Goal: Information Seeking & Learning: Learn about a topic

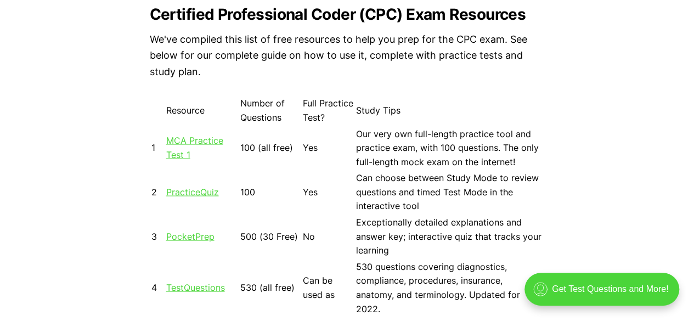
scroll to position [978, 0]
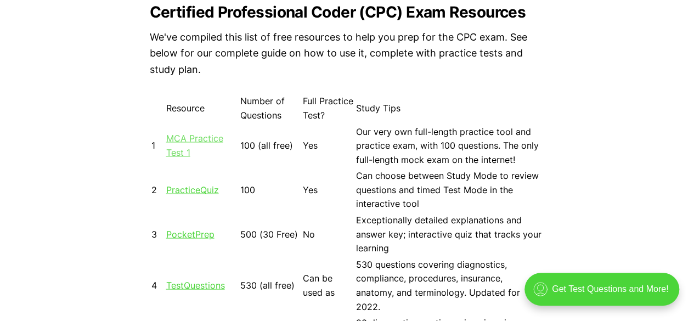
click at [211, 138] on link "MCA Practice Test 1" at bounding box center [194, 144] width 57 height 25
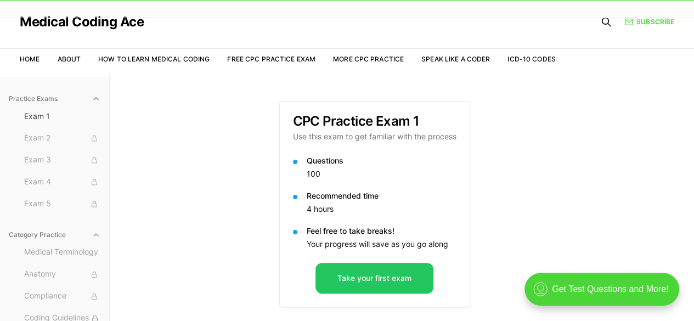
scroll to position [101, 0]
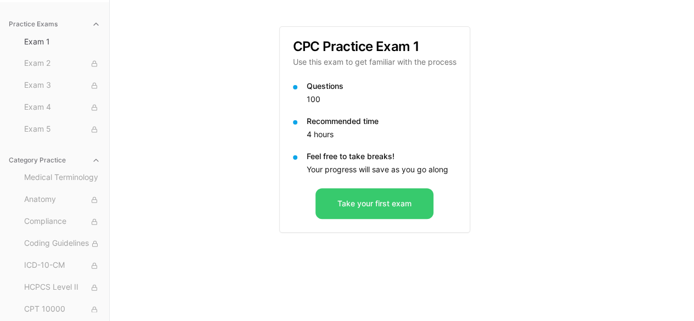
click at [384, 218] on button "Take your first exam" at bounding box center [375, 203] width 118 height 31
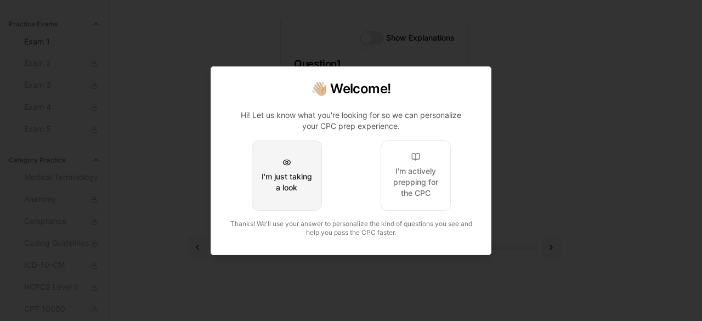
click at [288, 183] on div "I'm just taking a look" at bounding box center [287, 182] width 52 height 22
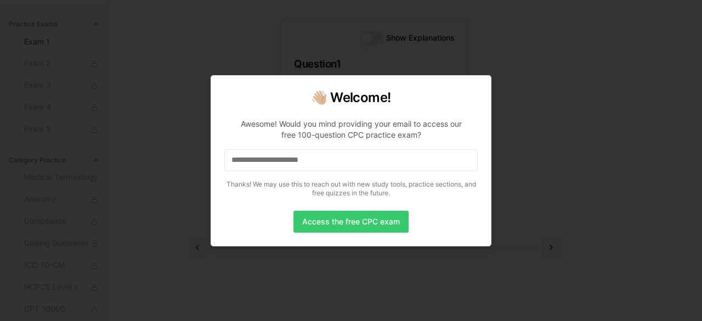
click at [329, 218] on button "Access the free CPC exam" at bounding box center [351, 222] width 115 height 22
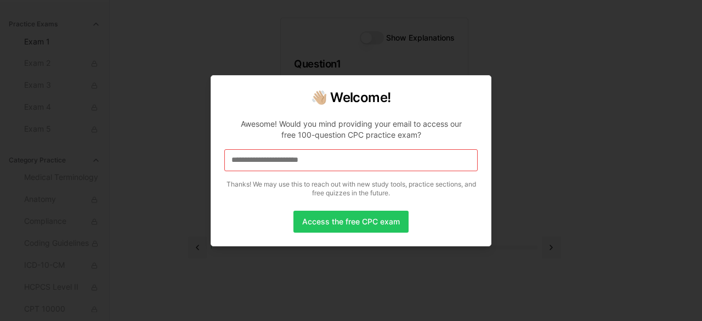
click at [244, 163] on input at bounding box center [351, 160] width 254 height 22
click at [349, 224] on button "Access the free CPC exam" at bounding box center [351, 222] width 115 height 22
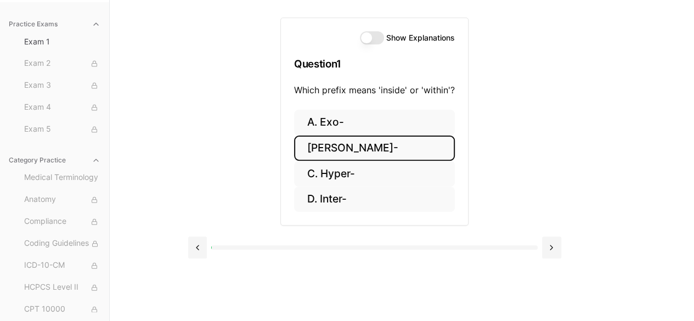
click at [358, 143] on button "[PERSON_NAME]-" at bounding box center [374, 149] width 161 height 26
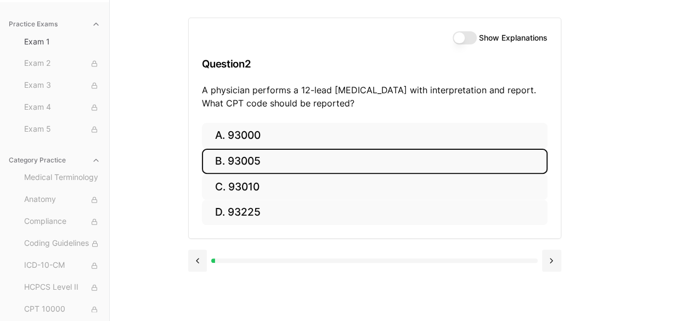
click at [248, 150] on button "B. 93005" at bounding box center [375, 162] width 346 height 26
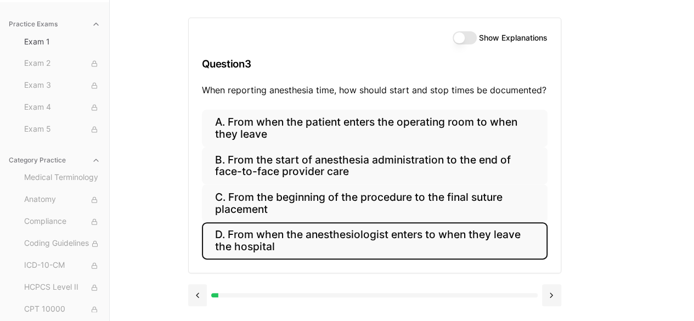
click at [310, 245] on button "D. From when the anesthesiologist enters to when they leave the hospital" at bounding box center [375, 240] width 346 height 37
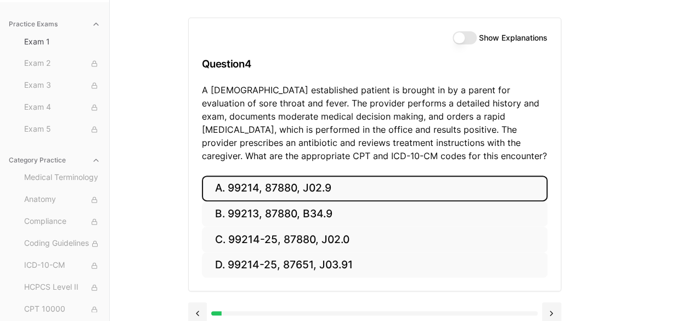
click at [311, 194] on button "A. 99214, 87880, J02.9" at bounding box center [375, 189] width 346 height 26
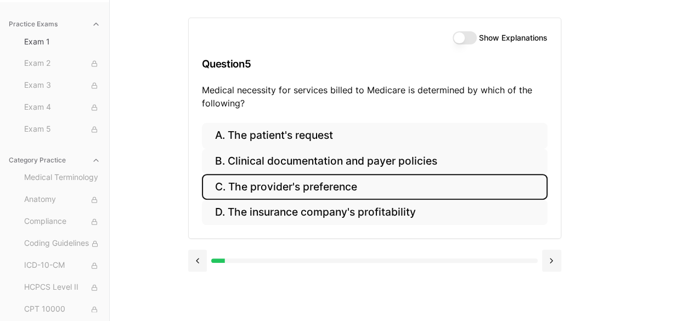
click at [277, 189] on button "C. The provider's preference" at bounding box center [375, 187] width 346 height 26
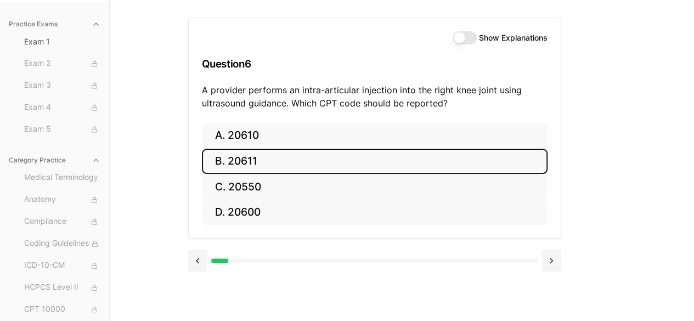
click at [274, 161] on button "B. 20611" at bounding box center [375, 162] width 346 height 26
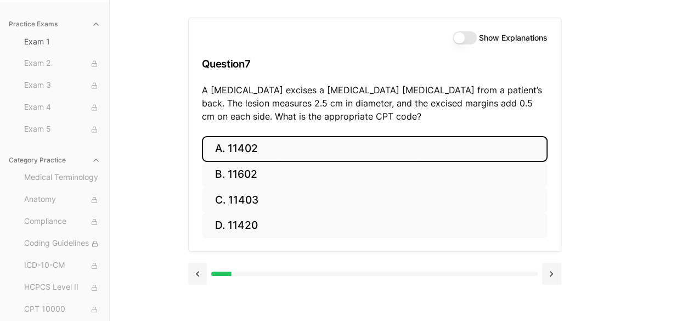
click at [287, 147] on button "A. 11402" at bounding box center [375, 149] width 346 height 26
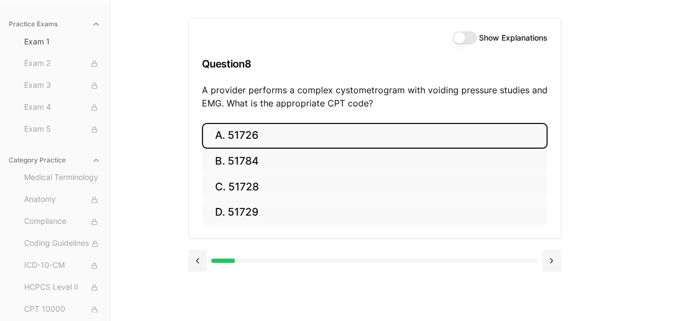
click at [287, 147] on button "A. 51726" at bounding box center [375, 136] width 346 height 26
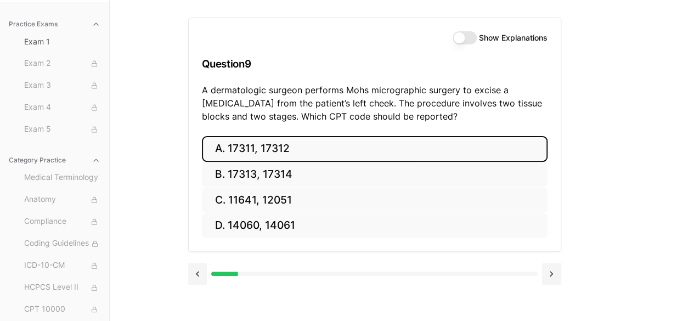
click at [287, 147] on button "A. 17311, 17312" at bounding box center [375, 149] width 346 height 26
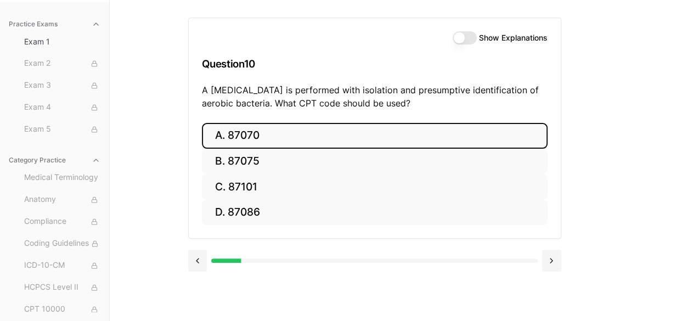
click at [287, 147] on button "A. 87070" at bounding box center [375, 136] width 346 height 26
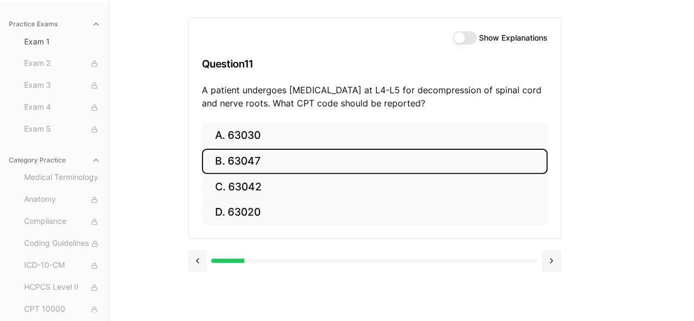
click at [279, 168] on button "B. 63047" at bounding box center [375, 162] width 346 height 26
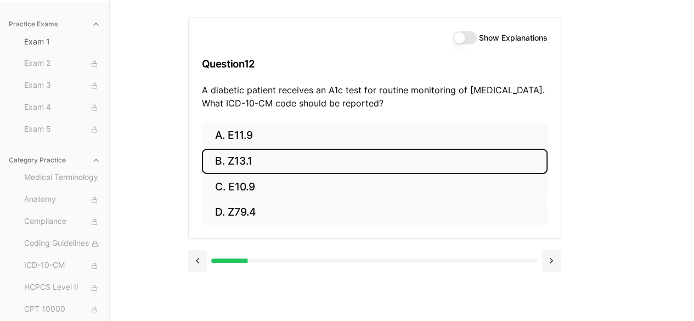
click at [279, 168] on button "B. Z13.1" at bounding box center [375, 162] width 346 height 26
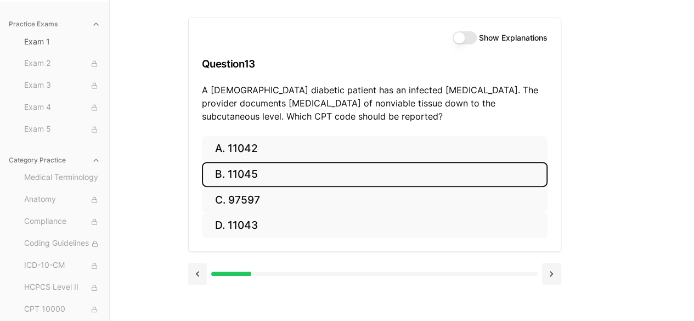
click at [279, 168] on button "B. 11045" at bounding box center [375, 175] width 346 height 26
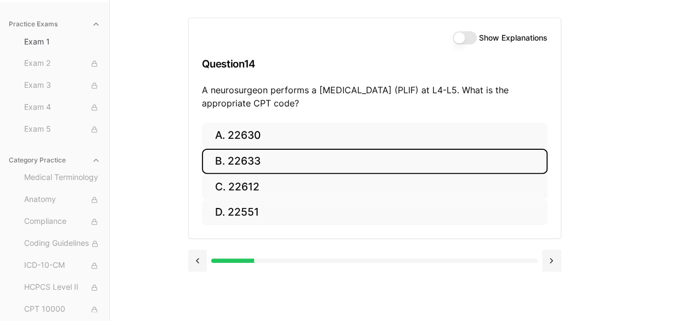
click at [279, 168] on button "B. 22633" at bounding box center [375, 162] width 346 height 26
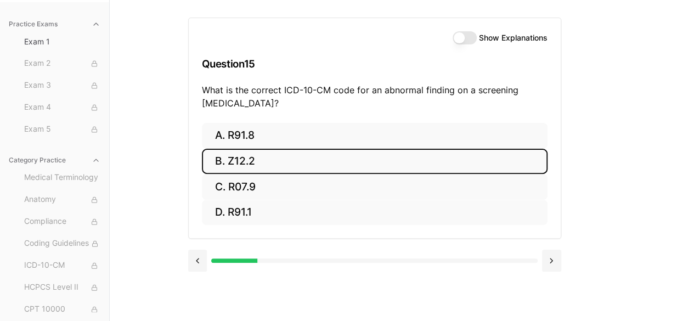
click at [279, 168] on button "B. Z12.2" at bounding box center [375, 162] width 346 height 26
click at [279, 167] on button "B. 62272" at bounding box center [375, 162] width 346 height 26
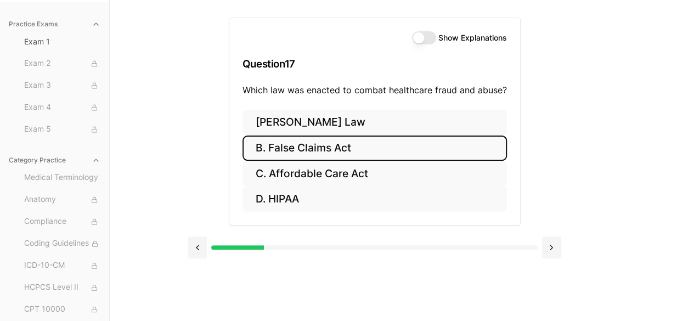
click at [354, 152] on button "B. False Claims Act" at bounding box center [375, 149] width 265 height 26
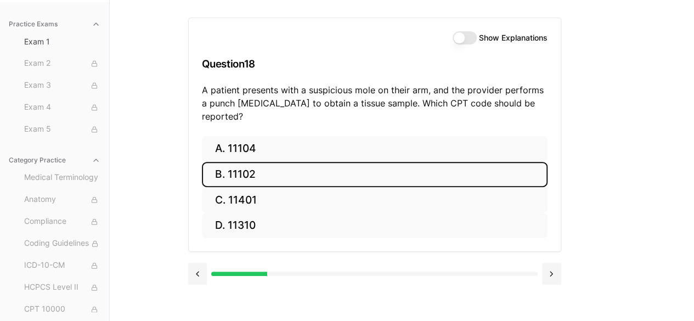
click at [354, 162] on button "B. 11102" at bounding box center [375, 175] width 346 height 26
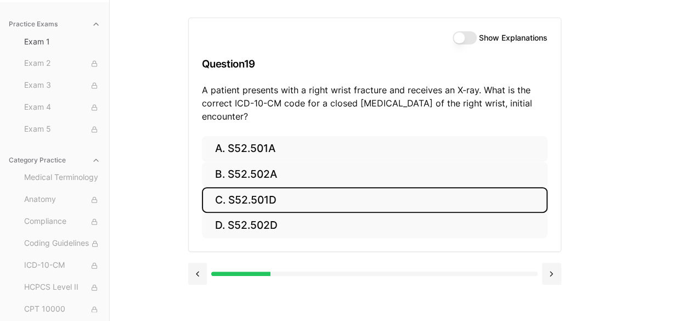
click at [343, 188] on button "C. S52.501D" at bounding box center [375, 200] width 346 height 26
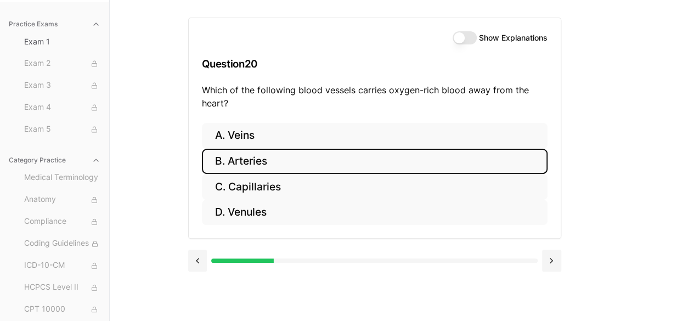
click at [284, 158] on button "B. Arteries" at bounding box center [375, 162] width 346 height 26
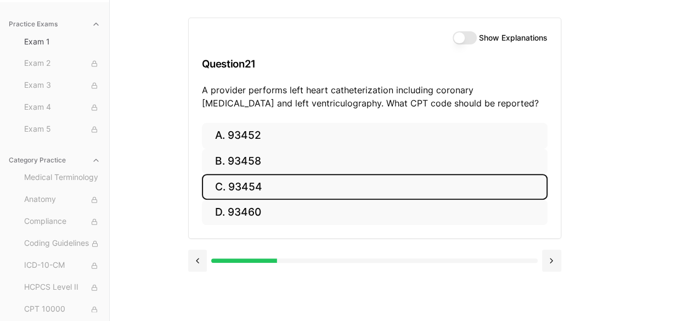
click at [294, 186] on button "C. 93454" at bounding box center [375, 187] width 346 height 26
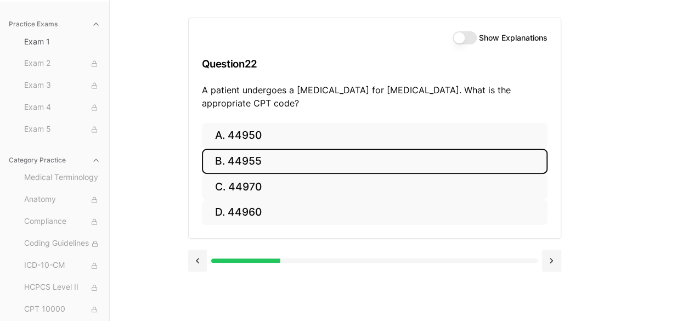
click at [234, 167] on button "B. 44955" at bounding box center [375, 162] width 346 height 26
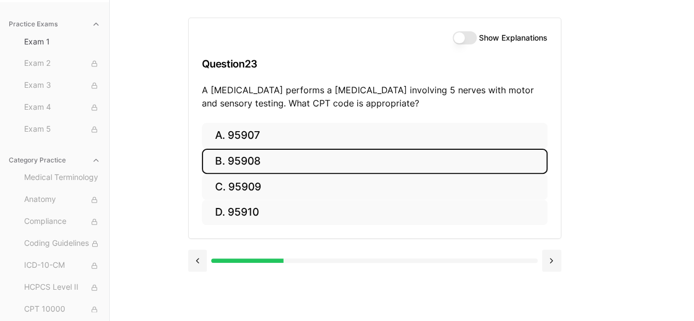
click at [234, 167] on button "B. 95908" at bounding box center [375, 162] width 346 height 26
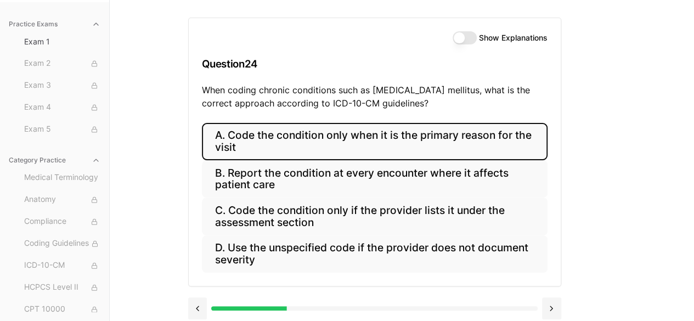
click at [332, 138] on button "A. Code the condition only when it is the primary reason for the visit" at bounding box center [375, 141] width 346 height 37
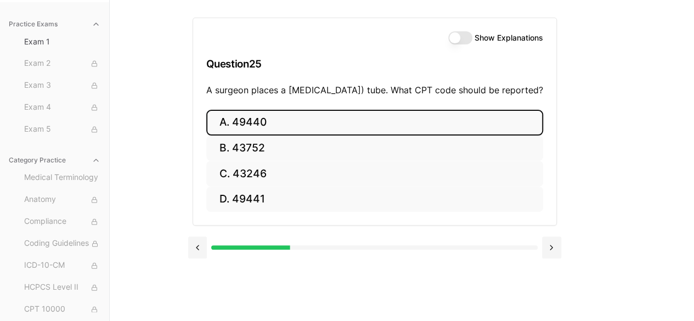
click at [332, 136] on button "A. 49440" at bounding box center [374, 123] width 337 height 26
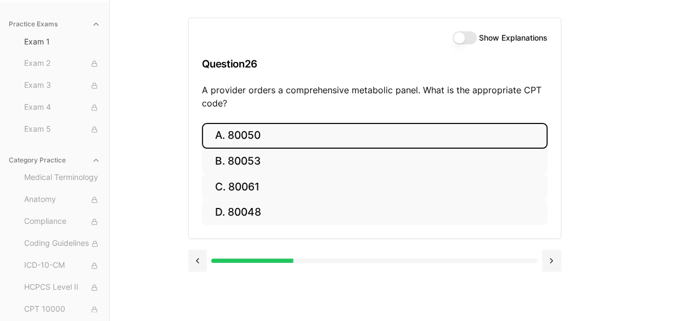
click at [332, 138] on button "A. 80050" at bounding box center [375, 136] width 346 height 26
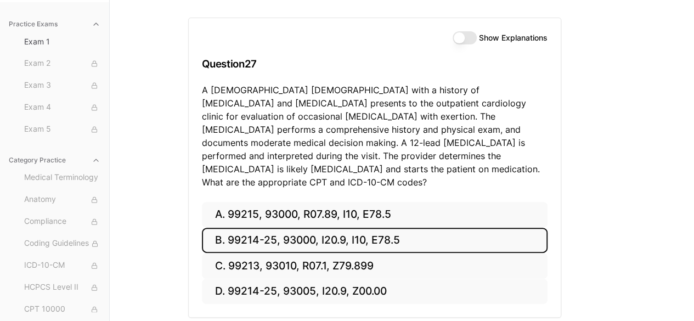
click at [325, 228] on button "B. 99214-25, 93000, I20.9, I10, E78.5" at bounding box center [375, 241] width 346 height 26
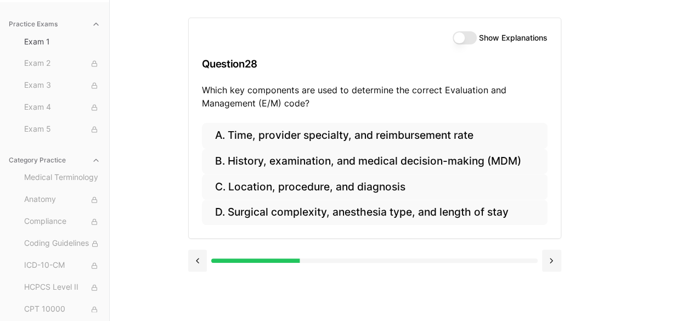
click at [462, 37] on button "Show Explanations" at bounding box center [465, 37] width 24 height 13
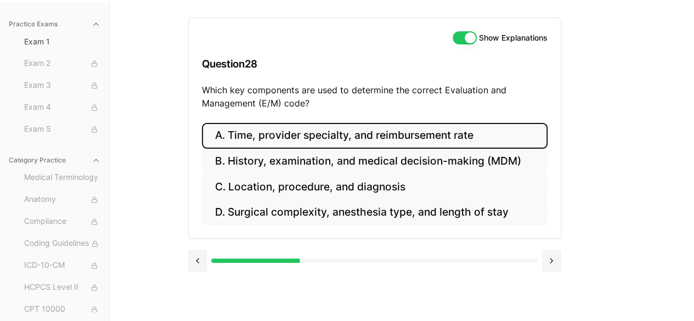
click at [356, 147] on button "A. Time, provider specialty, and reimbursement rate" at bounding box center [375, 136] width 346 height 26
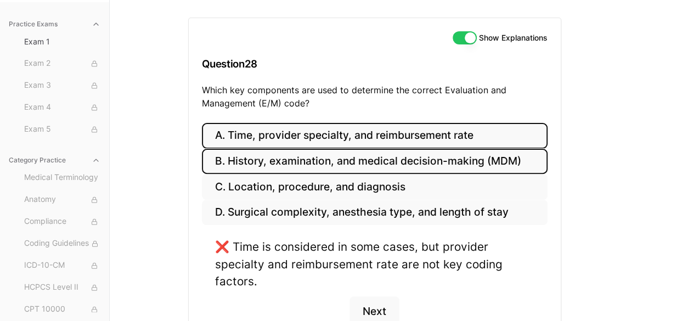
click at [341, 172] on button "B. History, examination, and medical decision-making (MDM)" at bounding box center [375, 162] width 346 height 26
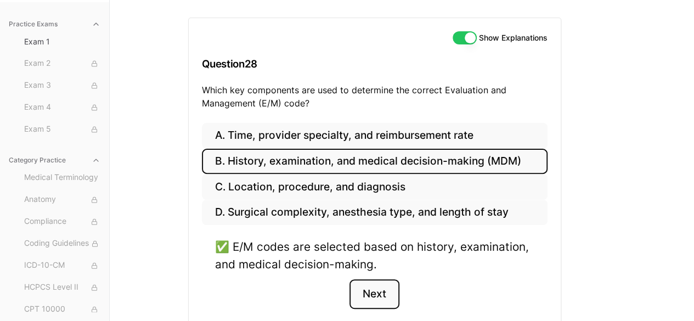
click at [358, 297] on button "Next" at bounding box center [375, 294] width 50 height 30
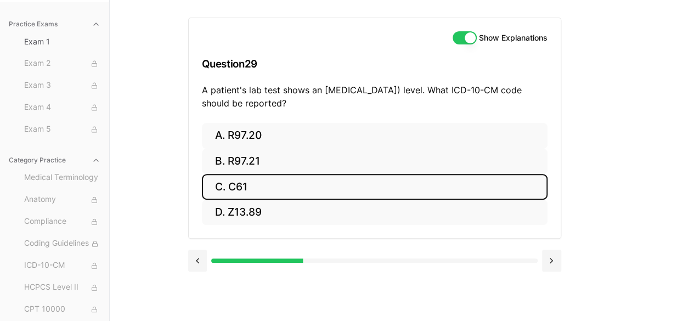
click at [230, 193] on button "C. C61" at bounding box center [375, 187] width 346 height 26
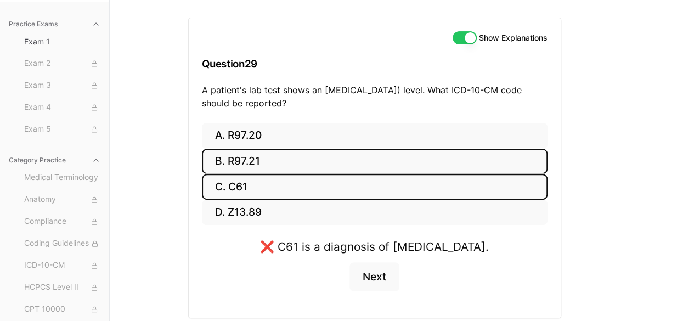
click at [240, 151] on button "B. R97.21" at bounding box center [375, 162] width 346 height 26
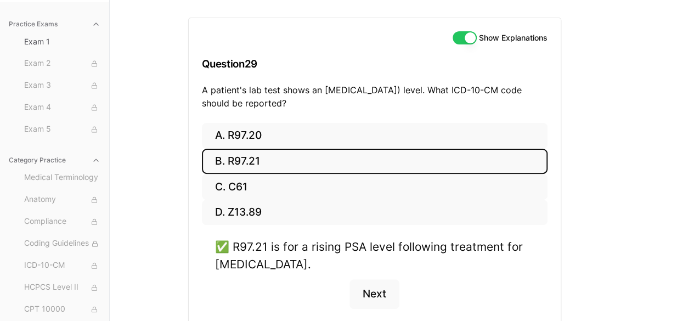
scroll to position [155, 0]
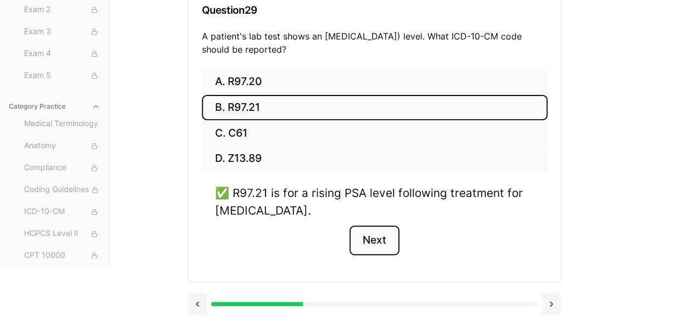
click at [367, 234] on button "Next" at bounding box center [375, 241] width 50 height 30
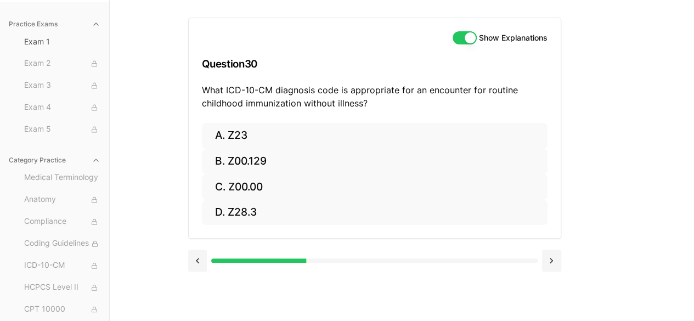
scroll to position [101, 0]
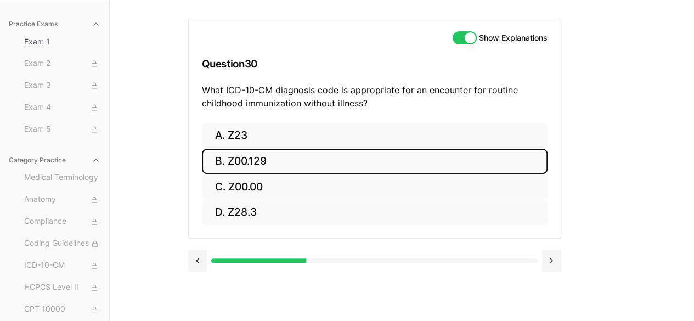
click at [271, 149] on button "B. Z00.129" at bounding box center [375, 162] width 346 height 26
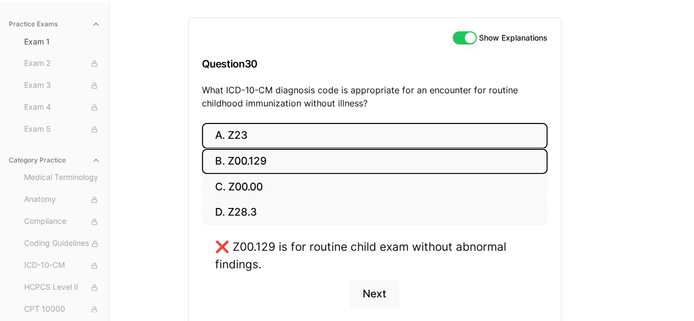
click at [267, 141] on button "A. Z23" at bounding box center [375, 136] width 346 height 26
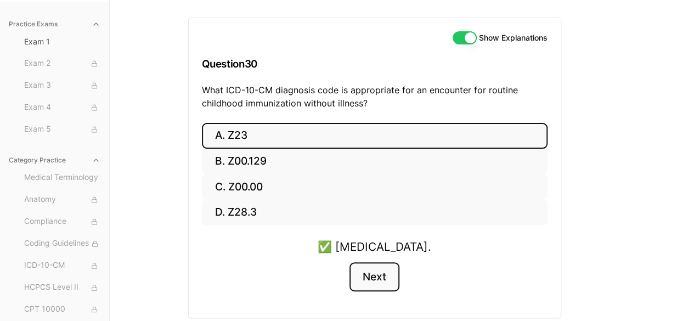
click at [365, 269] on button "Next" at bounding box center [375, 277] width 50 height 30
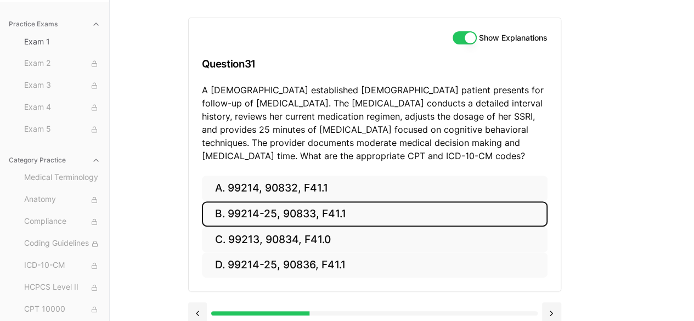
click at [298, 220] on button "B. 99214-25, 90833, F41.1" at bounding box center [375, 214] width 346 height 26
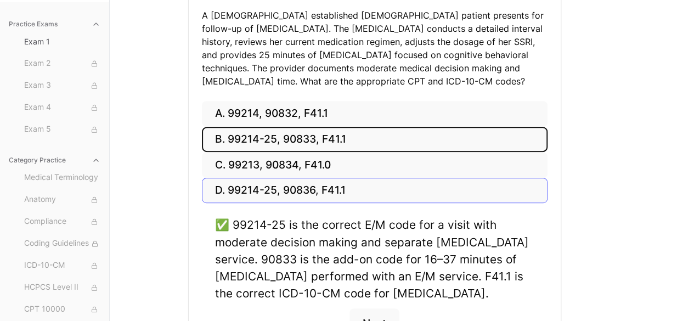
scroll to position [259, 0]
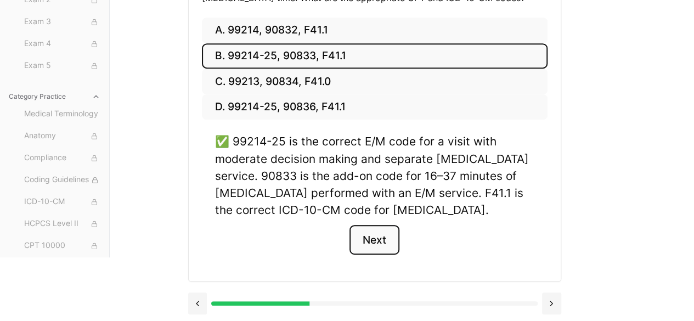
click at [365, 243] on button "Next" at bounding box center [375, 240] width 50 height 30
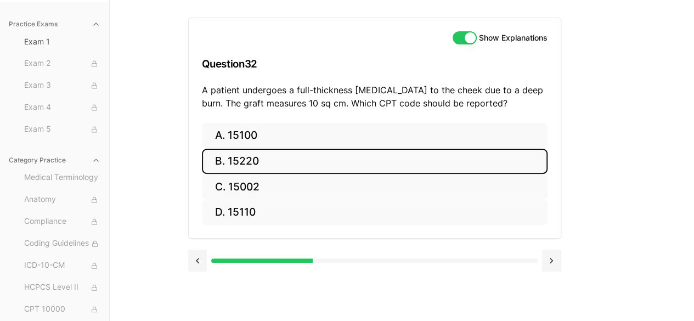
click at [272, 157] on button "B. 15220" at bounding box center [375, 162] width 346 height 26
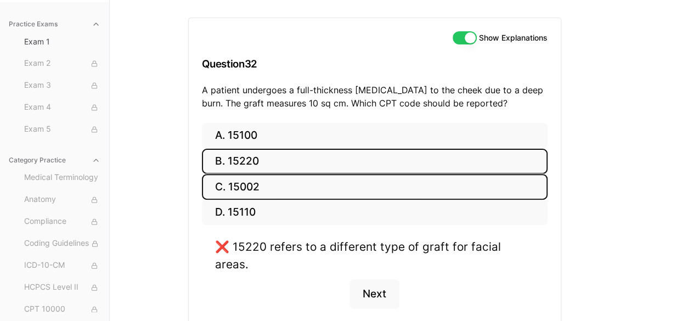
click at [249, 197] on button "C. 15002" at bounding box center [375, 187] width 346 height 26
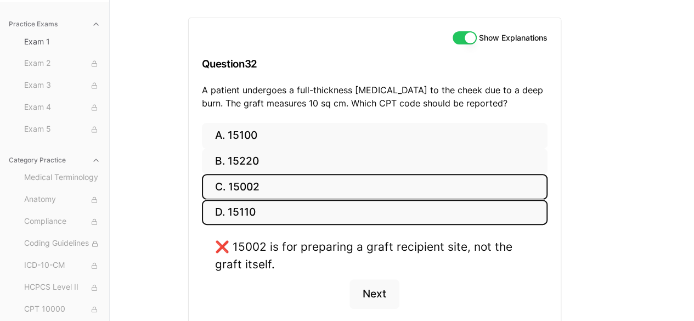
click at [249, 216] on button "D. 15110" at bounding box center [375, 213] width 346 height 26
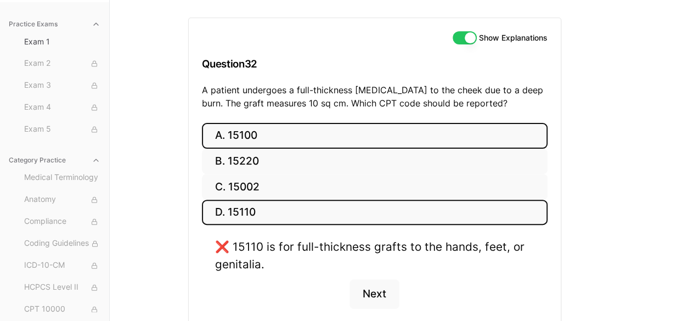
click at [241, 142] on button "A. 15100" at bounding box center [375, 136] width 346 height 26
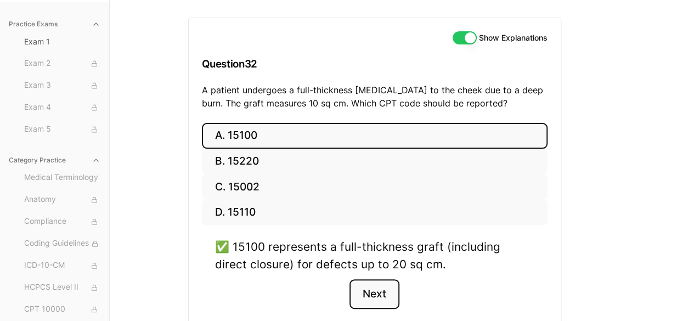
click at [357, 286] on button "Next" at bounding box center [375, 294] width 50 height 30
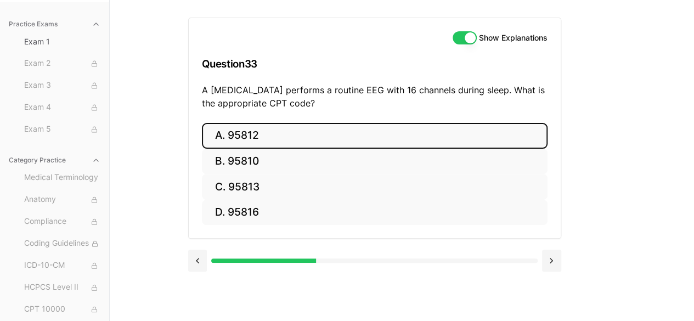
click at [244, 133] on button "A. 95812" at bounding box center [375, 136] width 346 height 26
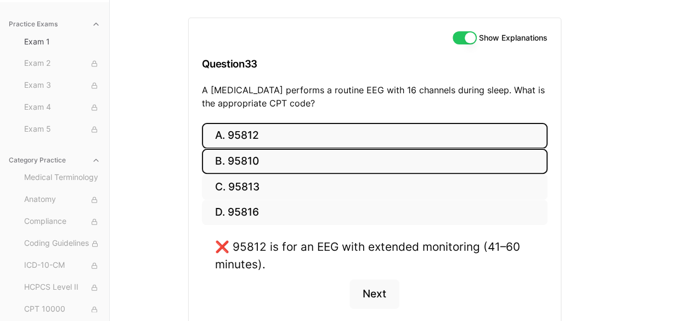
click at [244, 155] on button "B. 95810" at bounding box center [375, 162] width 346 height 26
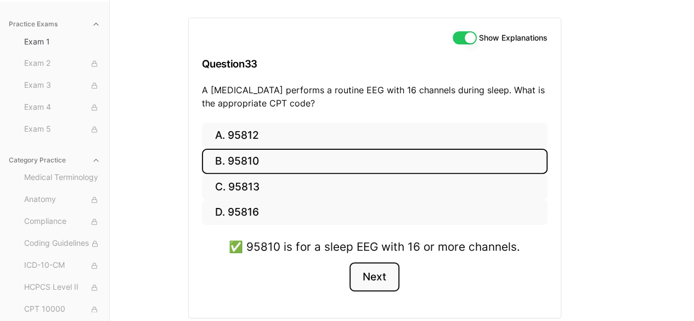
click at [362, 284] on button "Next" at bounding box center [375, 277] width 50 height 30
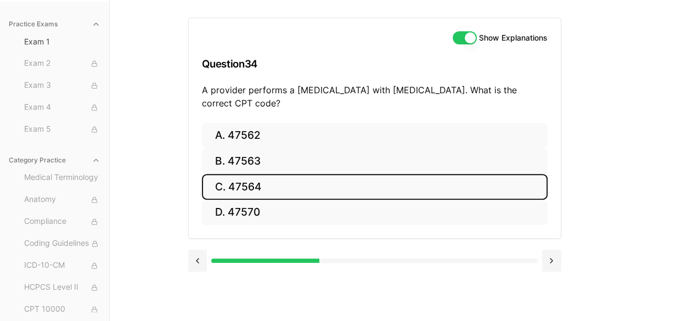
click at [275, 193] on button "C. 47564" at bounding box center [375, 187] width 346 height 26
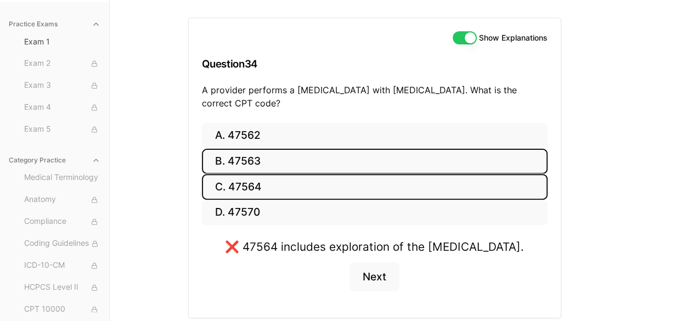
click at [256, 164] on button "B. 47563" at bounding box center [375, 162] width 346 height 26
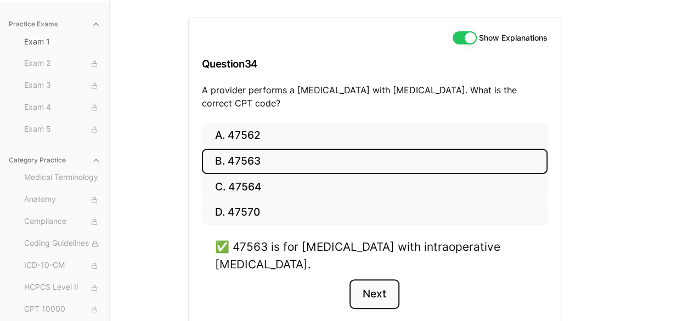
click at [368, 283] on button "Next" at bounding box center [375, 294] width 50 height 30
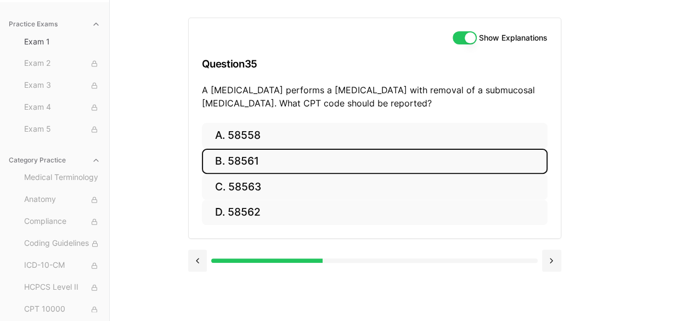
click at [261, 157] on button "B. 58561" at bounding box center [375, 162] width 346 height 26
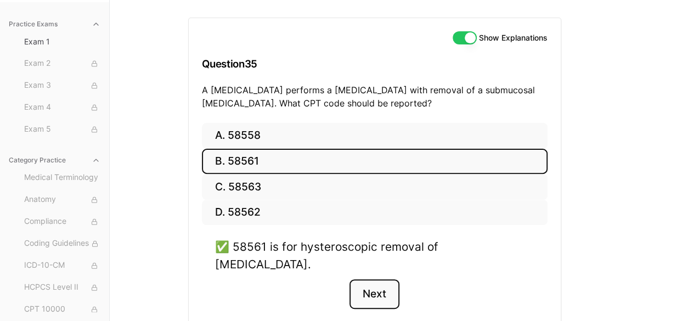
click at [377, 279] on button "Next" at bounding box center [375, 294] width 50 height 30
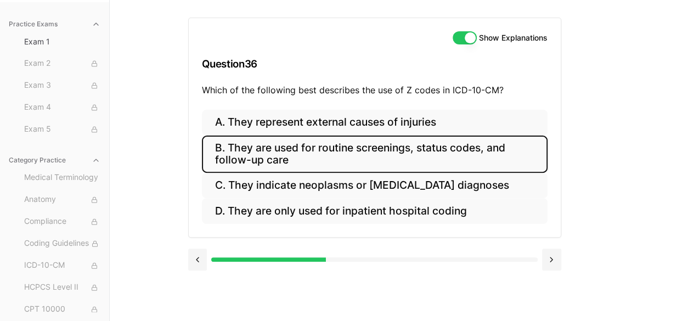
click at [369, 156] on button "B. They are used for routine screenings, status codes, and follow-up care" at bounding box center [375, 154] width 346 height 37
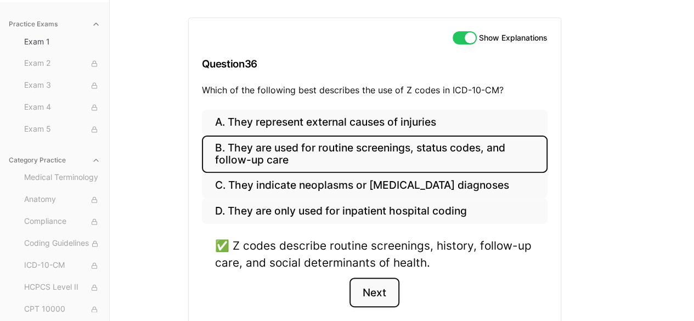
click at [381, 284] on button "Next" at bounding box center [375, 293] width 50 height 30
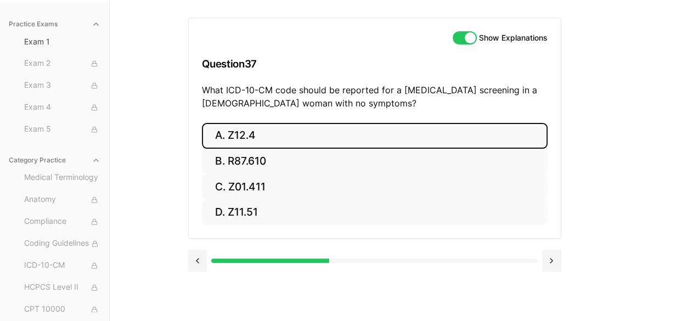
click at [267, 140] on button "A. Z12.4" at bounding box center [375, 136] width 346 height 26
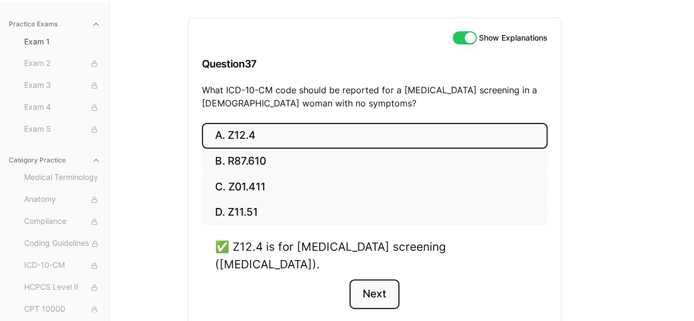
click at [375, 284] on button "Next" at bounding box center [375, 294] width 50 height 30
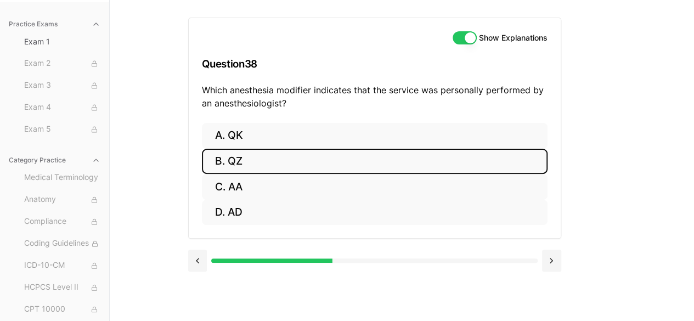
click at [277, 163] on button "B. QZ" at bounding box center [375, 162] width 346 height 26
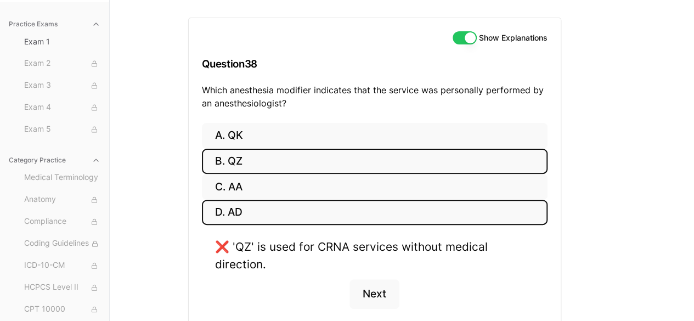
click at [246, 200] on button "D. AD" at bounding box center [375, 213] width 346 height 26
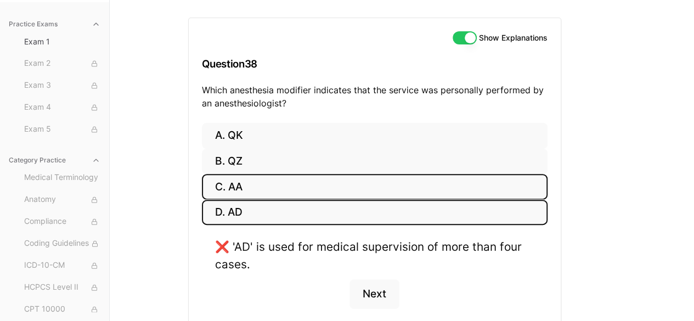
click at [251, 186] on button "C. AA" at bounding box center [375, 187] width 346 height 26
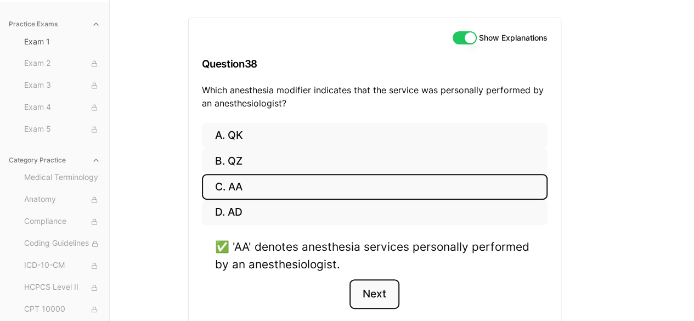
click at [367, 286] on button "Next" at bounding box center [375, 294] width 50 height 30
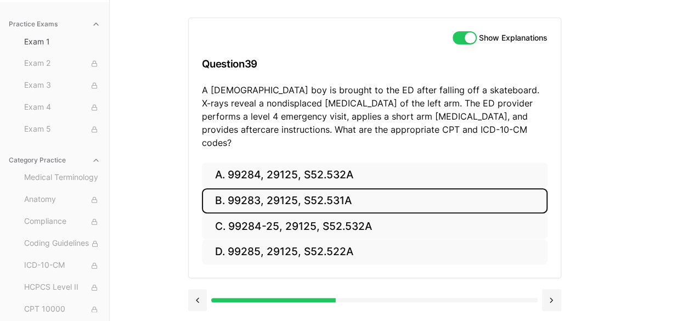
click at [300, 188] on button "B. 99283, 29125, S52.531A" at bounding box center [375, 201] width 346 height 26
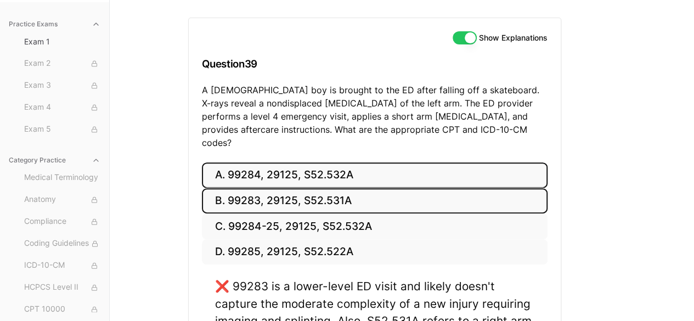
click at [302, 172] on button "A. 99284, 29125, S52.532A" at bounding box center [375, 175] width 346 height 26
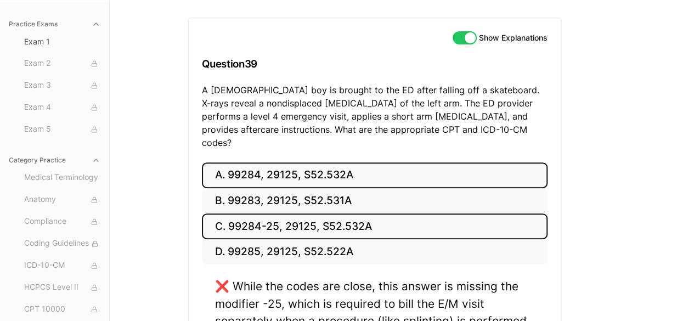
click at [346, 213] on button "C. 99284-25, 29125, S52.532A" at bounding box center [375, 226] width 346 height 26
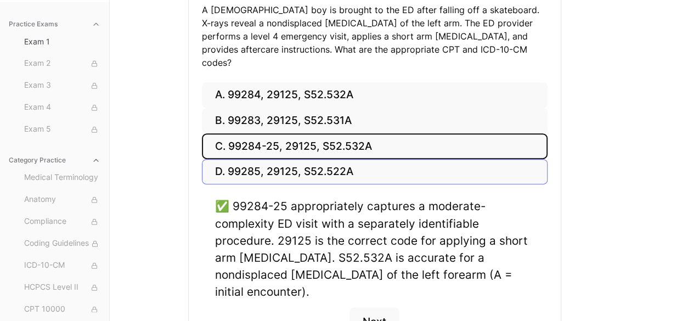
scroll to position [233, 0]
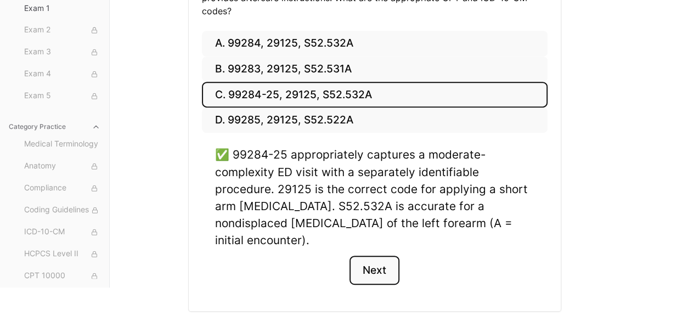
click at [381, 256] on button "Next" at bounding box center [375, 271] width 50 height 30
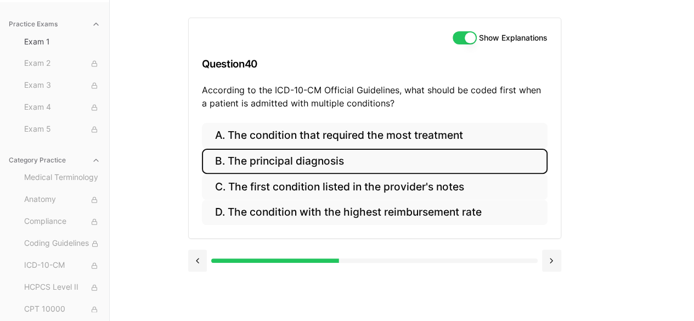
click at [385, 164] on button "B. The principal diagnosis" at bounding box center [375, 162] width 346 height 26
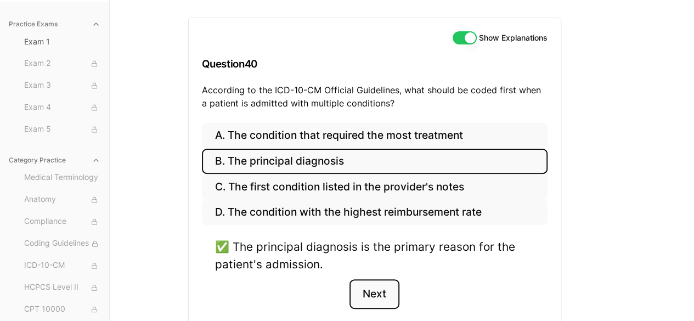
click at [380, 294] on button "Next" at bounding box center [375, 294] width 50 height 30
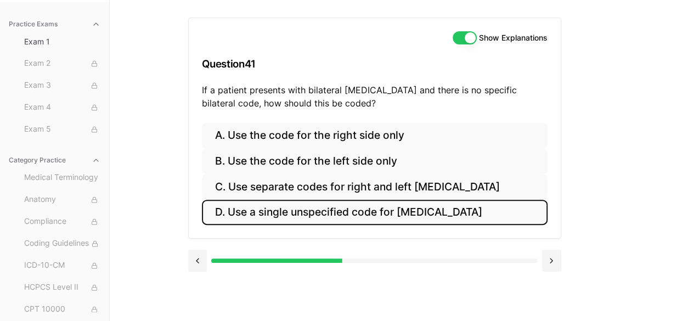
click at [378, 218] on button "D. Use a single unspecified code for [MEDICAL_DATA]" at bounding box center [375, 213] width 346 height 26
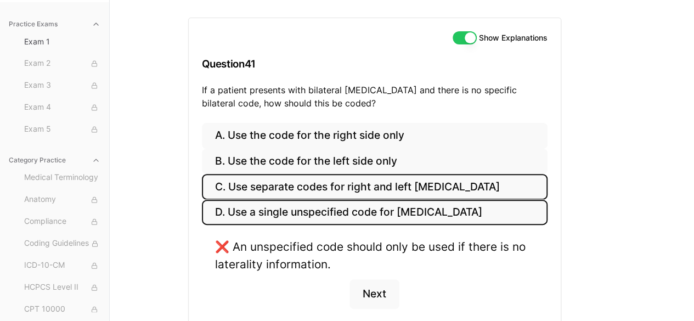
click at [297, 187] on button "C. Use separate codes for right and left [MEDICAL_DATA]" at bounding box center [375, 187] width 346 height 26
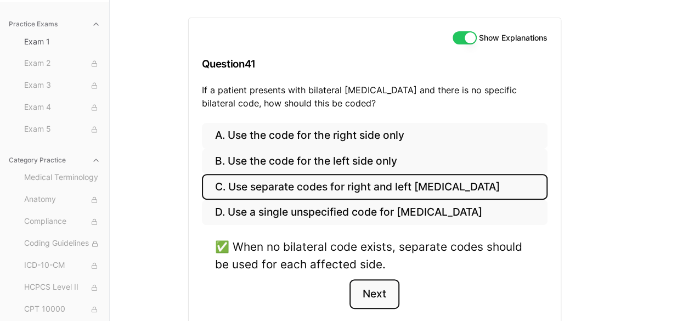
click at [376, 295] on button "Next" at bounding box center [375, 294] width 50 height 30
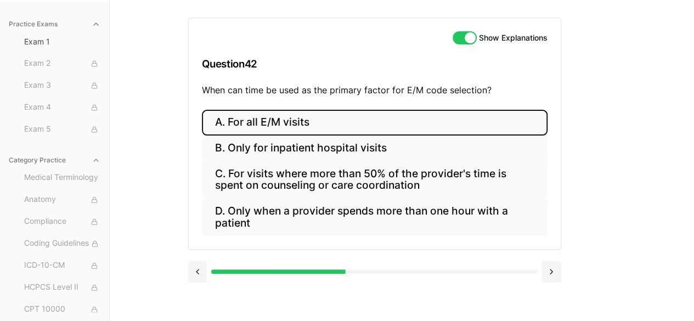
click at [317, 119] on button "A. For all E/M visits" at bounding box center [375, 123] width 346 height 26
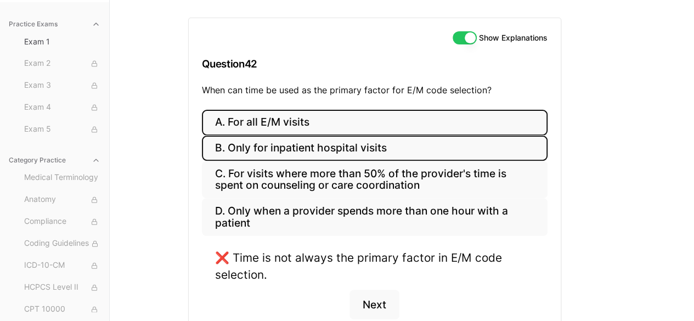
click at [320, 153] on button "B. Only for inpatient hospital visits" at bounding box center [375, 149] width 346 height 26
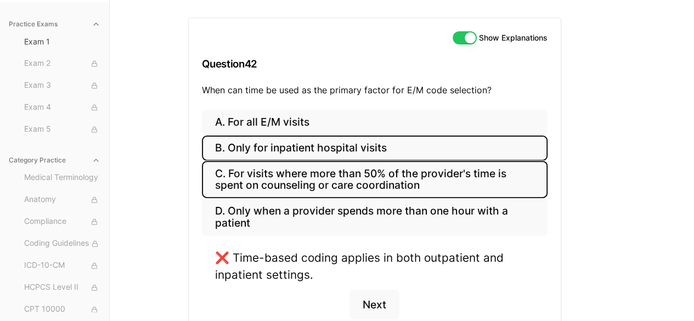
click at [322, 166] on button "C. For visits where more than 50% of the provider's time is spent on counseling…" at bounding box center [375, 179] width 346 height 37
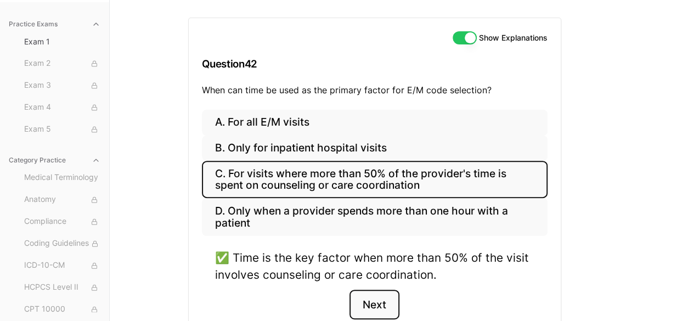
click at [396, 297] on button "Next" at bounding box center [375, 305] width 50 height 30
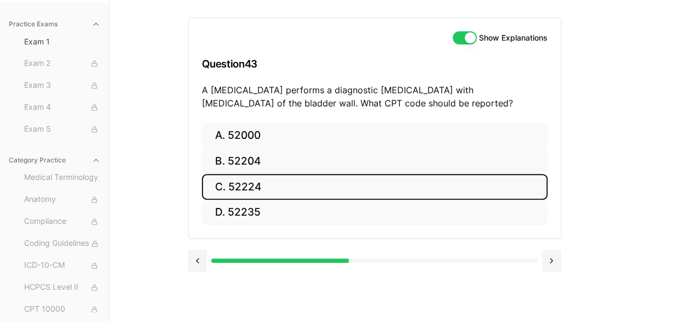
click at [255, 197] on button "C. 52224" at bounding box center [375, 187] width 346 height 26
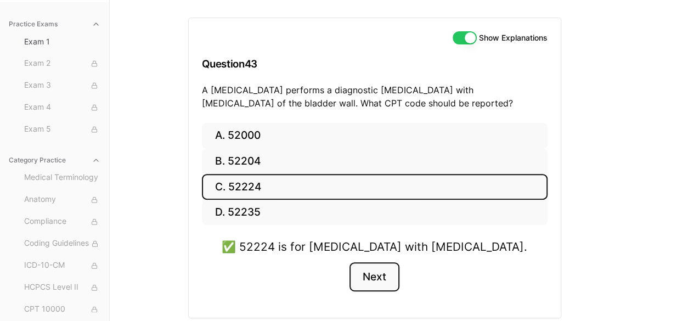
click at [383, 271] on button "Next" at bounding box center [375, 277] width 50 height 30
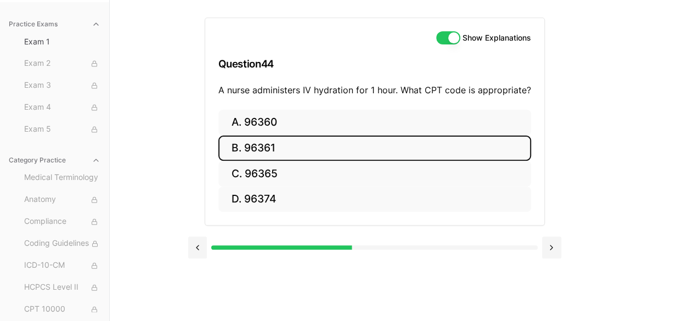
click at [328, 150] on button "B. 96361" at bounding box center [374, 149] width 313 height 26
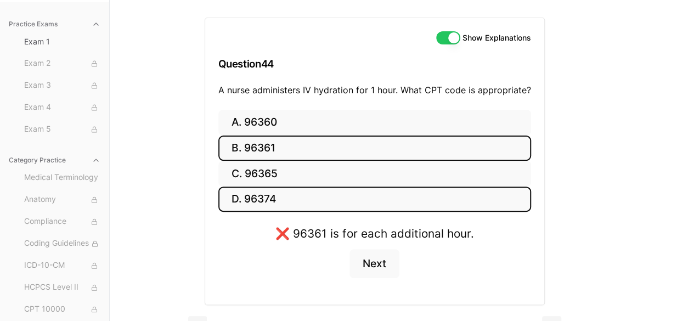
click at [282, 187] on button "D. 96374" at bounding box center [374, 200] width 313 height 26
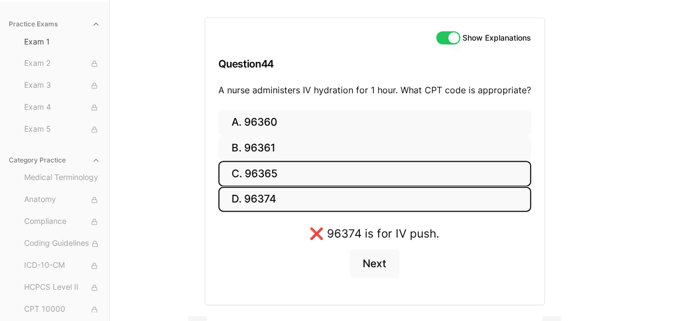
click at [286, 166] on button "C. 96365" at bounding box center [374, 174] width 313 height 26
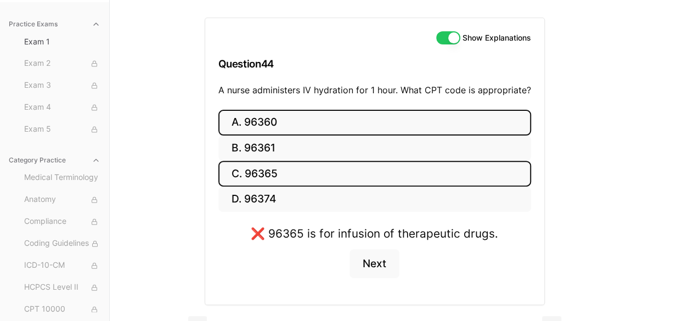
click at [292, 121] on button "A. 96360" at bounding box center [374, 123] width 313 height 26
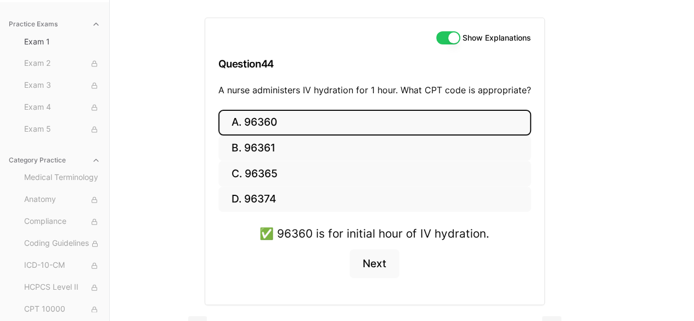
click at [375, 277] on div "✅ 96360 is for initial hour of IV hydration. Next" at bounding box center [374, 258] width 313 height 66
click at [379, 266] on button "Next" at bounding box center [375, 264] width 50 height 30
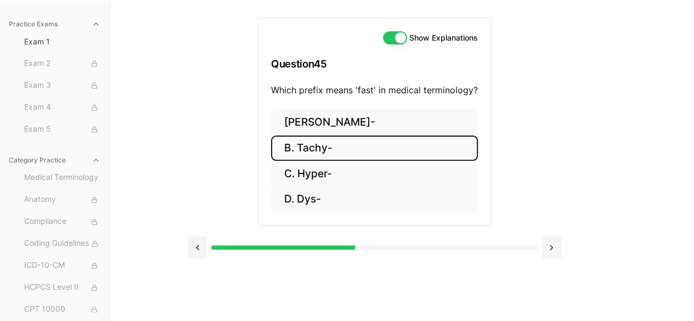
click at [345, 153] on button "B. Tachy-" at bounding box center [374, 149] width 207 height 26
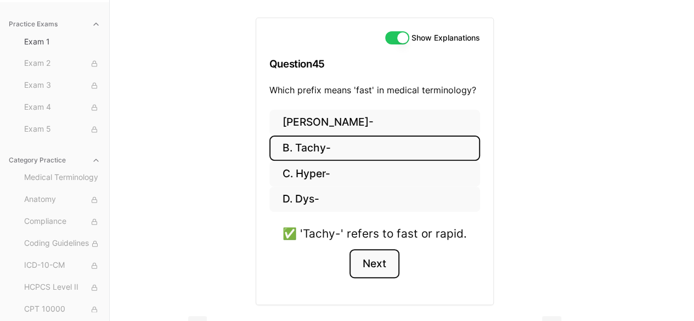
click at [376, 271] on button "Next" at bounding box center [375, 264] width 50 height 30
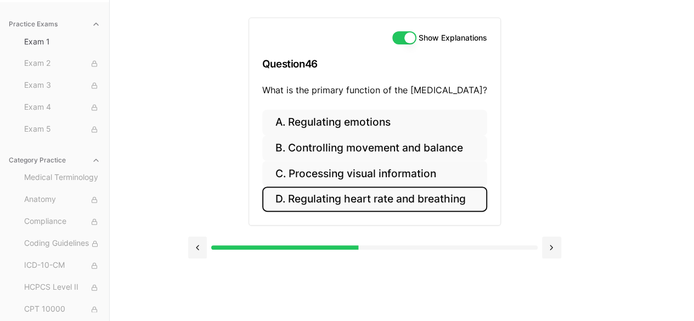
click at [386, 204] on button "D. Regulating heart rate and breathing" at bounding box center [374, 200] width 225 height 26
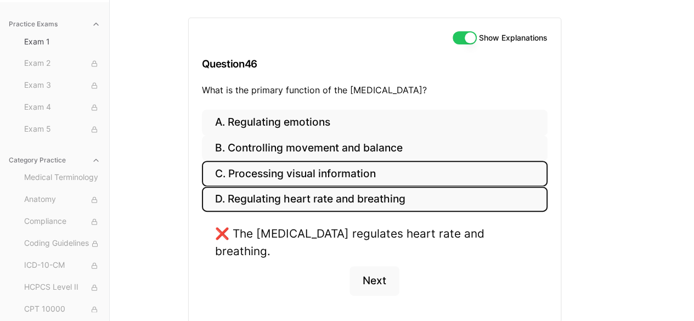
click at [373, 166] on button "C. Processing visual information" at bounding box center [375, 174] width 346 height 26
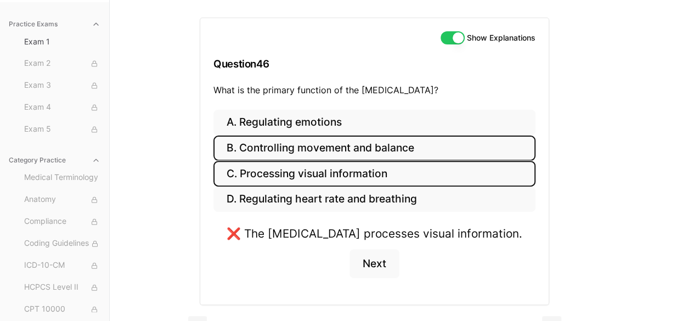
click at [368, 147] on button "B. Controlling movement and balance" at bounding box center [374, 149] width 322 height 26
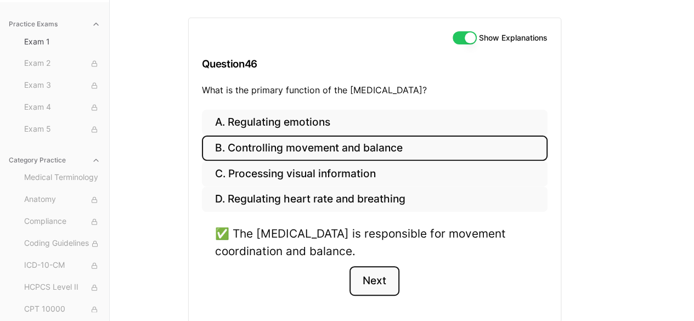
click at [372, 278] on button "Next" at bounding box center [375, 281] width 50 height 30
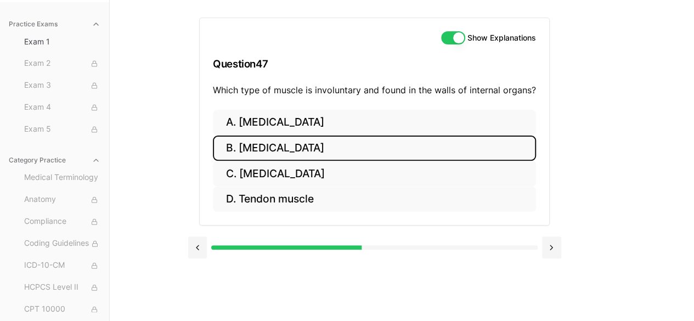
click at [288, 150] on button "B. [MEDICAL_DATA]" at bounding box center [374, 149] width 323 height 26
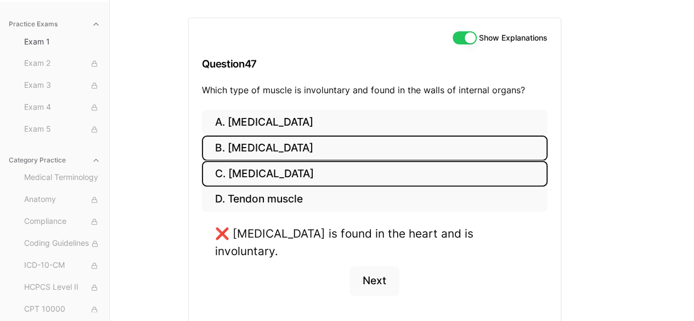
click at [285, 164] on button "C. [MEDICAL_DATA]" at bounding box center [375, 174] width 346 height 26
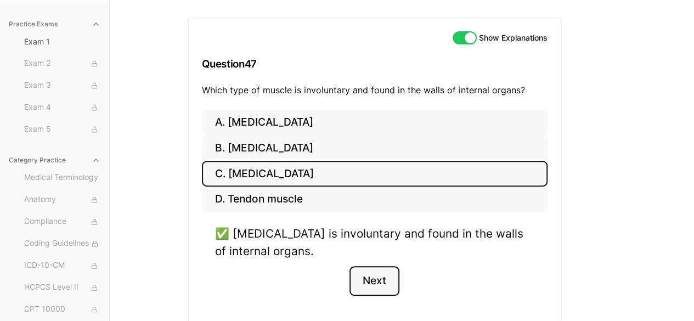
click at [377, 274] on button "Next" at bounding box center [375, 281] width 50 height 30
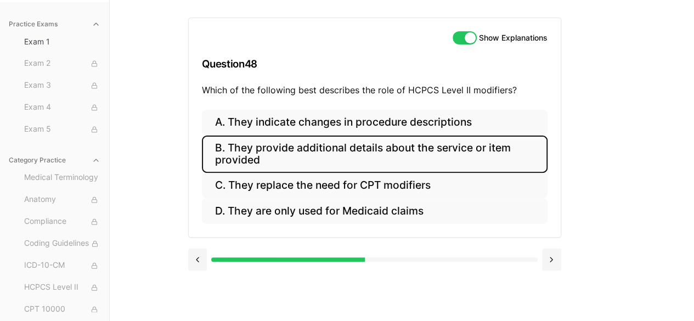
click at [381, 144] on button "B. They provide additional details about the service or item provided" at bounding box center [375, 154] width 346 height 37
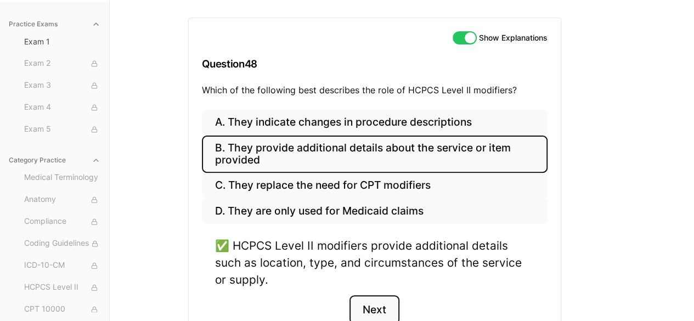
click at [367, 303] on button "Next" at bounding box center [375, 310] width 50 height 30
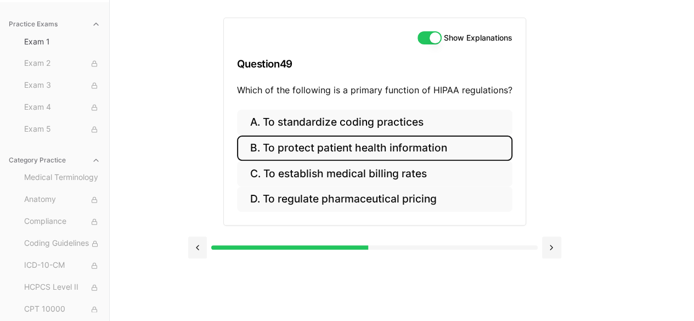
click at [380, 140] on button "B. To protect patient health information" at bounding box center [374, 149] width 275 height 26
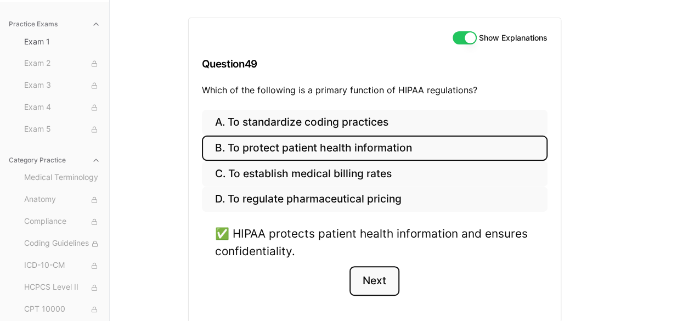
click at [370, 277] on button "Next" at bounding box center [375, 281] width 50 height 30
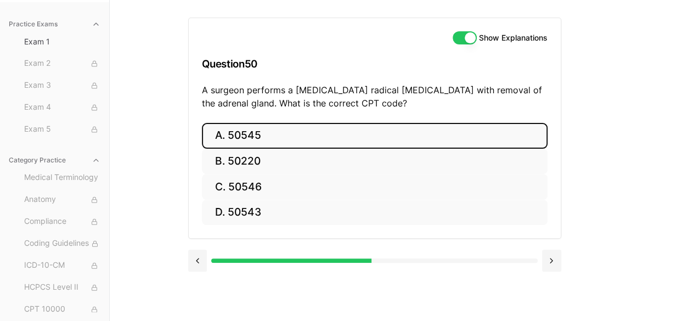
click at [279, 145] on button "A. 50545" at bounding box center [375, 136] width 346 height 26
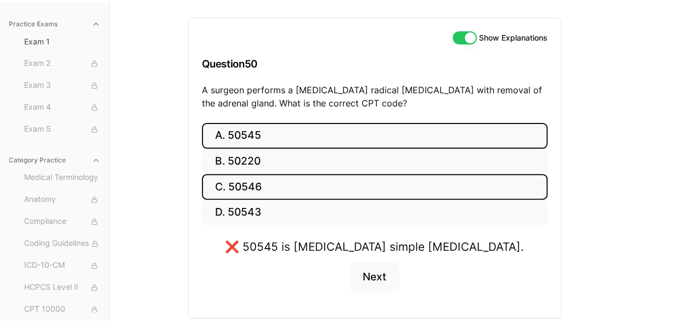
click at [263, 176] on button "C. 50546" at bounding box center [375, 187] width 346 height 26
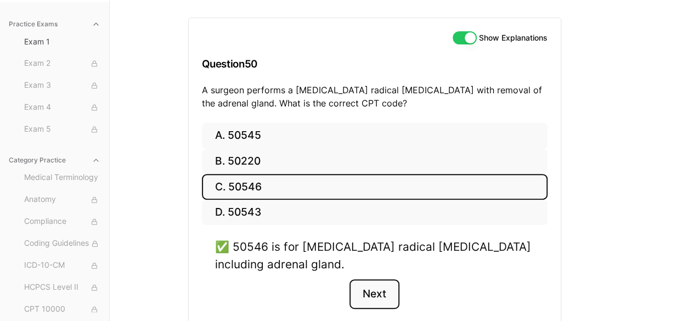
click at [378, 302] on button "Next" at bounding box center [375, 294] width 50 height 30
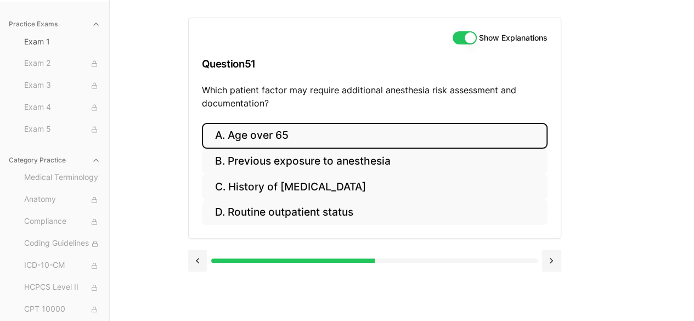
click at [296, 134] on button "A. Age over 65" at bounding box center [375, 136] width 346 height 26
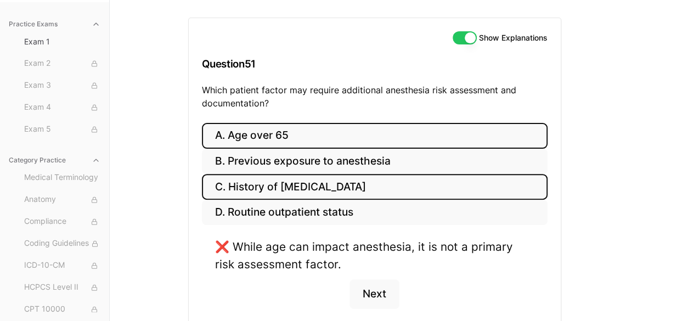
click at [289, 175] on button "C. History of [MEDICAL_DATA]" at bounding box center [375, 187] width 346 height 26
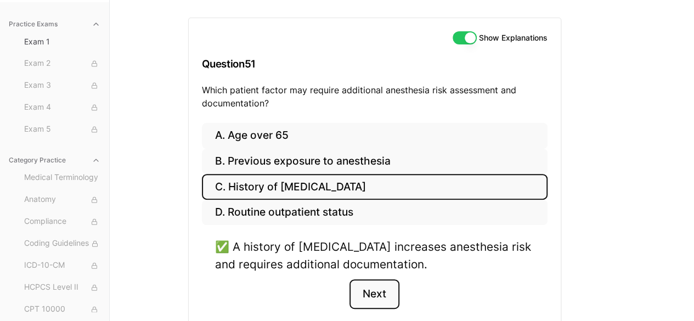
click at [375, 303] on button "Next" at bounding box center [375, 294] width 50 height 30
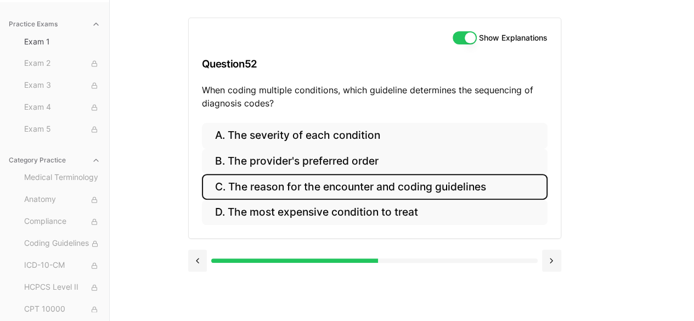
click at [335, 184] on button "C. The reason for the encounter and coding guidelines" at bounding box center [375, 187] width 346 height 26
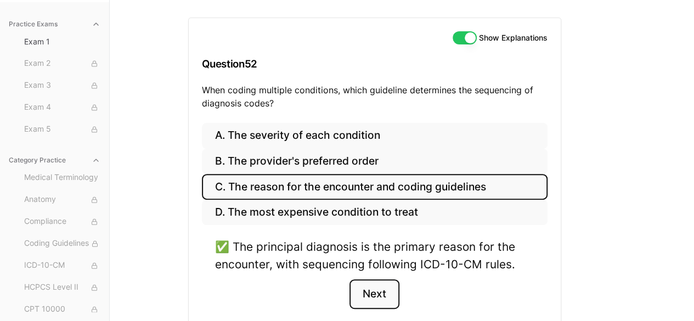
click at [376, 286] on button "Next" at bounding box center [375, 294] width 50 height 30
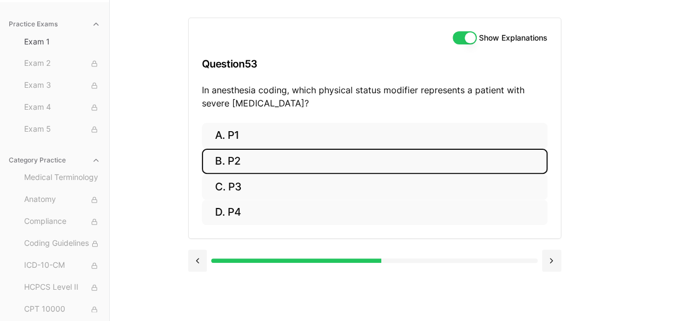
click at [254, 158] on button "B. P2" at bounding box center [375, 162] width 346 height 26
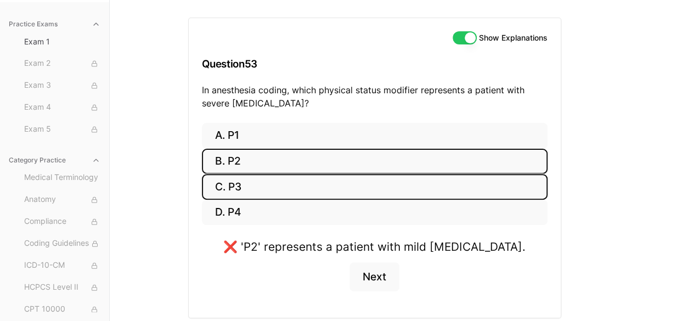
click at [251, 186] on button "C. P3" at bounding box center [375, 187] width 346 height 26
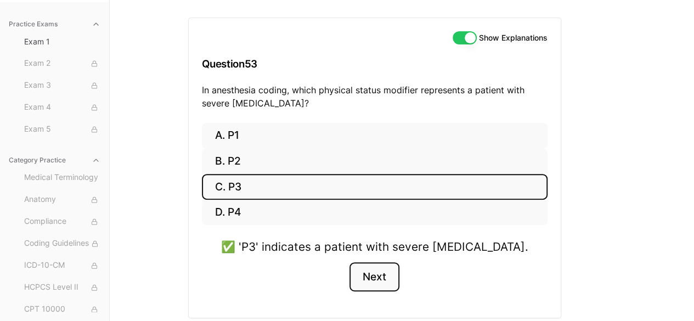
click at [384, 269] on button "Next" at bounding box center [375, 277] width 50 height 30
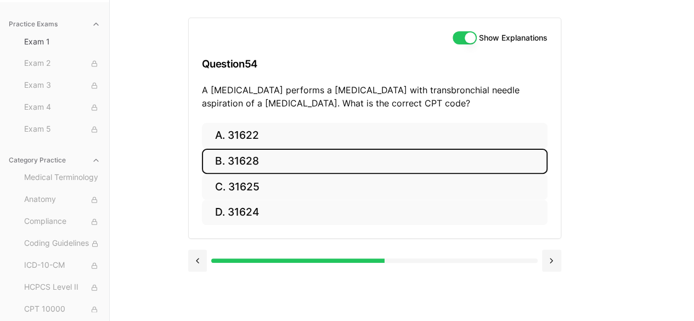
click at [244, 165] on button "B. 31628" at bounding box center [375, 162] width 346 height 26
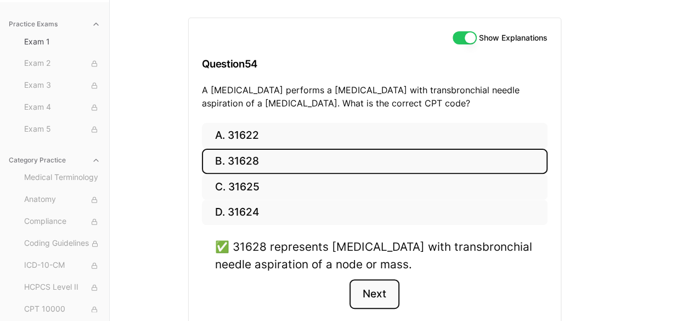
click at [369, 286] on button "Next" at bounding box center [375, 294] width 50 height 30
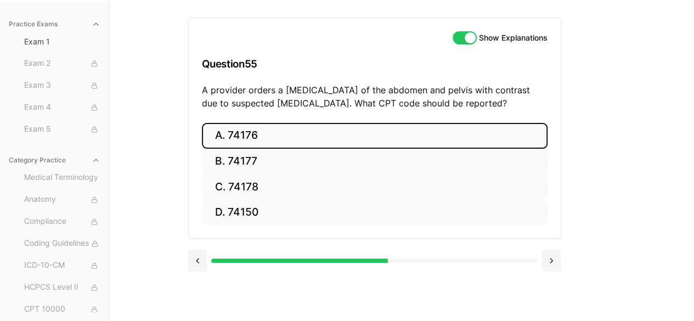
click at [301, 136] on button "A. 74176" at bounding box center [375, 136] width 346 height 26
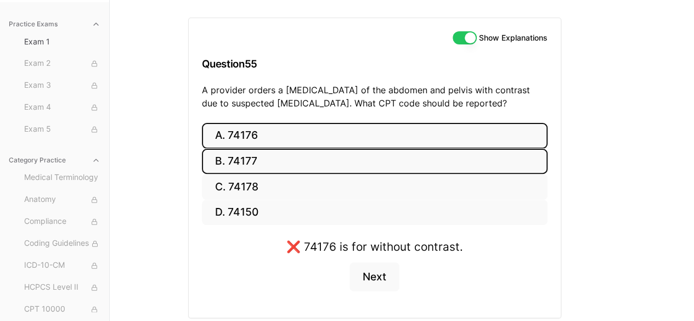
click at [280, 160] on button "B. 74177" at bounding box center [375, 162] width 346 height 26
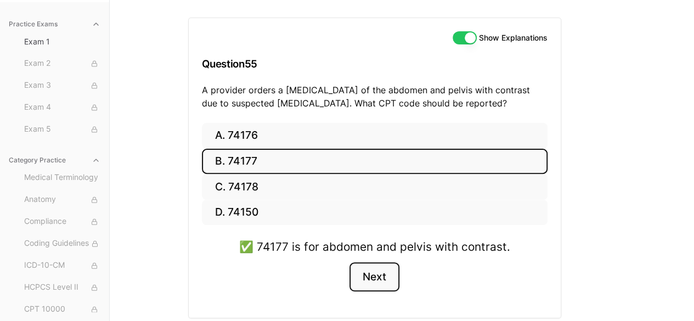
click at [365, 274] on button "Next" at bounding box center [375, 277] width 50 height 30
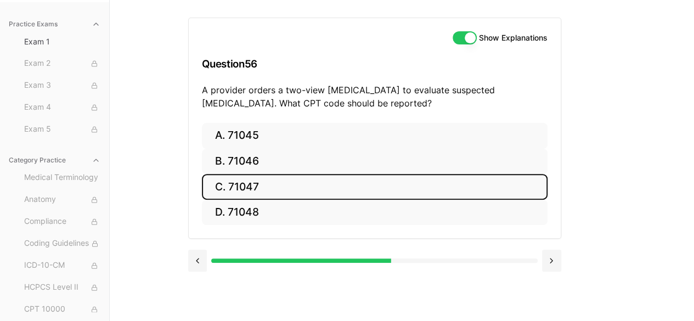
click at [266, 178] on button "C. 71047" at bounding box center [375, 187] width 346 height 26
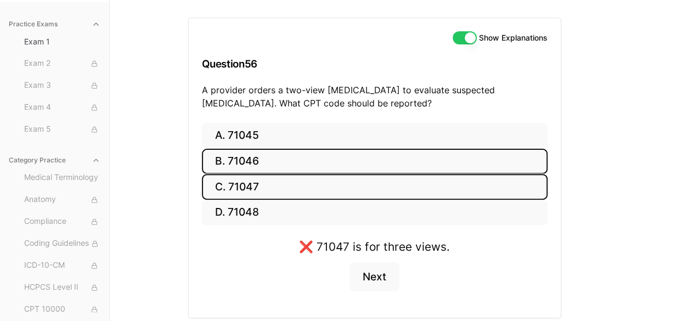
click at [252, 155] on button "B. 71046" at bounding box center [375, 162] width 346 height 26
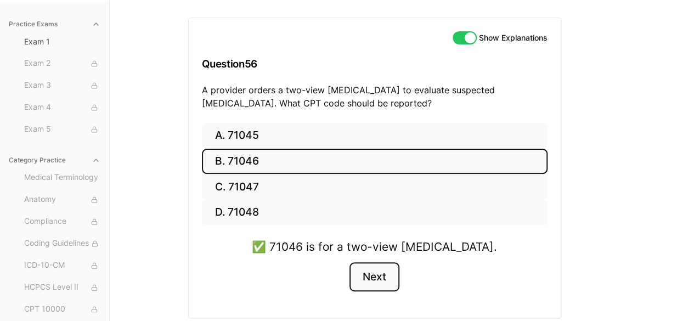
click at [364, 277] on button "Next" at bounding box center [375, 277] width 50 height 30
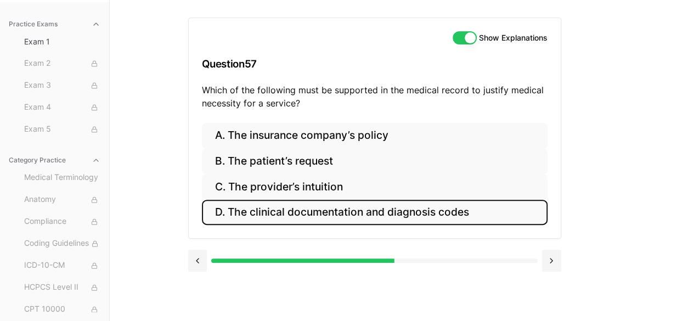
click at [327, 213] on button "D. The clinical documentation and diagnosis codes" at bounding box center [375, 213] width 346 height 26
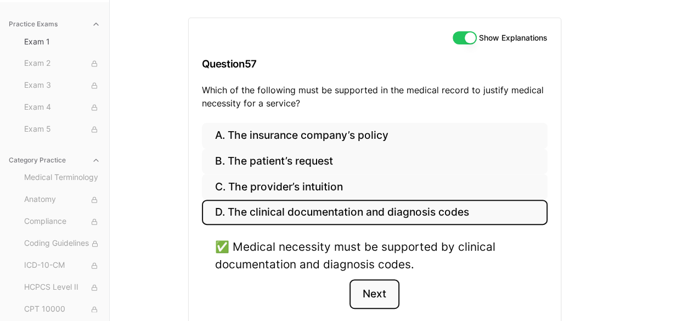
click at [375, 288] on button "Next" at bounding box center [375, 294] width 50 height 30
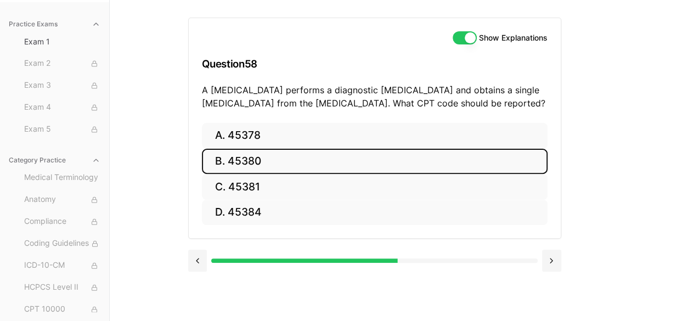
click at [222, 171] on button "B. 45380" at bounding box center [375, 162] width 346 height 26
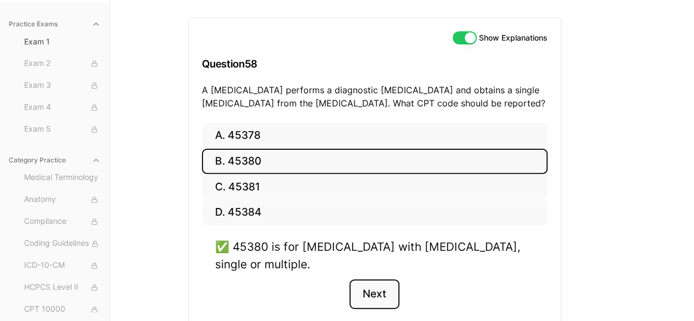
click at [363, 289] on button "Next" at bounding box center [375, 294] width 50 height 30
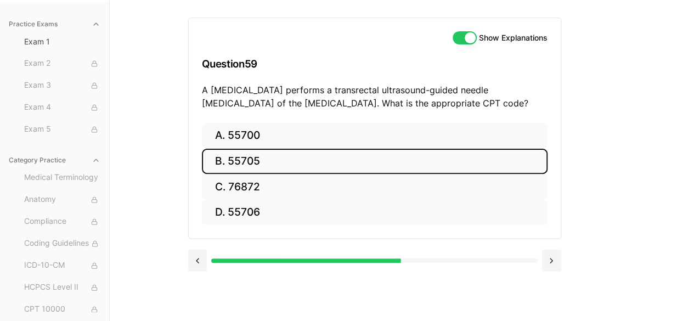
click at [227, 170] on button "B. 55705" at bounding box center [375, 162] width 346 height 26
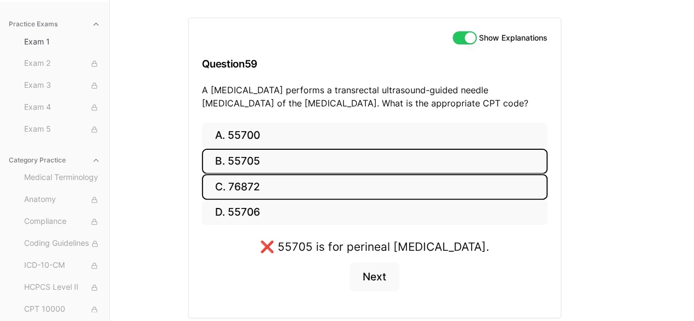
click at [234, 184] on button "C. 76872" at bounding box center [375, 187] width 346 height 26
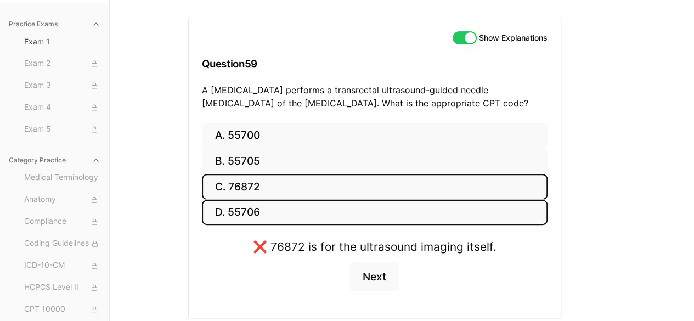
click at [245, 210] on button "D. 55706" at bounding box center [375, 213] width 346 height 26
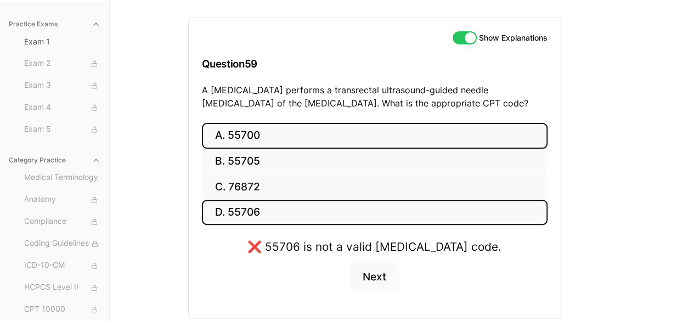
click at [244, 138] on button "A. 55700" at bounding box center [375, 136] width 346 height 26
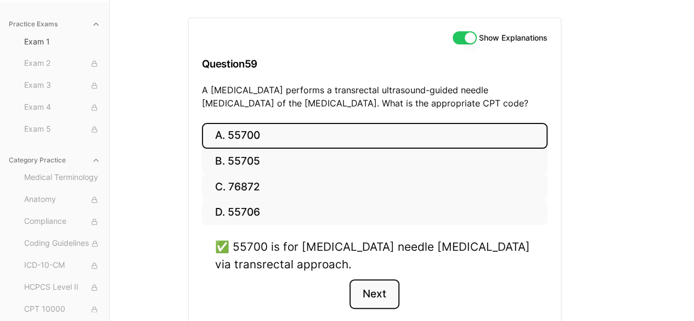
click at [384, 282] on button "Next" at bounding box center [375, 294] width 50 height 30
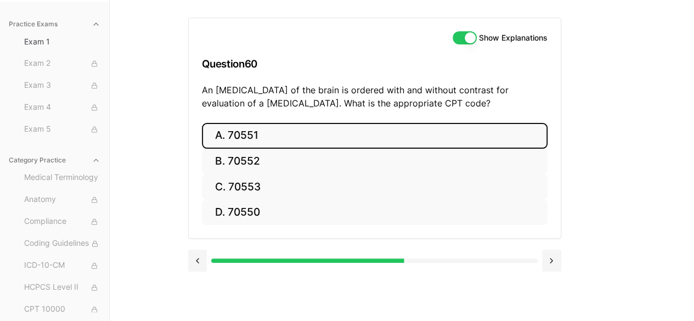
click at [266, 126] on button "A. 70551" at bounding box center [375, 136] width 346 height 26
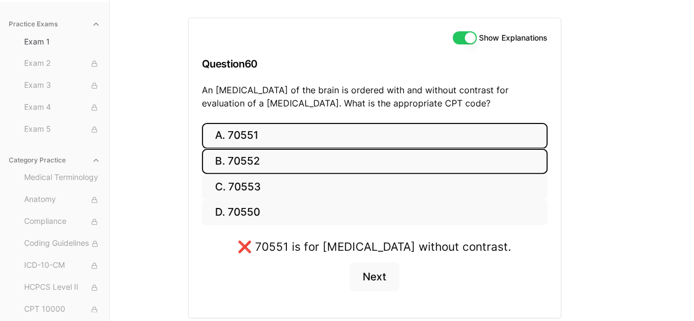
click at [260, 157] on button "B. 70552" at bounding box center [375, 162] width 346 height 26
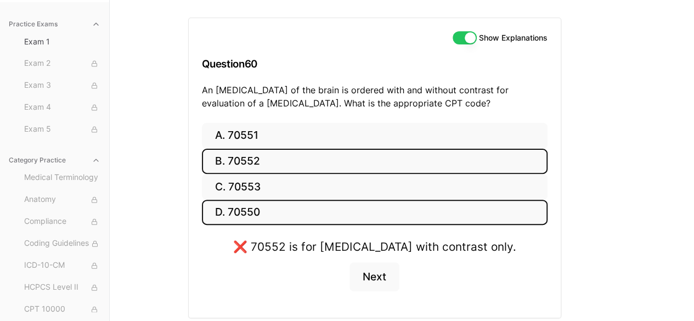
click at [256, 200] on button "D. 70550" at bounding box center [375, 213] width 346 height 26
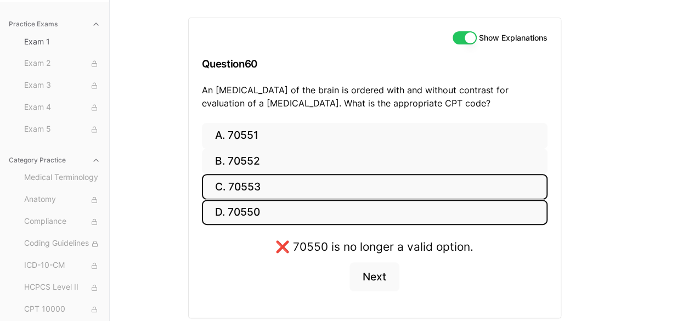
click at [255, 184] on button "C. 70553" at bounding box center [375, 187] width 346 height 26
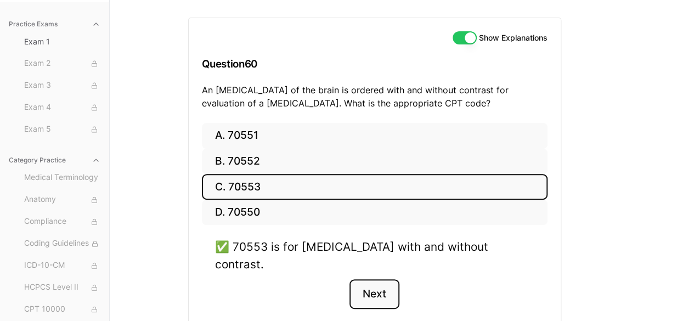
click at [390, 280] on button "Next" at bounding box center [375, 294] width 50 height 30
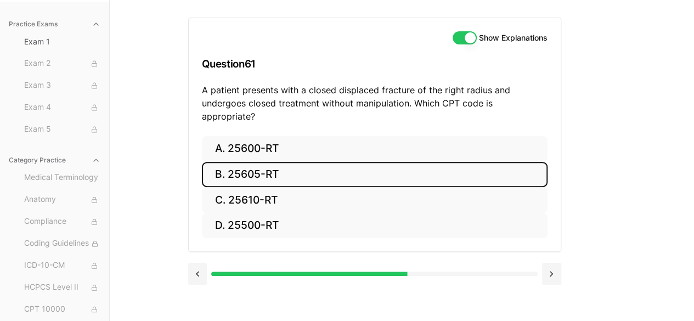
click at [252, 163] on button "B. 25605-RT" at bounding box center [375, 175] width 346 height 26
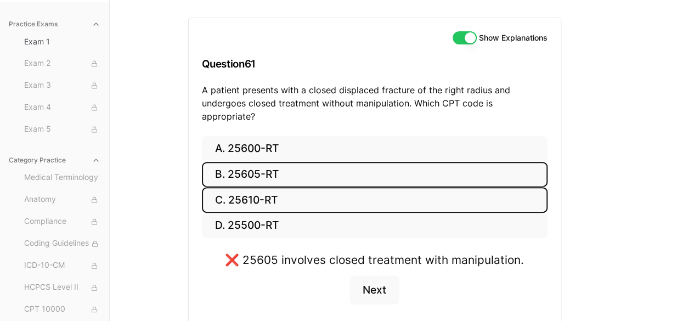
click at [252, 187] on button "C. 25610-RT" at bounding box center [375, 200] width 346 height 26
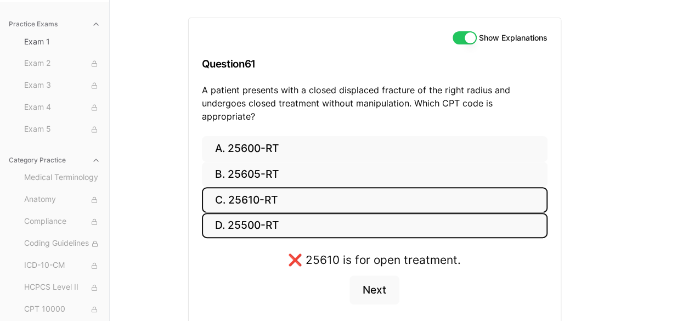
click at [254, 213] on button "D. 25500-RT" at bounding box center [375, 226] width 346 height 26
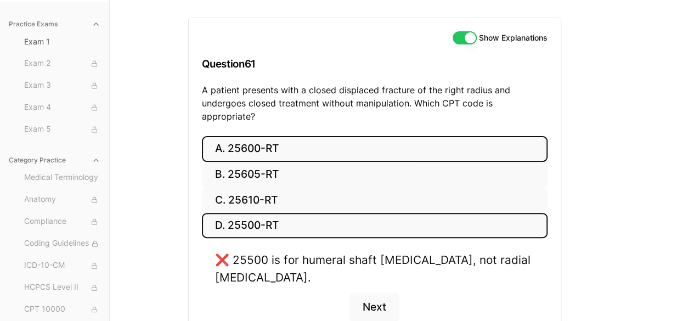
click at [239, 136] on button "A. 25600-RT" at bounding box center [375, 149] width 346 height 26
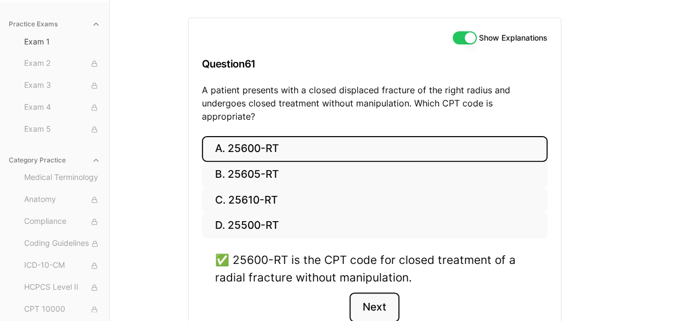
click at [373, 294] on button "Next" at bounding box center [375, 308] width 50 height 30
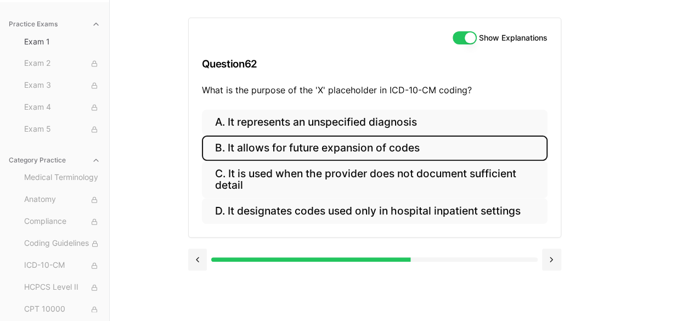
click at [305, 153] on button "B. It allows for future expansion of codes" at bounding box center [375, 149] width 346 height 26
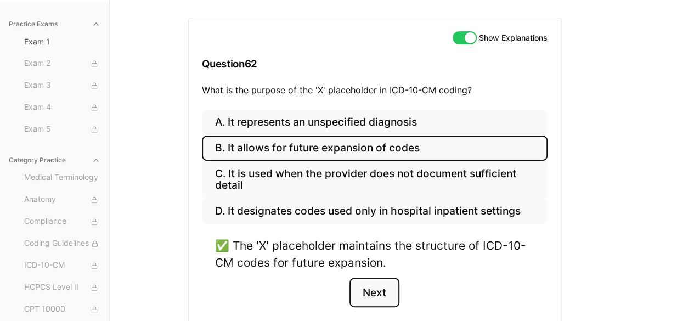
click at [358, 286] on button "Next" at bounding box center [375, 293] width 50 height 30
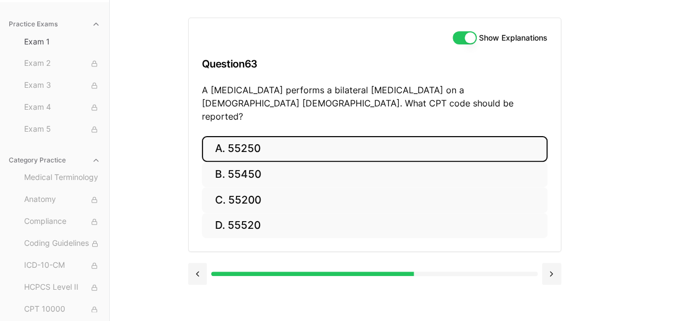
click at [271, 136] on button "A. 55250" at bounding box center [375, 149] width 346 height 26
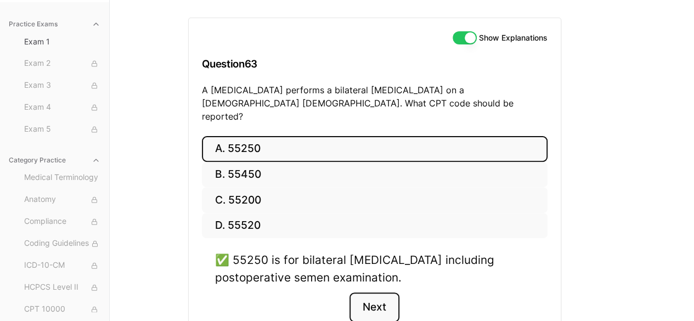
click at [365, 294] on button "Next" at bounding box center [375, 308] width 50 height 30
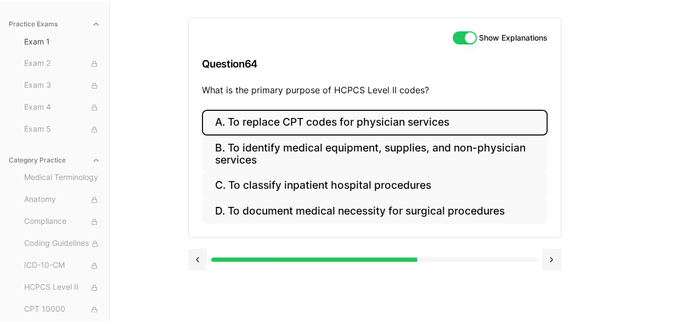
click at [353, 126] on button "A. To replace CPT codes for physician services" at bounding box center [375, 123] width 346 height 26
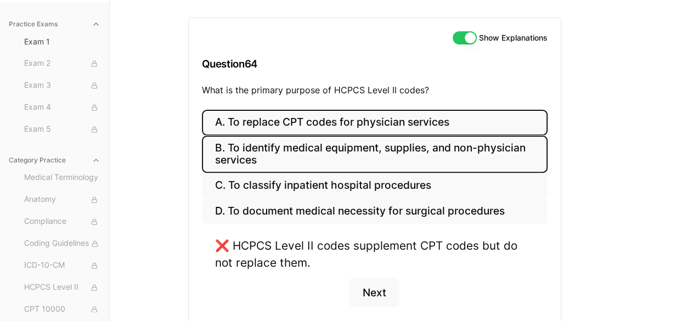
click at [346, 150] on button "B. To identify medical equipment, supplies, and non-physician services" at bounding box center [375, 154] width 346 height 37
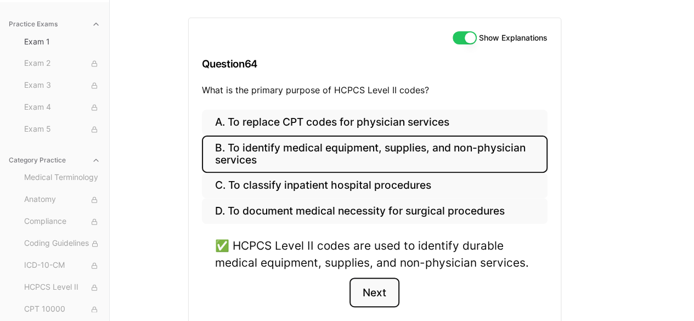
click at [395, 299] on button "Next" at bounding box center [375, 293] width 50 height 30
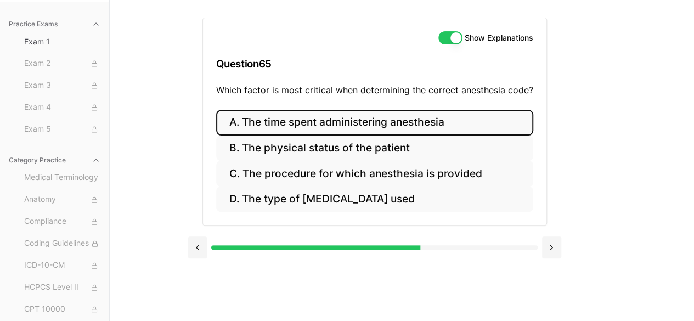
click at [359, 127] on button "A. The time spent administering anesthesia" at bounding box center [374, 123] width 317 height 26
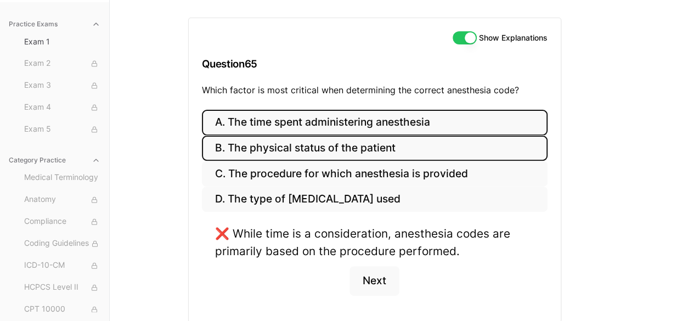
click at [319, 150] on button "B. The physical status of the patient" at bounding box center [375, 149] width 346 height 26
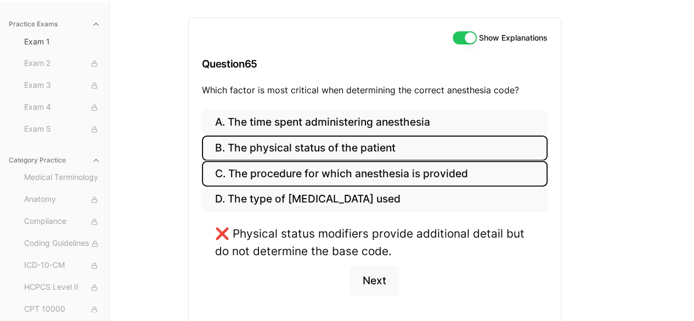
click at [309, 182] on button "C. The procedure for which anesthesia is provided" at bounding box center [375, 174] width 346 height 26
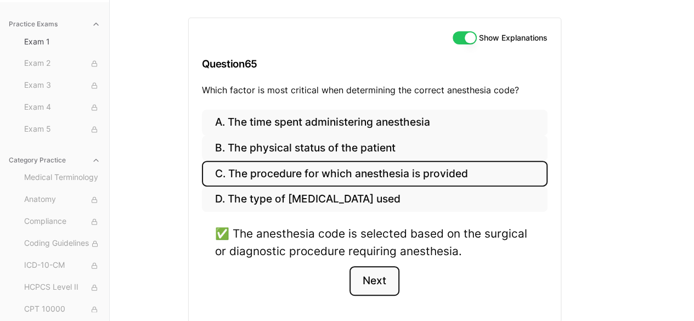
click at [370, 285] on button "Next" at bounding box center [375, 281] width 50 height 30
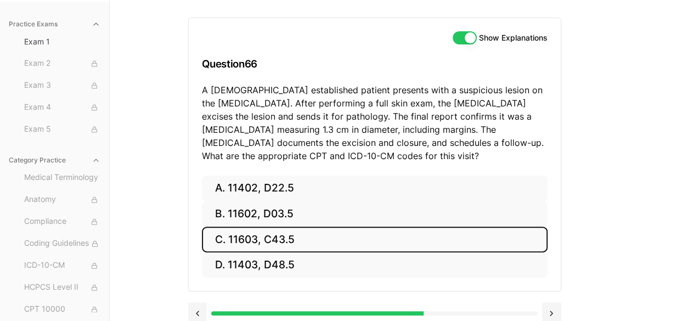
click at [274, 234] on button "C. 11603, C43.5" at bounding box center [375, 240] width 346 height 26
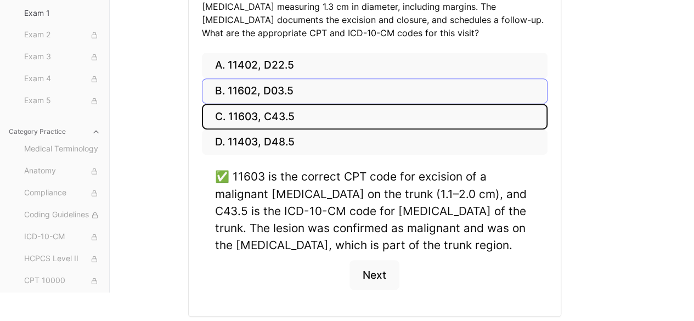
scroll to position [226, 0]
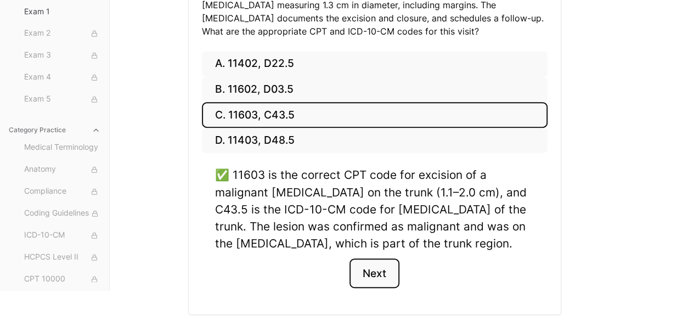
click at [378, 268] on button "Next" at bounding box center [375, 273] width 50 height 30
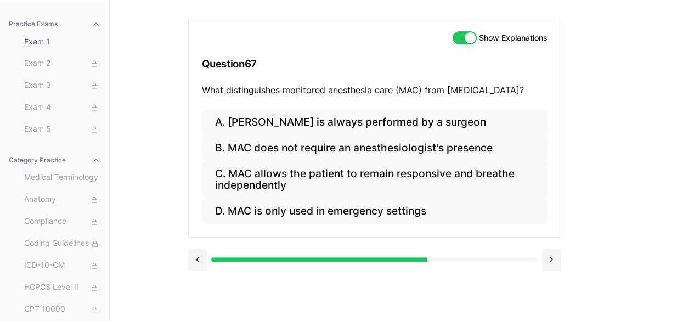
scroll to position [101, 0]
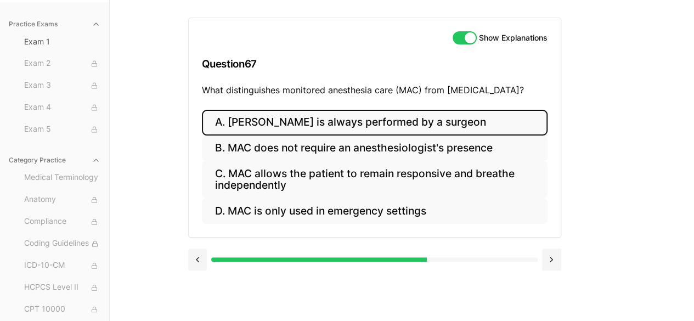
click at [368, 122] on button "A. [PERSON_NAME] is always performed by a surgeon" at bounding box center [375, 123] width 346 height 26
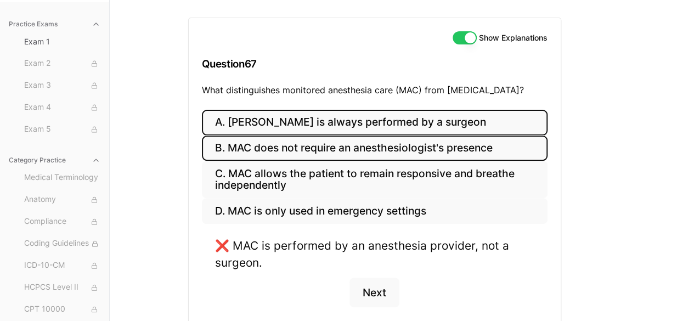
click at [348, 159] on button "B. MAC does not require an anesthesiologist's presence" at bounding box center [375, 149] width 346 height 26
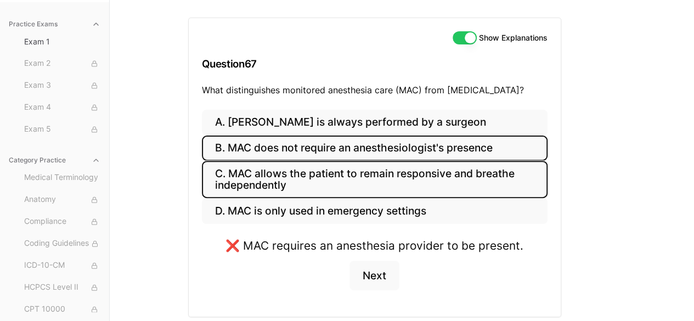
click at [323, 183] on button "C. MAC allows the patient to remain responsive and breathe independently" at bounding box center [375, 179] width 346 height 37
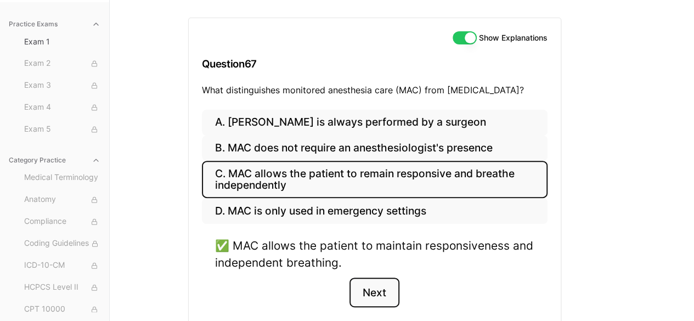
click at [378, 297] on button "Next" at bounding box center [375, 293] width 50 height 30
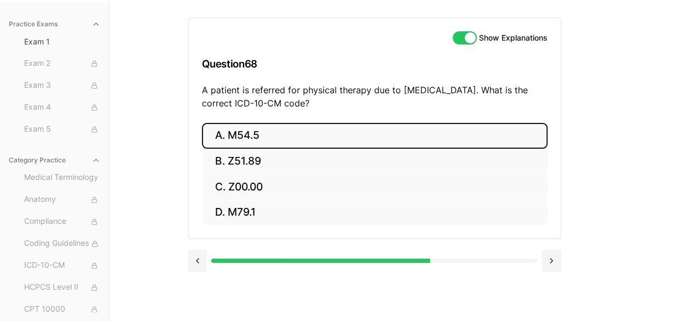
click at [265, 139] on button "A. M54.5" at bounding box center [375, 136] width 346 height 26
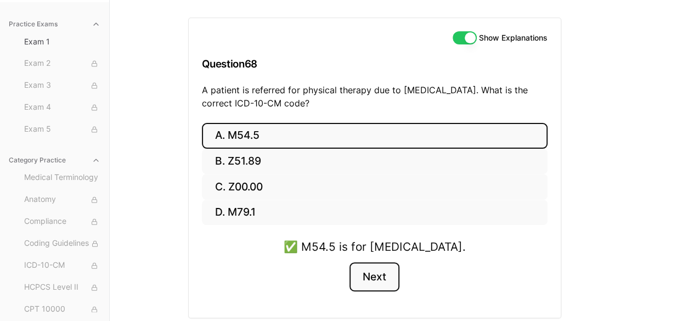
click at [382, 284] on button "Next" at bounding box center [375, 277] width 50 height 30
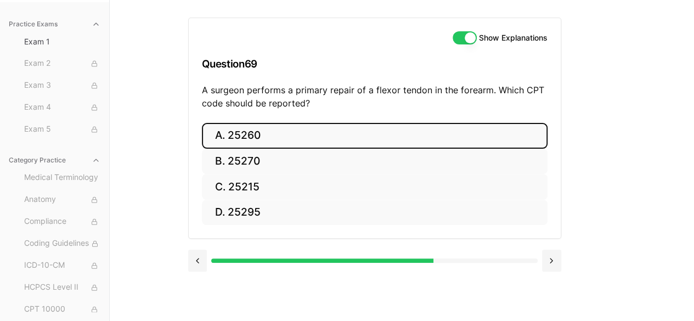
click at [260, 138] on button "A. 25260" at bounding box center [375, 136] width 346 height 26
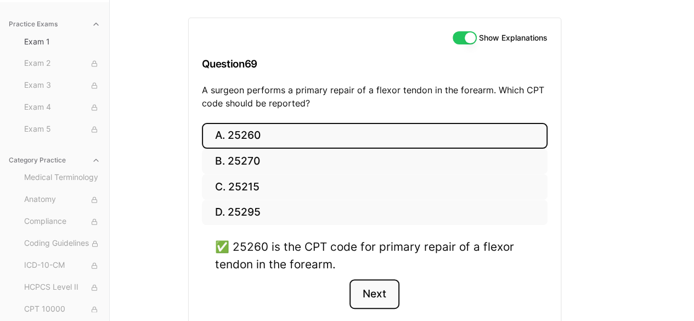
click at [365, 291] on button "Next" at bounding box center [375, 294] width 50 height 30
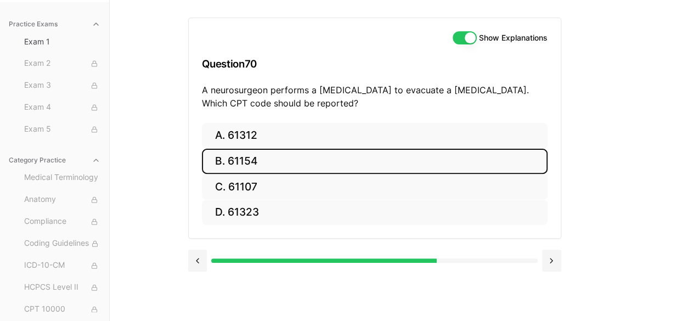
click at [256, 169] on button "B. 61154" at bounding box center [375, 162] width 346 height 26
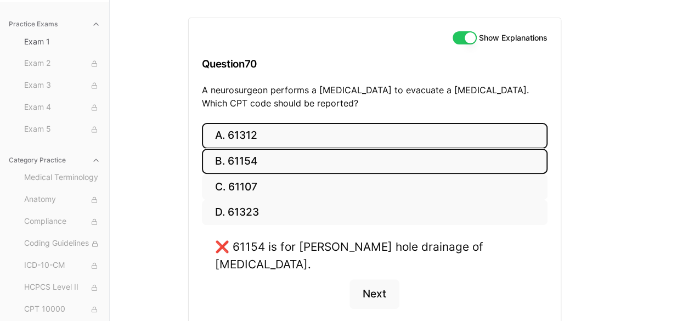
click at [266, 134] on button "A. 61312" at bounding box center [375, 136] width 346 height 26
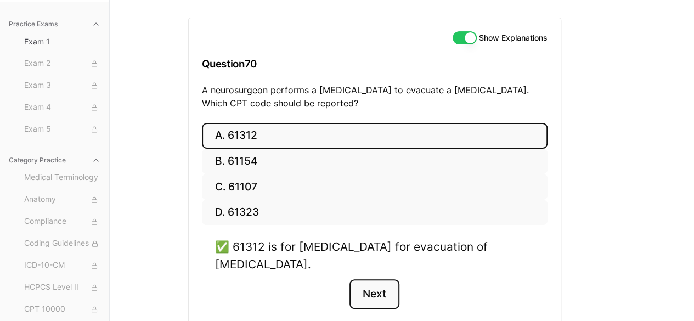
click at [358, 290] on button "Next" at bounding box center [375, 294] width 50 height 30
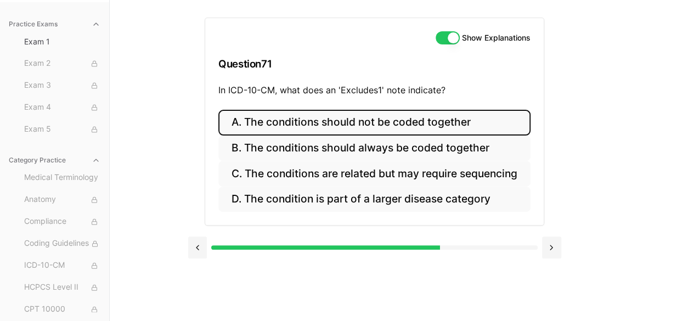
click at [346, 128] on button "A. The conditions should not be coded together" at bounding box center [374, 123] width 312 height 26
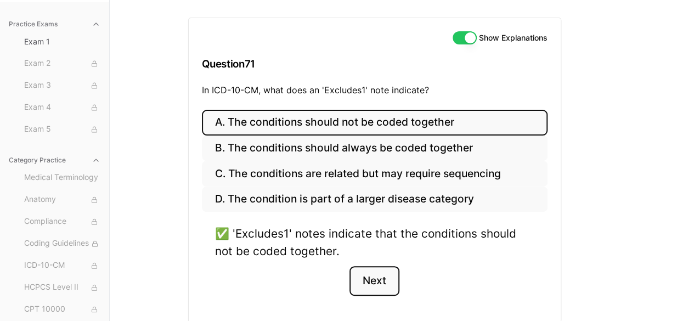
click at [381, 277] on button "Next" at bounding box center [375, 281] width 50 height 30
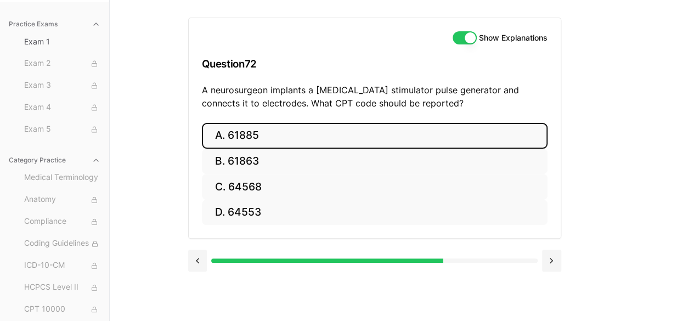
click at [294, 133] on button "A. 61885" at bounding box center [375, 136] width 346 height 26
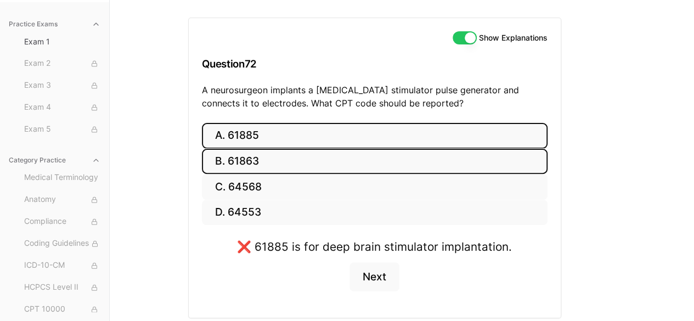
click at [259, 171] on button "B. 61863" at bounding box center [375, 162] width 346 height 26
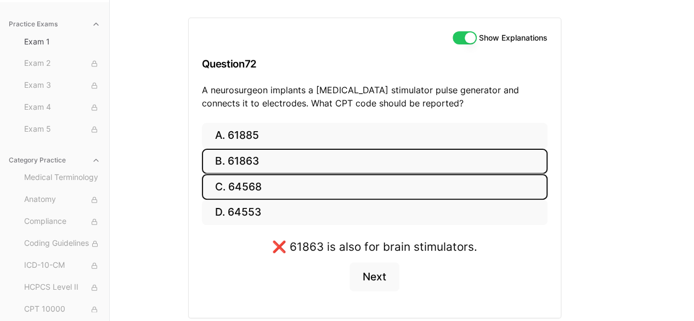
click at [274, 190] on button "C. 64568" at bounding box center [375, 187] width 346 height 26
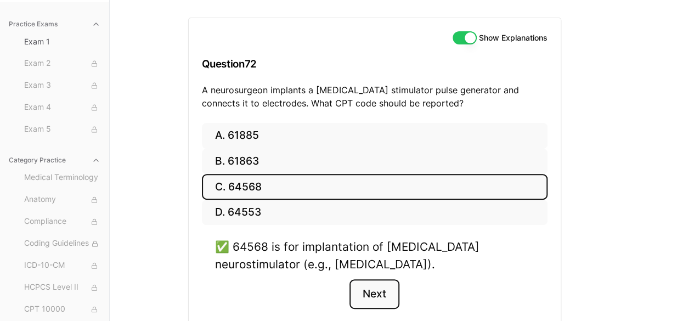
click at [367, 283] on button "Next" at bounding box center [375, 294] width 50 height 30
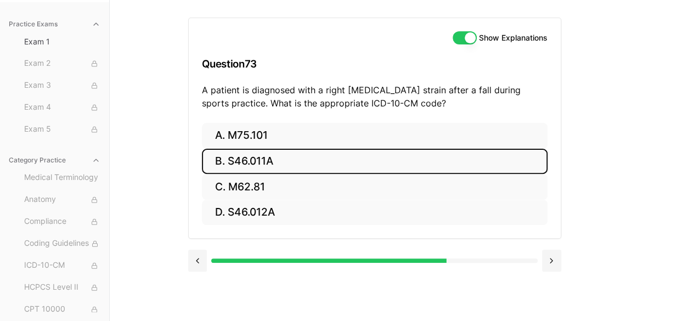
click at [275, 170] on button "B. S46.011A" at bounding box center [375, 162] width 346 height 26
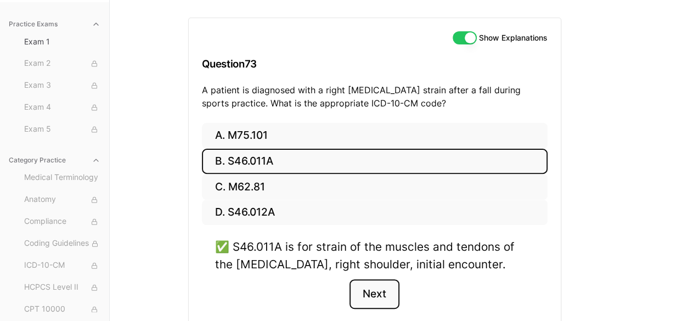
click at [372, 297] on button "Next" at bounding box center [375, 294] width 50 height 30
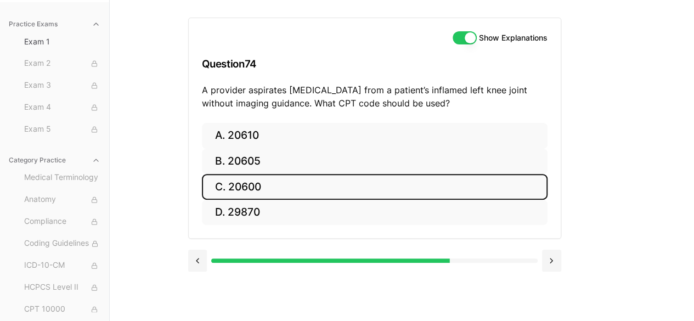
click at [280, 182] on button "C. 20600" at bounding box center [375, 187] width 346 height 26
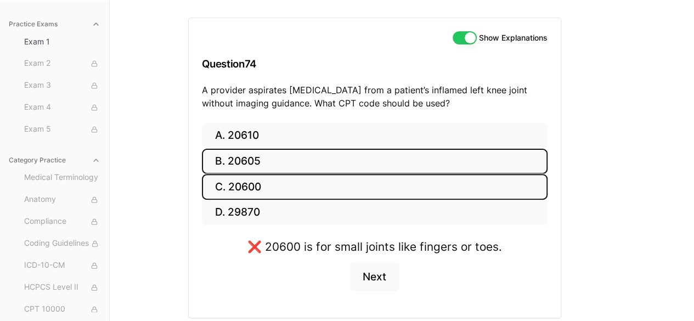
click at [273, 165] on button "B. 20605" at bounding box center [375, 162] width 346 height 26
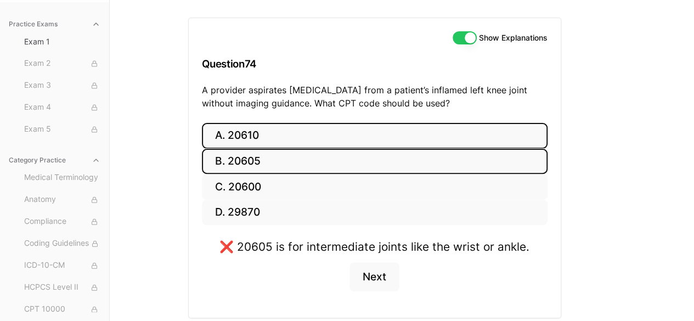
click at [269, 145] on button "A. 20610" at bounding box center [375, 136] width 346 height 26
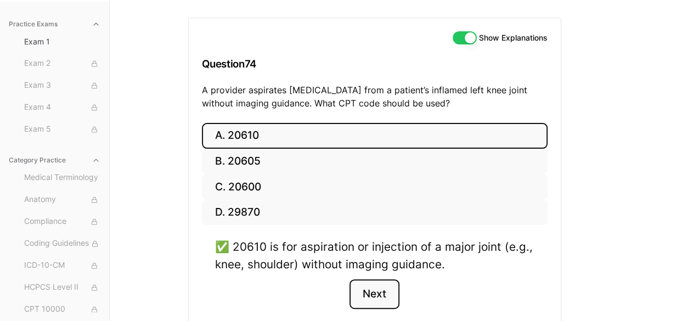
click at [372, 283] on button "Next" at bounding box center [375, 294] width 50 height 30
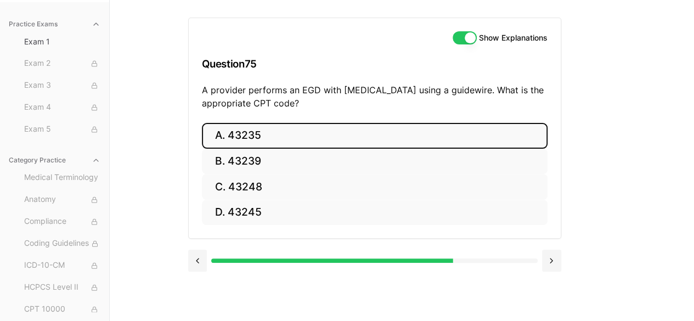
click at [238, 131] on button "A. 43235" at bounding box center [375, 136] width 346 height 26
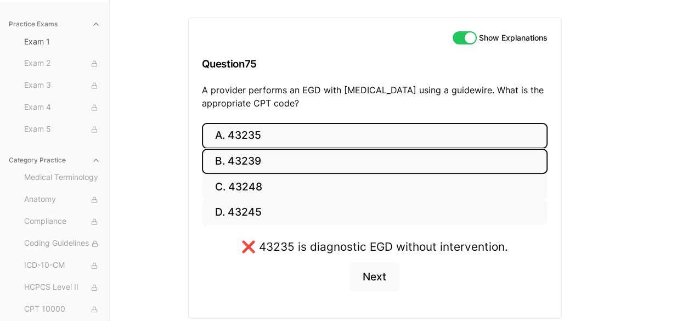
click at [234, 154] on button "B. 43239" at bounding box center [375, 162] width 346 height 26
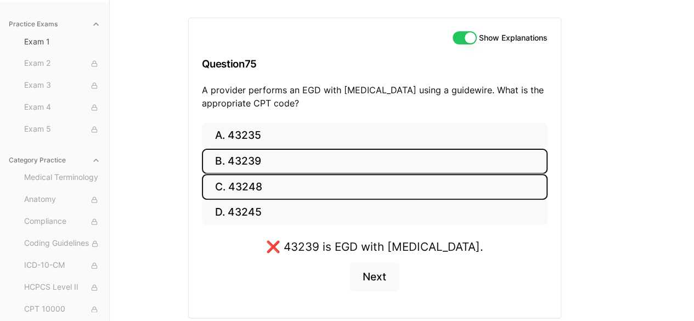
click at [235, 185] on button "C. 43248" at bounding box center [375, 187] width 346 height 26
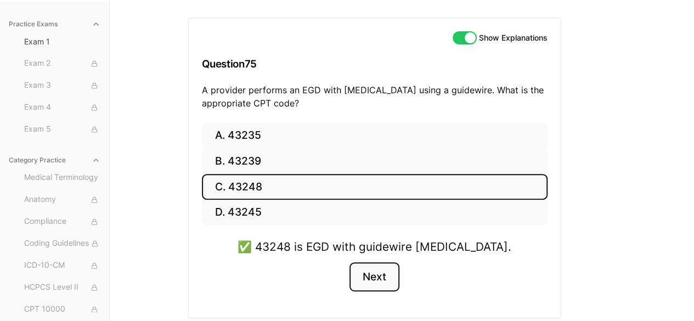
click at [389, 281] on button "Next" at bounding box center [375, 277] width 50 height 30
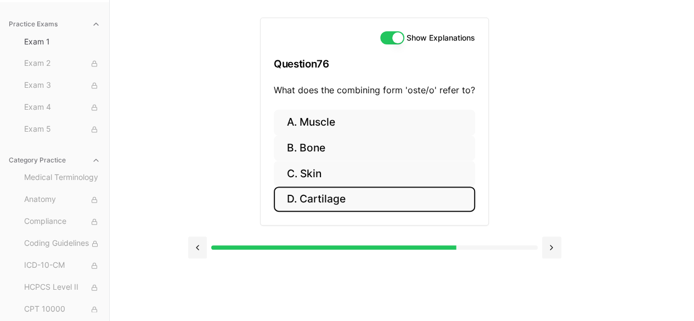
click at [347, 207] on button "D. Cartilage" at bounding box center [374, 200] width 201 height 26
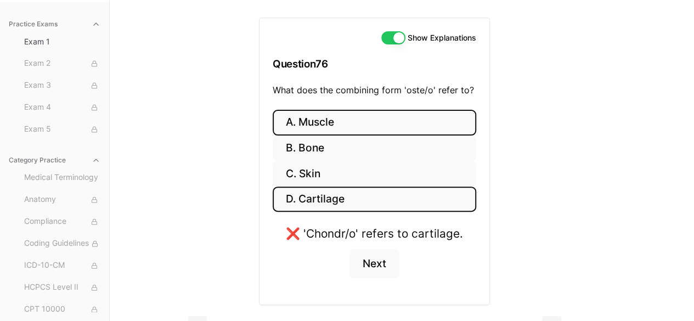
click at [345, 124] on button "A. Muscle" at bounding box center [375, 123] width 204 height 26
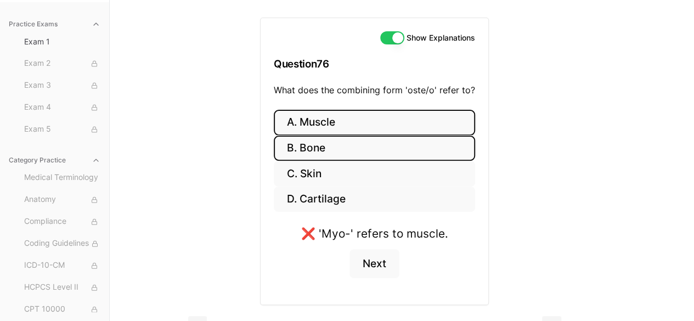
click at [328, 154] on button "B. Bone" at bounding box center [374, 149] width 201 height 26
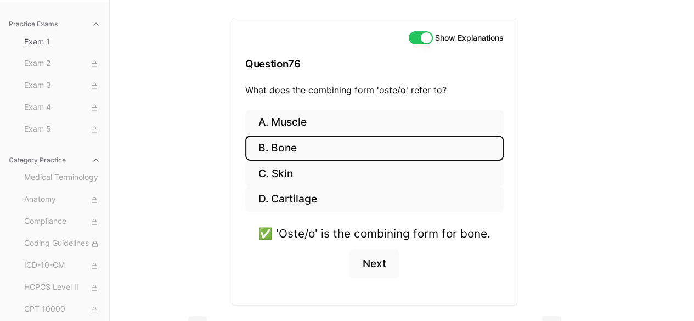
click at [374, 244] on div "✅ 'Oste/o' is the combining form for bone. Next" at bounding box center [374, 258] width 258 height 66
click at [375, 266] on button "Next" at bounding box center [375, 264] width 50 height 30
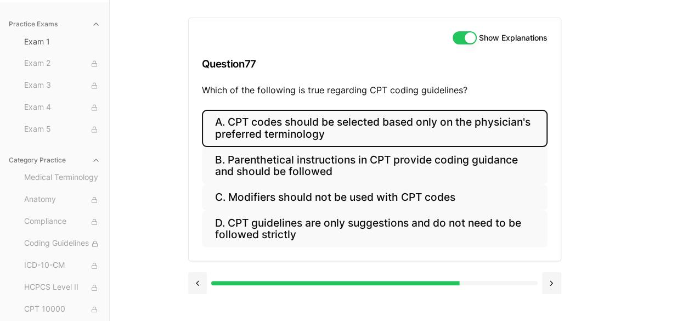
click at [368, 126] on button "A. CPT codes should be selected based only on the physician's preferred termino…" at bounding box center [375, 128] width 346 height 37
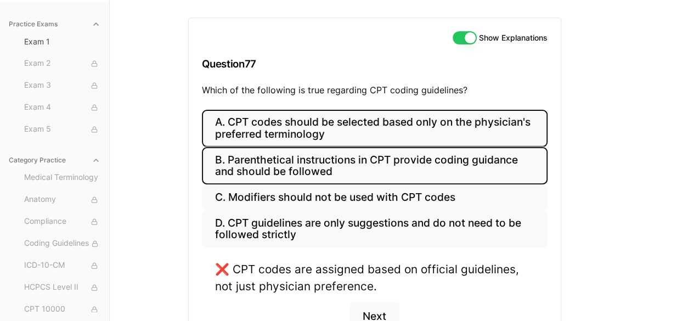
click at [339, 161] on button "B. Parenthetical instructions in CPT provide coding guidance and should be foll…" at bounding box center [375, 165] width 346 height 37
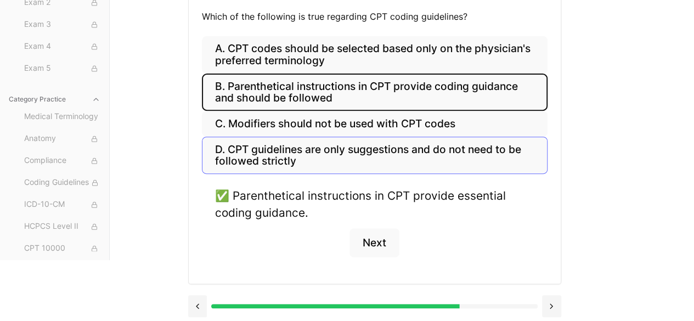
scroll to position [177, 0]
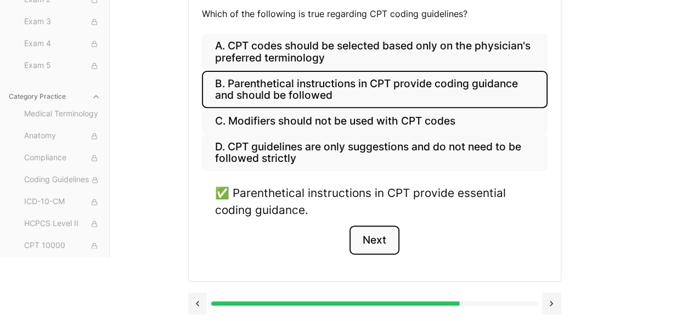
click at [384, 244] on button "Next" at bounding box center [375, 241] width 50 height 30
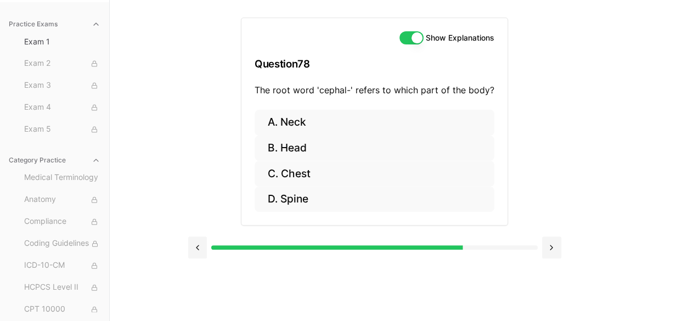
scroll to position [101, 0]
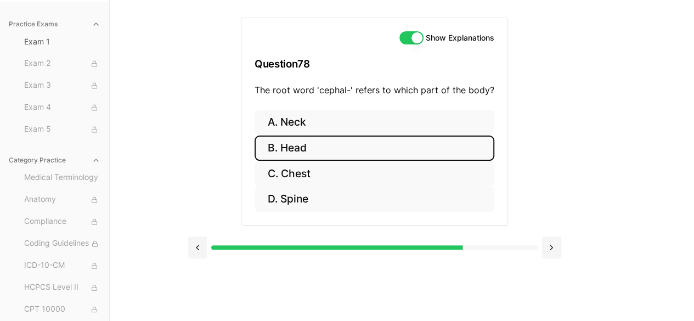
click at [317, 145] on button "B. Head" at bounding box center [375, 149] width 240 height 26
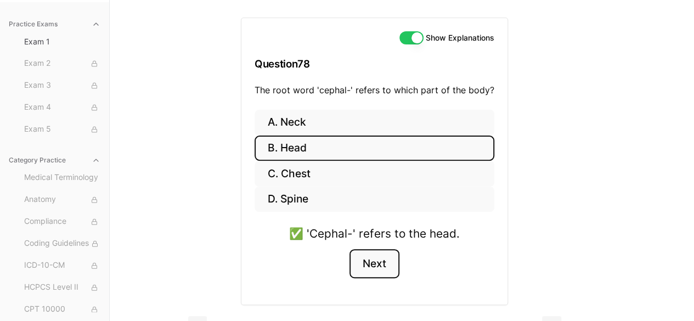
click at [383, 263] on button "Next" at bounding box center [375, 264] width 50 height 30
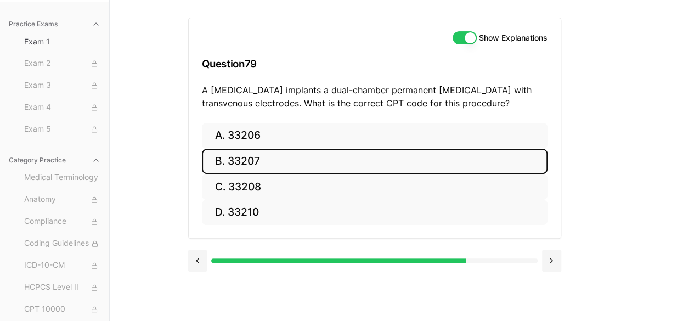
click at [240, 162] on button "B. 33207" at bounding box center [375, 162] width 346 height 26
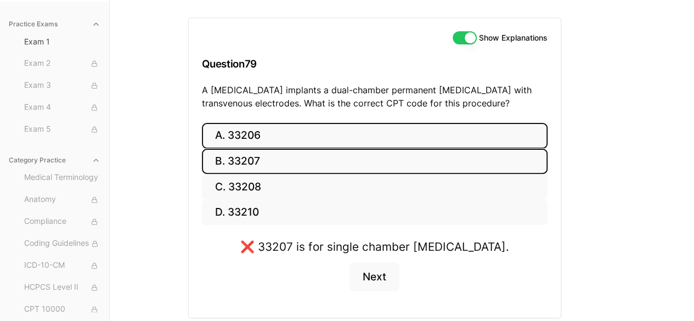
click at [238, 124] on button "A. 33206" at bounding box center [375, 136] width 346 height 26
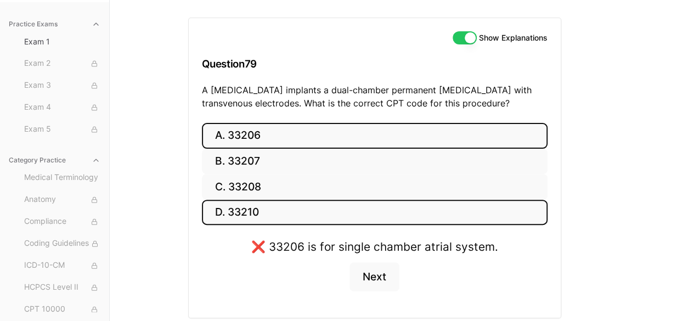
click at [247, 210] on button "D. 33210" at bounding box center [375, 213] width 346 height 26
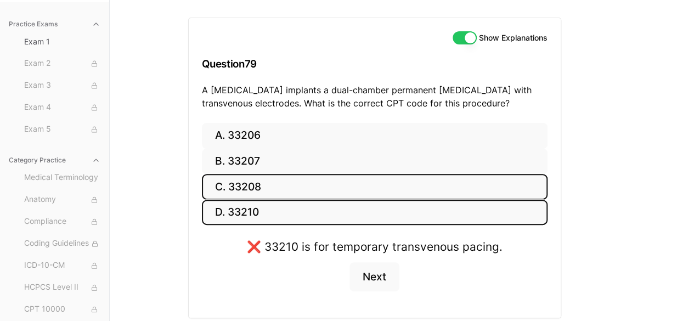
click at [272, 174] on button "C. 33208" at bounding box center [375, 187] width 346 height 26
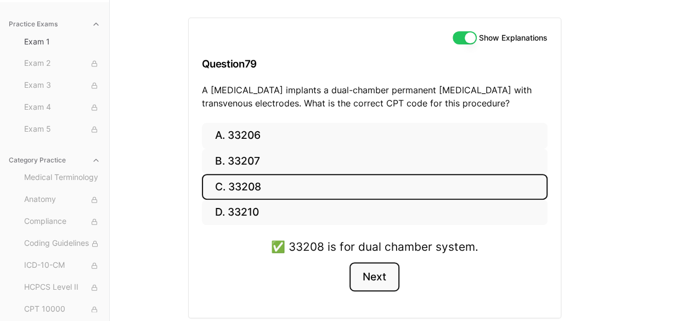
click at [361, 264] on button "Next" at bounding box center [375, 277] width 50 height 30
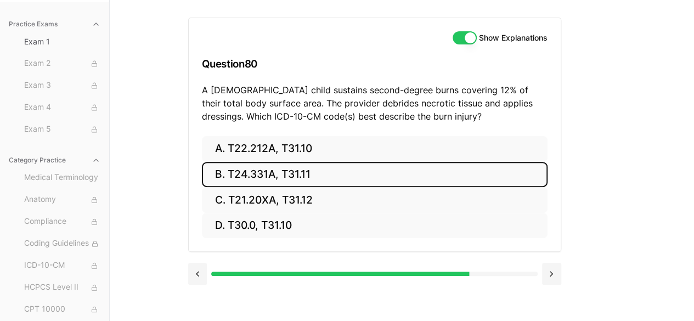
click at [297, 180] on button "B. T24.331A, T31.11" at bounding box center [375, 175] width 346 height 26
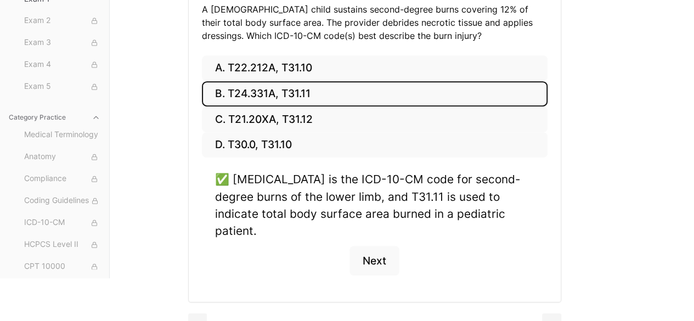
scroll to position [184, 0]
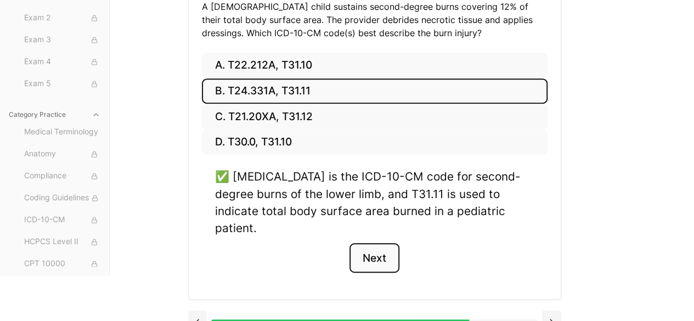
click at [376, 243] on button "Next" at bounding box center [375, 258] width 50 height 30
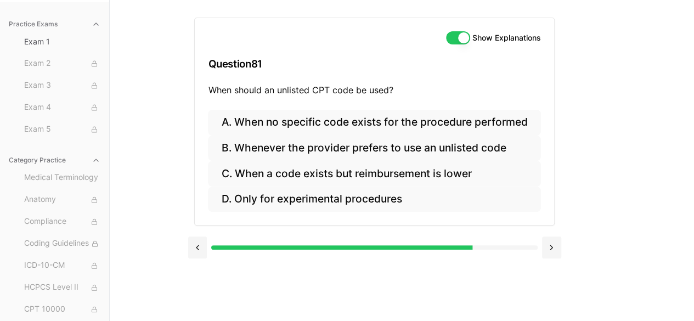
scroll to position [101, 0]
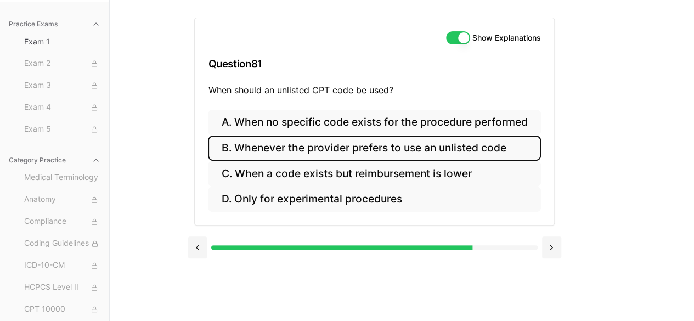
click at [339, 144] on button "B. Whenever the provider prefers to use an unlisted code" at bounding box center [374, 149] width 333 height 26
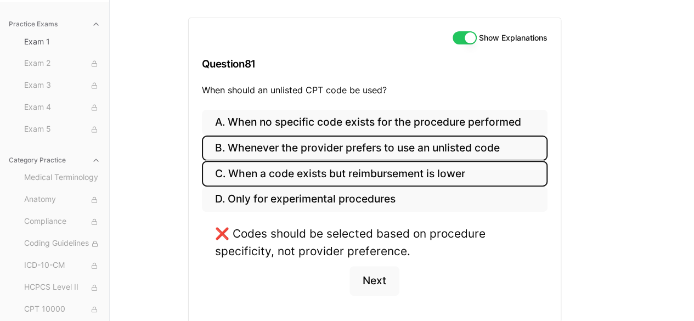
click at [320, 173] on button "C. When a code exists but reimbursement is lower" at bounding box center [375, 174] width 346 height 26
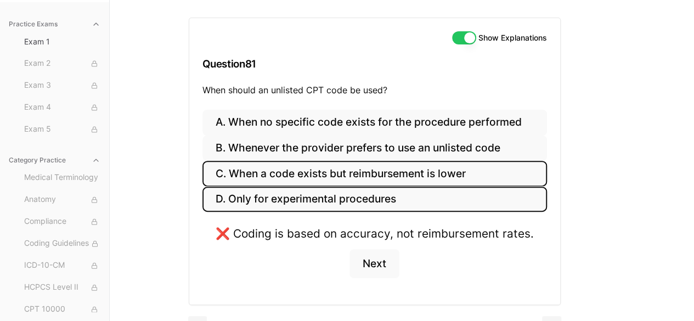
click at [317, 193] on button "D. Only for experimental procedures" at bounding box center [375, 200] width 345 height 26
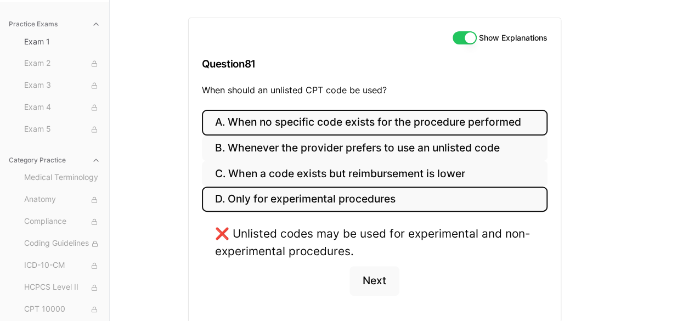
click at [334, 126] on button "A. When no specific code exists for the procedure performed" at bounding box center [375, 123] width 346 height 26
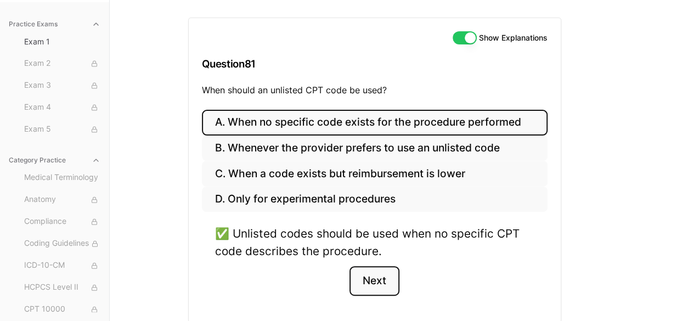
click at [385, 279] on button "Next" at bounding box center [375, 281] width 50 height 30
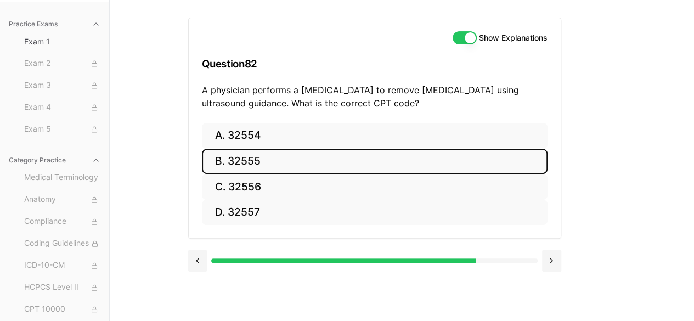
click at [236, 153] on button "B. 32555" at bounding box center [375, 162] width 346 height 26
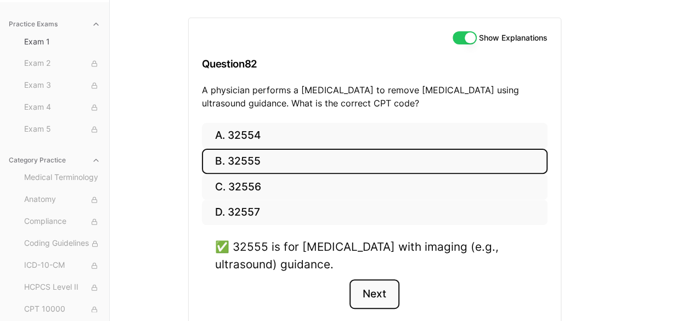
click at [370, 288] on button "Next" at bounding box center [375, 294] width 50 height 30
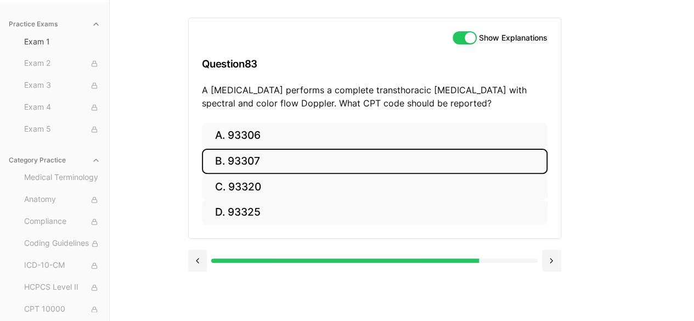
click at [246, 153] on button "B. 93307" at bounding box center [375, 162] width 346 height 26
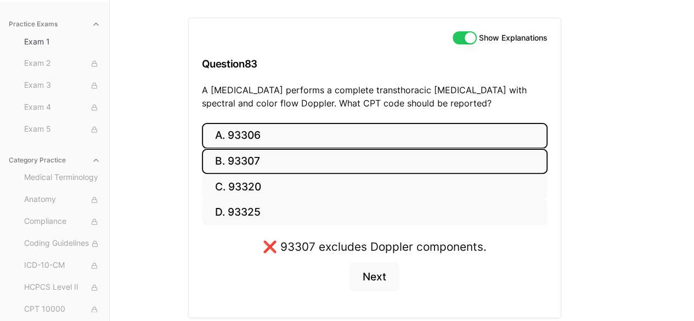
click at [235, 143] on button "A. 93306" at bounding box center [375, 136] width 346 height 26
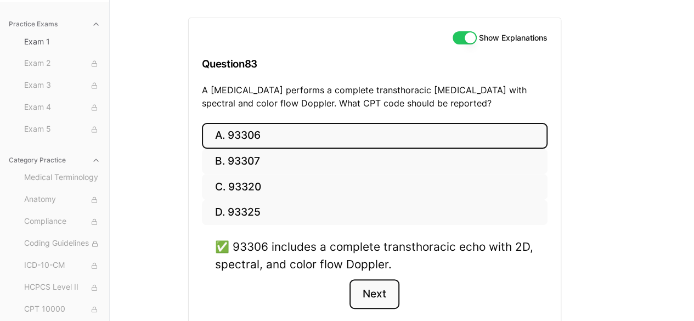
click at [365, 286] on button "Next" at bounding box center [375, 294] width 50 height 30
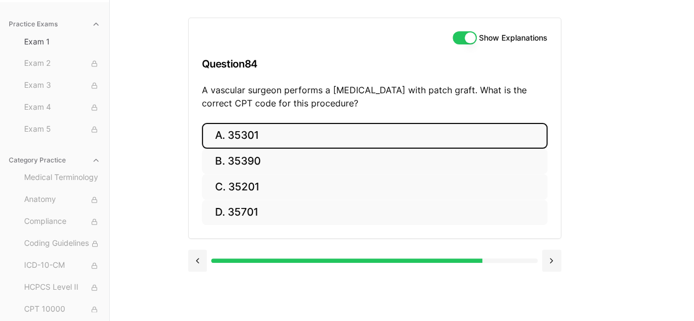
click at [248, 140] on button "A. 35301" at bounding box center [375, 136] width 346 height 26
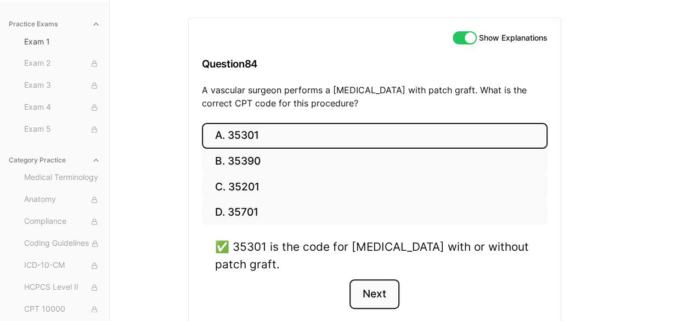
click at [374, 284] on button "Next" at bounding box center [375, 294] width 50 height 30
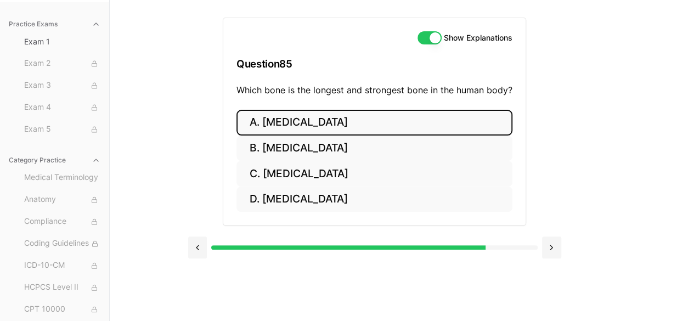
click at [325, 129] on button "A. [MEDICAL_DATA]" at bounding box center [375, 123] width 276 height 26
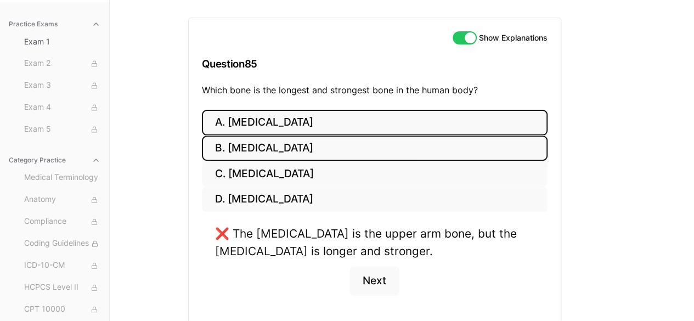
click at [269, 144] on button "B. [MEDICAL_DATA]" at bounding box center [375, 149] width 346 height 26
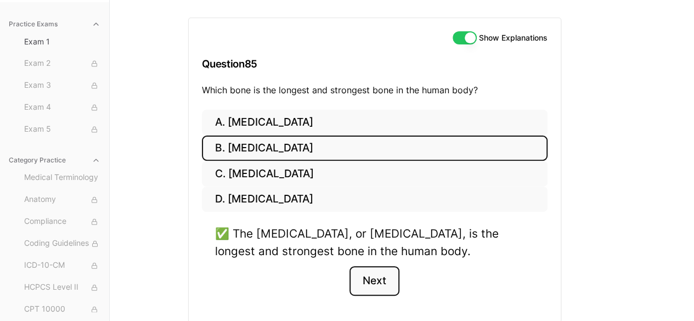
click at [361, 275] on button "Next" at bounding box center [375, 281] width 50 height 30
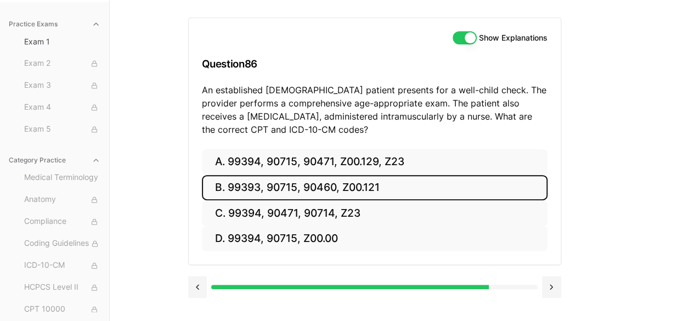
click at [270, 176] on button "B. 99393, 90715, 90460, Z00.121" at bounding box center [375, 188] width 346 height 26
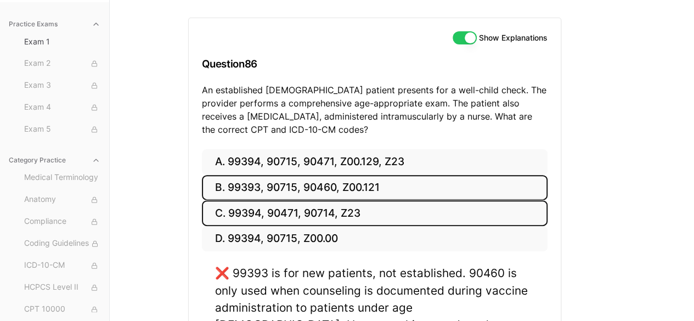
click at [271, 206] on button "C. 99394, 90471, 90714, Z23" at bounding box center [375, 213] width 346 height 26
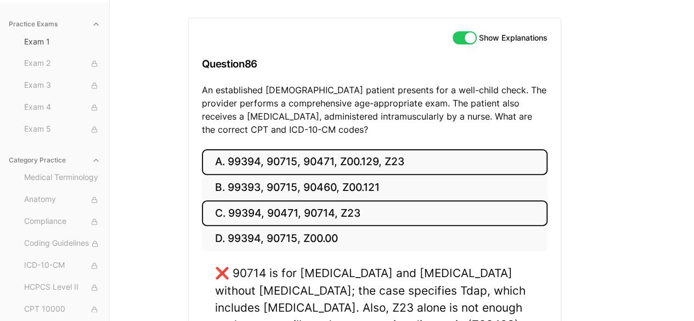
click at [297, 158] on button "A. 99394, 90715, 90471, Z00.129, Z23" at bounding box center [375, 162] width 346 height 26
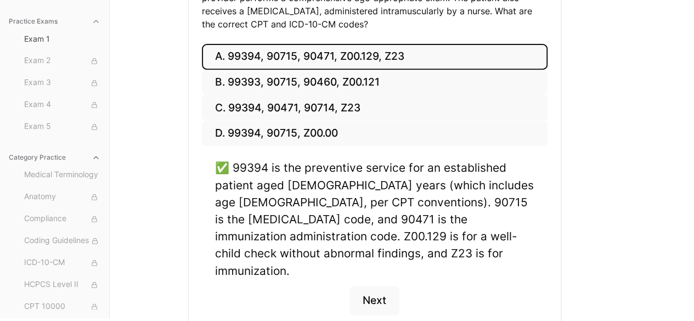
scroll to position [218, 0]
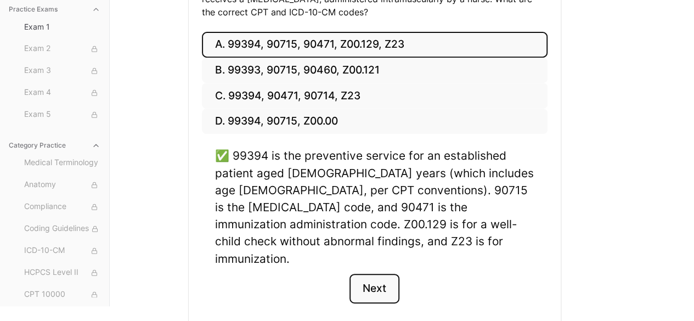
click at [374, 274] on button "Next" at bounding box center [375, 289] width 50 height 30
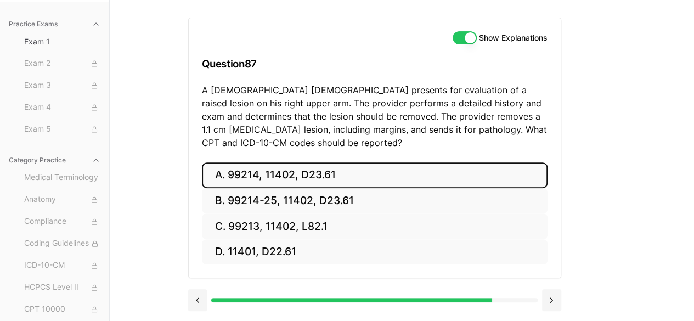
click at [271, 171] on button "A. 99214, 11402, D23.61" at bounding box center [375, 175] width 346 height 26
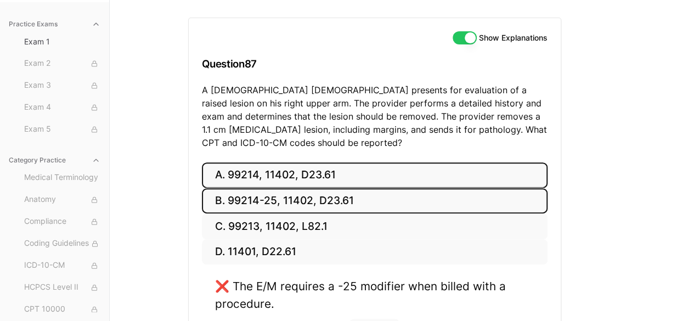
click at [261, 210] on button "B. 99214-25, 11402, D23.61" at bounding box center [375, 201] width 346 height 26
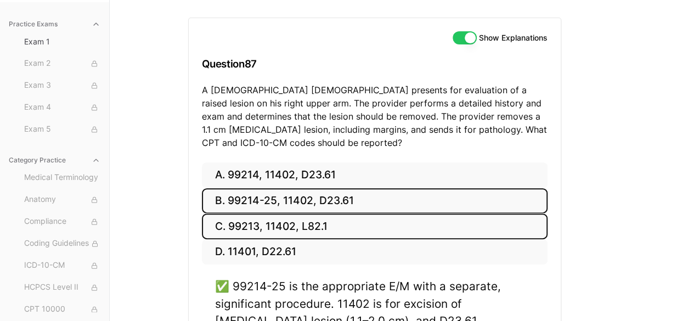
click at [264, 237] on button "C. 99213, 11402, L82.1" at bounding box center [375, 226] width 346 height 26
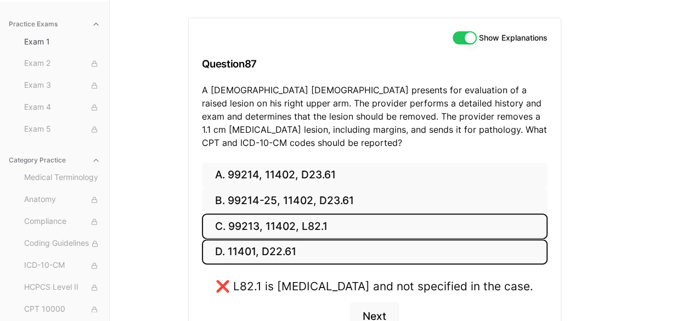
click at [262, 252] on button "D. 11401, D22.61" at bounding box center [375, 252] width 346 height 26
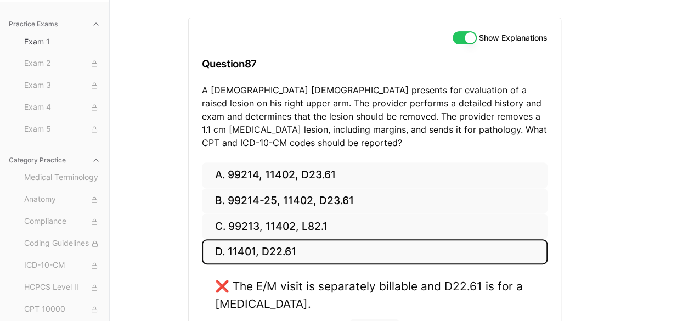
scroll to position [176, 0]
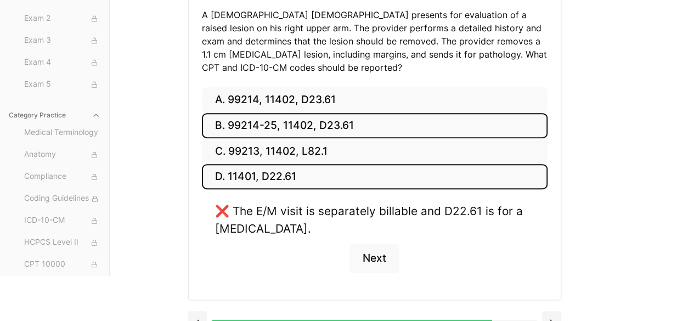
click at [268, 123] on button "B. 99214-25, 11402, D23.61" at bounding box center [375, 126] width 346 height 26
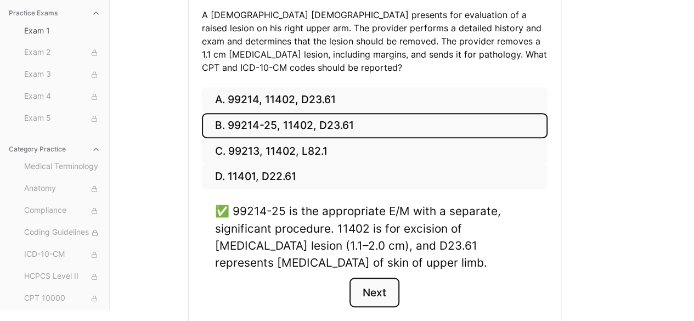
click at [374, 292] on button "Next" at bounding box center [375, 293] width 50 height 30
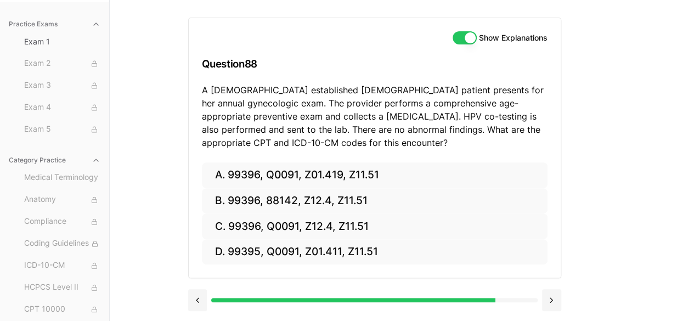
scroll to position [101, 0]
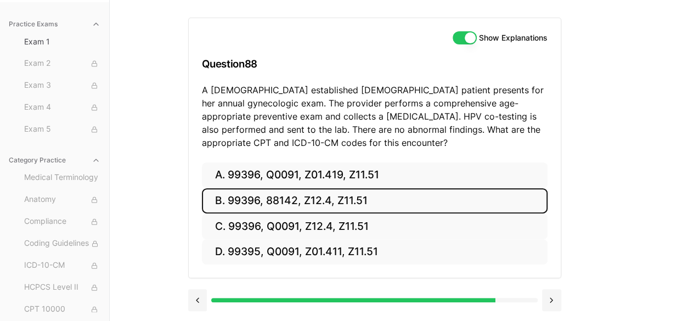
click at [346, 208] on button "B. 99396, 88142, Z12.4, Z11.51" at bounding box center [375, 201] width 346 height 26
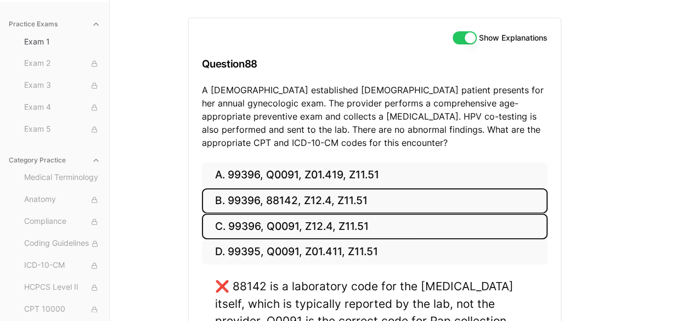
click at [316, 233] on button "C. 99396, Q0091, Z12.4, Z11.51" at bounding box center [375, 226] width 346 height 26
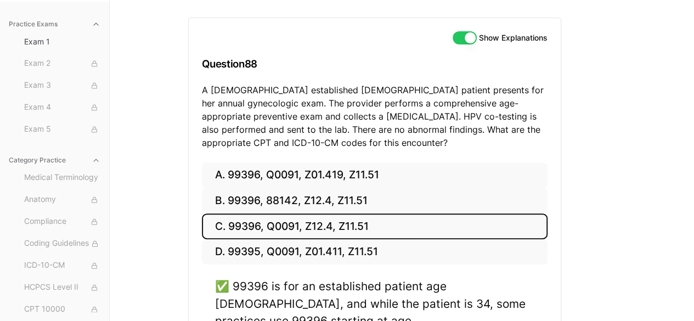
scroll to position [206, 0]
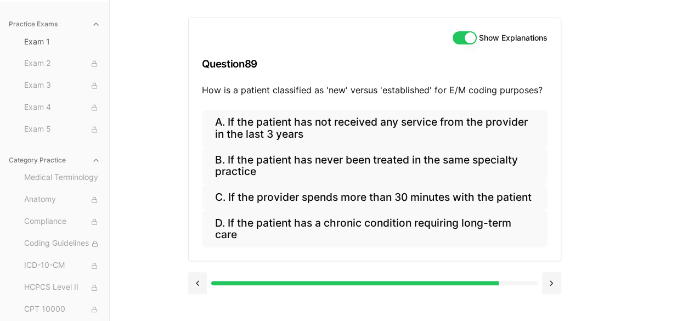
scroll to position [101, 0]
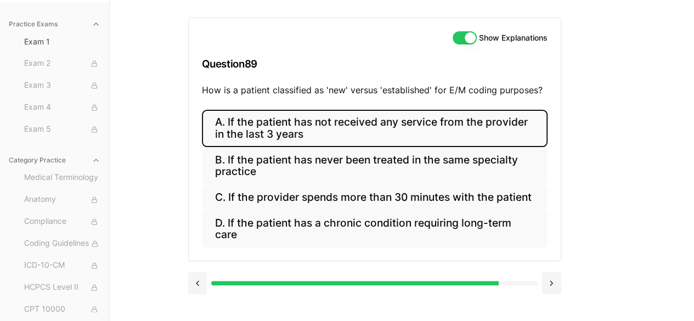
click at [442, 140] on button "A. If the patient has not received any service from the provider in the last 3 …" at bounding box center [375, 128] width 346 height 37
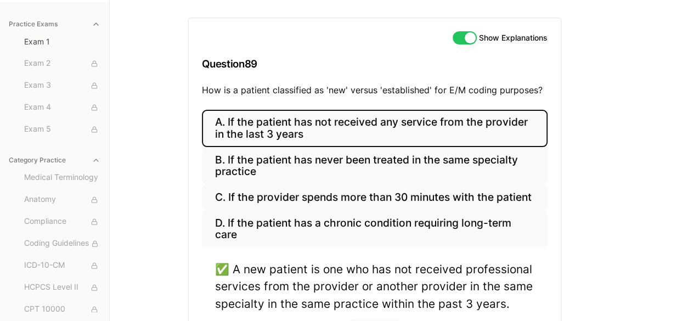
scroll to position [194, 0]
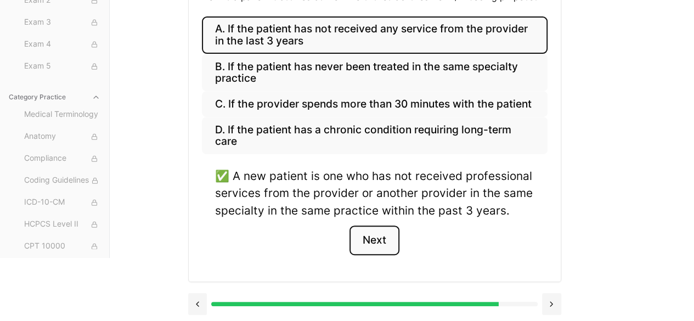
click at [379, 246] on button "Next" at bounding box center [375, 241] width 50 height 30
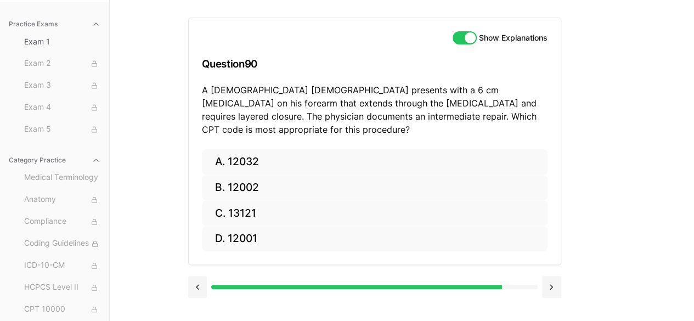
scroll to position [101, 0]
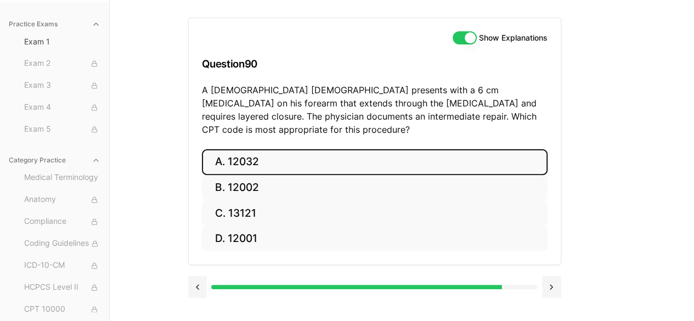
click at [273, 150] on button "A. 12032" at bounding box center [375, 162] width 346 height 26
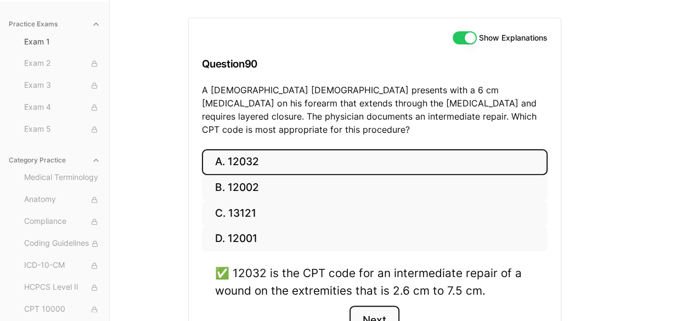
click at [369, 306] on button "Next" at bounding box center [375, 321] width 50 height 30
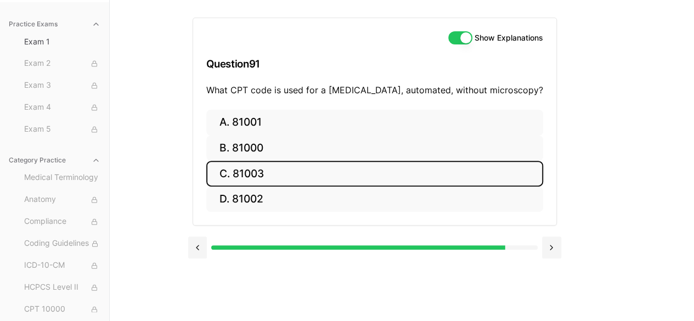
click at [310, 175] on button "C. 81003" at bounding box center [374, 174] width 337 height 26
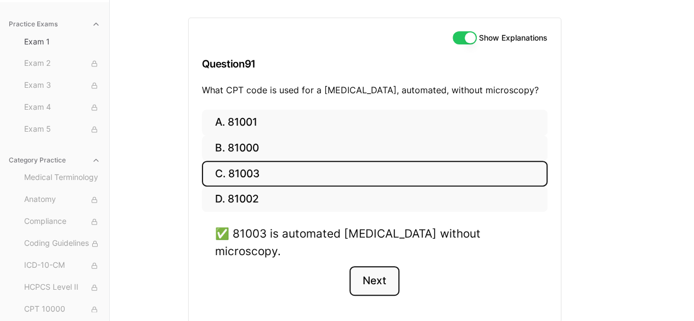
click at [362, 266] on button "Next" at bounding box center [375, 281] width 50 height 30
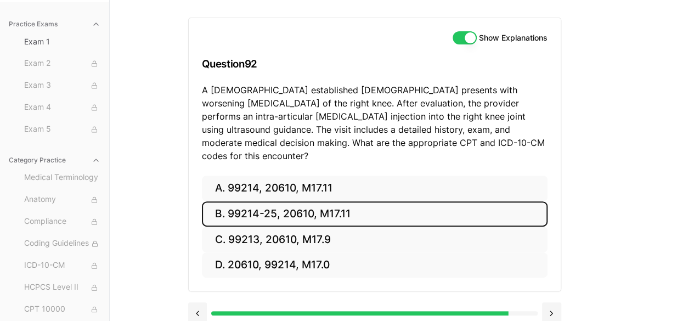
click at [269, 201] on button "B. 99214-25, 20610, M17.11" at bounding box center [375, 214] width 346 height 26
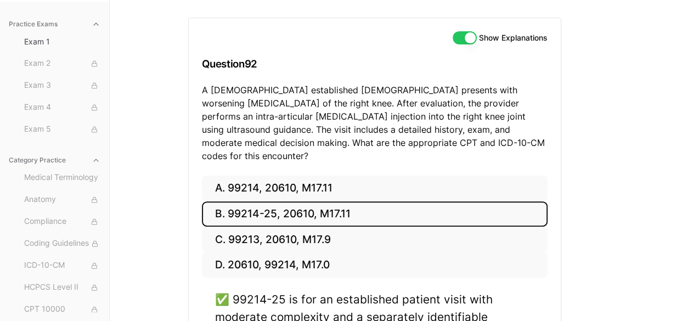
drag, startPoint x: 269, startPoint y: 192, endPoint x: 342, endPoint y: 189, distance: 73.6
click at [342, 201] on button "B. 99214-25, 20610, M17.11" at bounding box center [375, 214] width 346 height 26
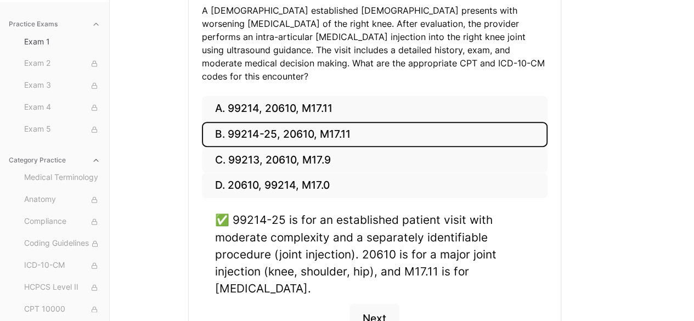
scroll to position [246, 0]
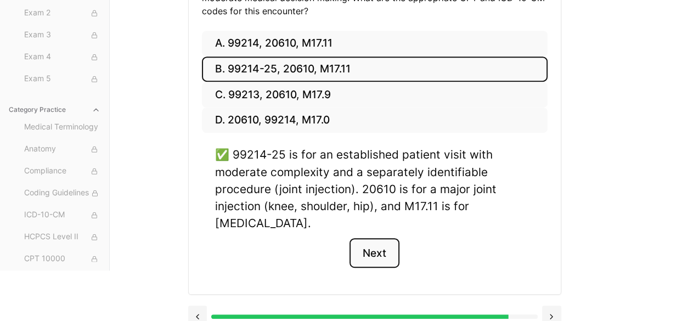
click at [381, 244] on button "Next" at bounding box center [375, 253] width 50 height 30
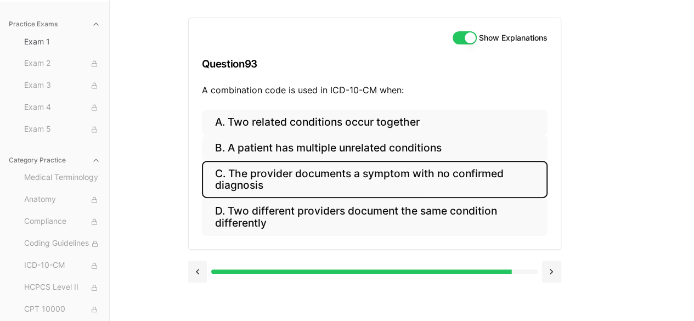
click at [274, 172] on button "C. The provider documents a symptom with no confirmed diagnosis" at bounding box center [375, 179] width 346 height 37
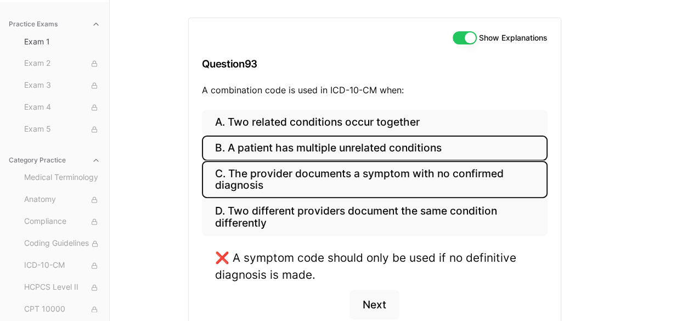
click at [275, 147] on button "B. A patient has multiple unrelated conditions" at bounding box center [375, 149] width 346 height 26
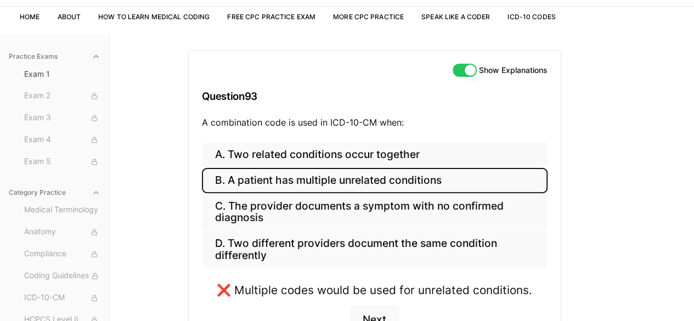
scroll to position [69, 0]
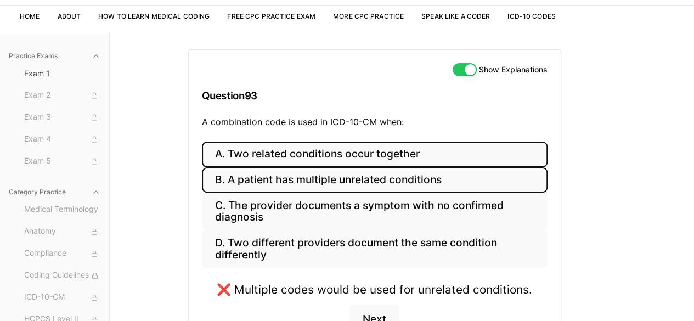
click at [298, 150] on button "A. Two related conditions occur together" at bounding box center [375, 155] width 346 height 26
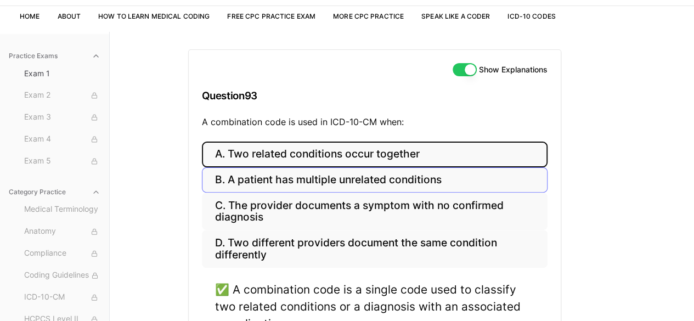
scroll to position [182, 0]
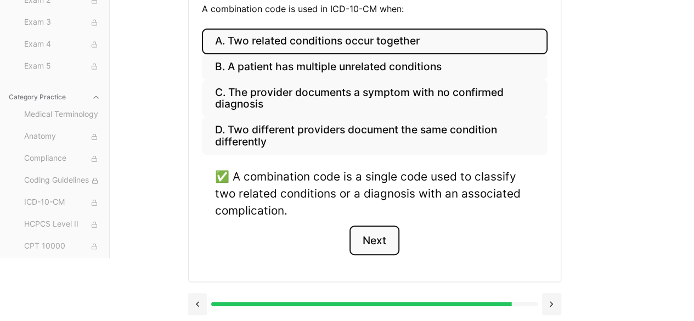
click at [371, 234] on button "Next" at bounding box center [375, 241] width 50 height 30
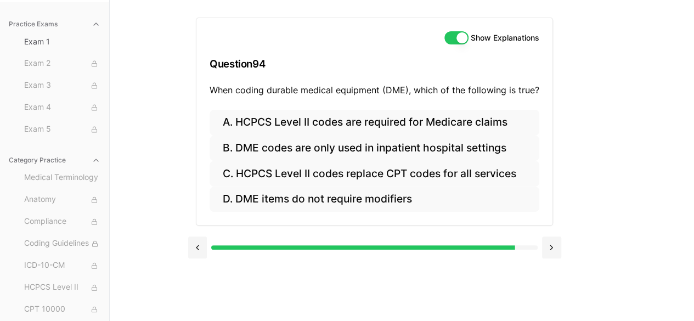
scroll to position [101, 0]
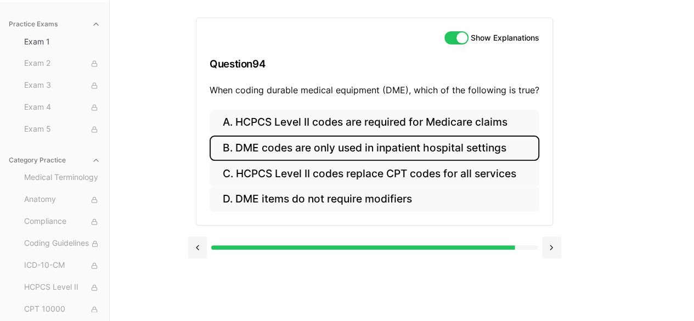
click at [341, 147] on button "B. DME codes are only used in inpatient hospital settings" at bounding box center [375, 149] width 330 height 26
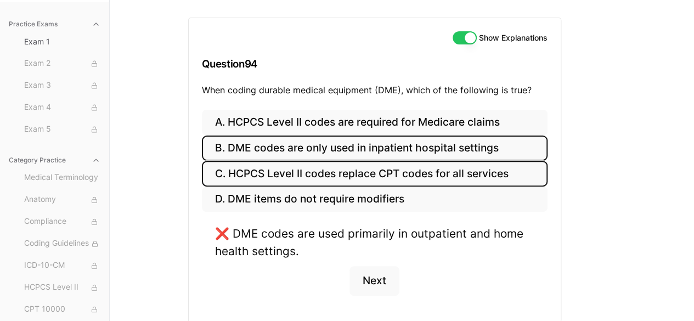
click at [301, 173] on button "C. HCPCS Level II codes replace CPT codes for all services" at bounding box center [375, 174] width 346 height 26
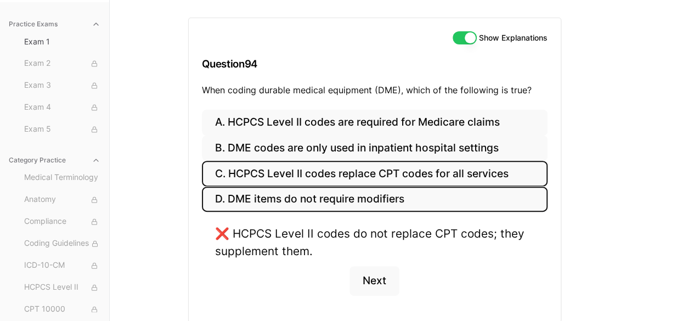
click at [277, 197] on button "D. DME items do not require modifiers" at bounding box center [375, 200] width 346 height 26
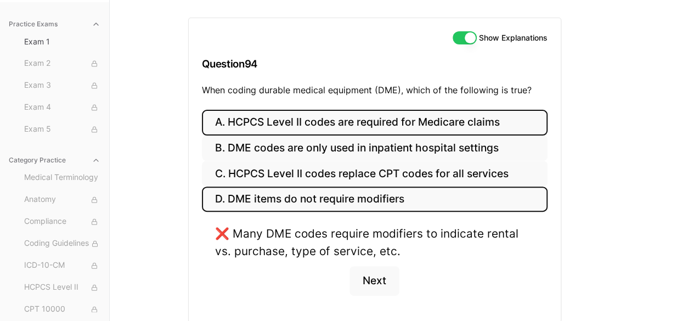
click at [297, 123] on button "A. HCPCS Level II codes are required for Medicare claims" at bounding box center [375, 123] width 346 height 26
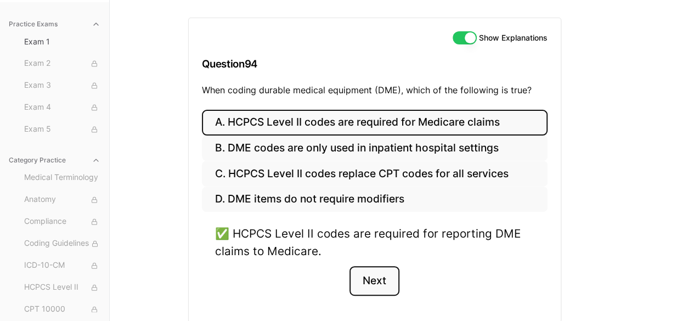
click at [387, 285] on button "Next" at bounding box center [375, 281] width 50 height 30
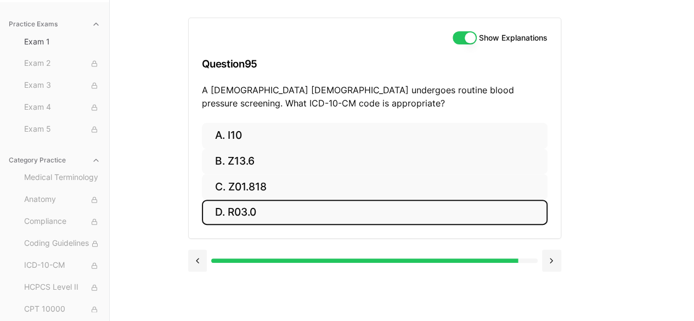
click at [267, 204] on button "D. R03.0" at bounding box center [375, 213] width 346 height 26
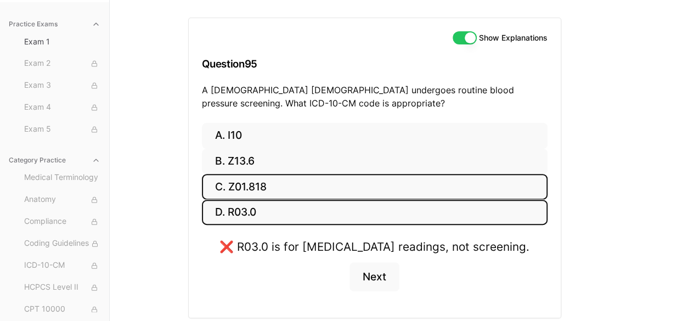
click at [263, 183] on button "C. Z01.818" at bounding box center [375, 187] width 346 height 26
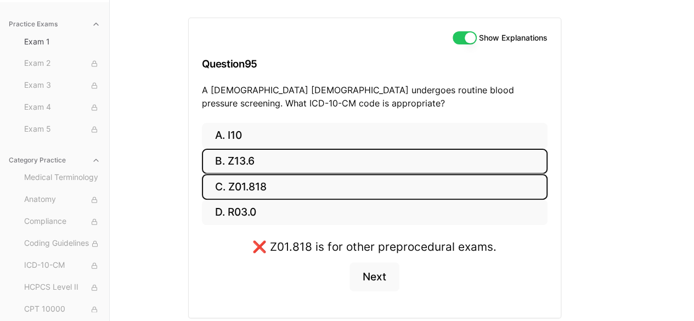
click at [247, 155] on button "B. Z13.6" at bounding box center [375, 162] width 346 height 26
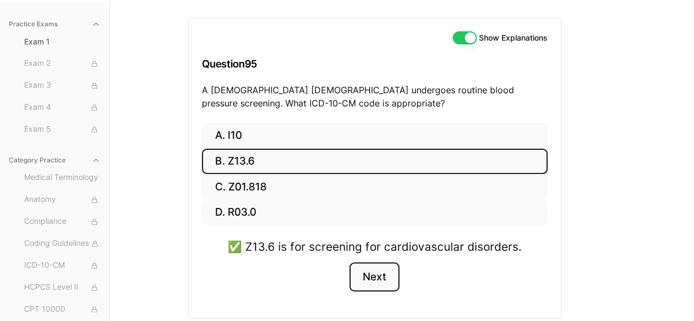
click at [376, 264] on button "Next" at bounding box center [375, 277] width 50 height 30
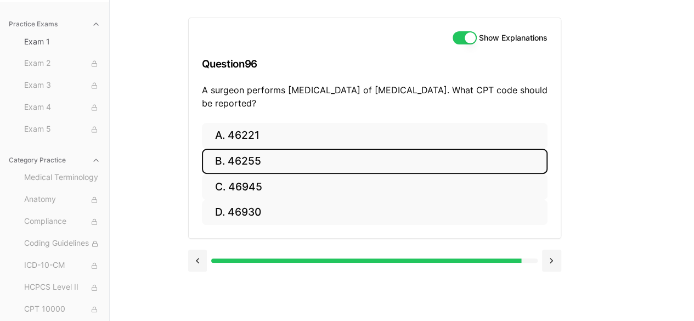
click at [239, 160] on button "B. 46255" at bounding box center [375, 162] width 346 height 26
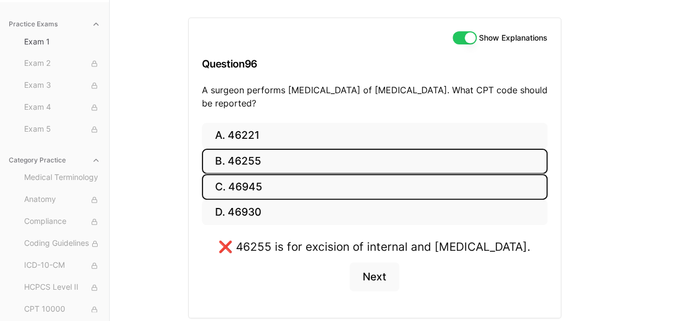
click at [240, 184] on button "C. 46945" at bounding box center [375, 187] width 346 height 26
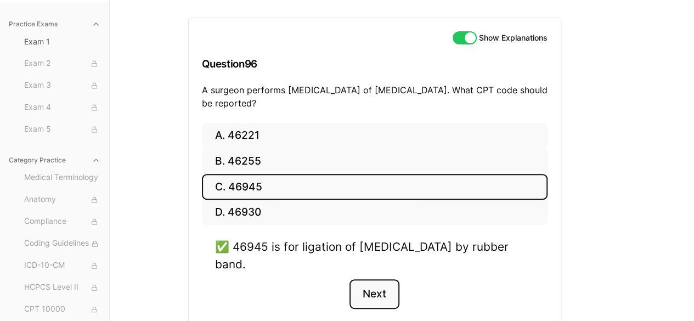
click at [359, 279] on button "Next" at bounding box center [375, 294] width 50 height 30
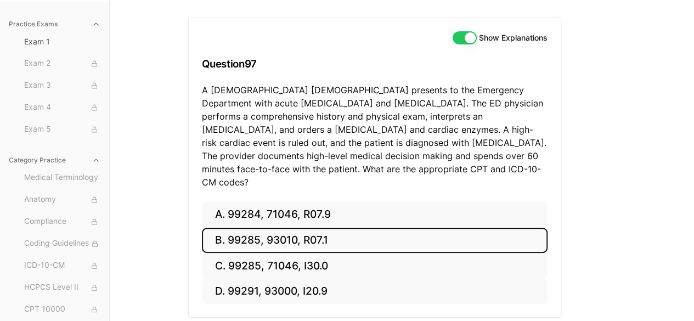
click at [269, 228] on button "B. 99285, 93010, R07.1" at bounding box center [375, 241] width 346 height 26
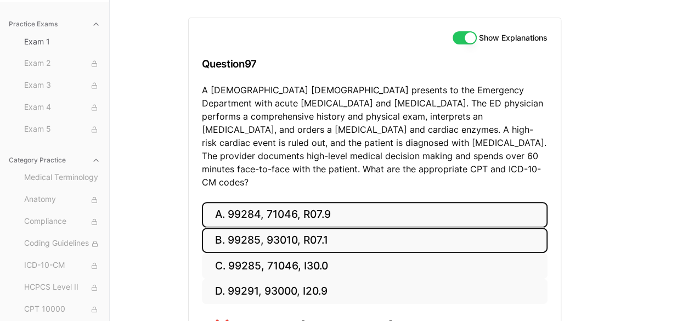
click at [276, 202] on button "A. 99284, 71046, R07.9" at bounding box center [375, 215] width 346 height 26
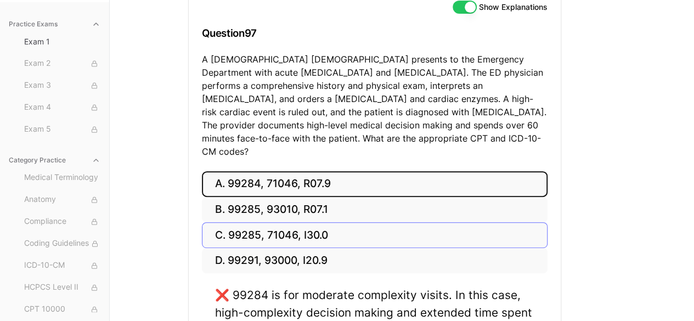
scroll to position [136, 0]
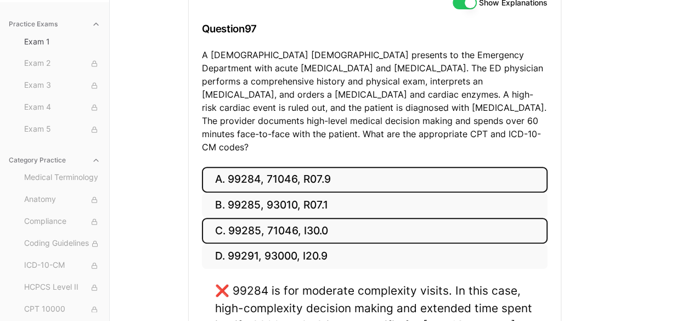
click at [324, 218] on button "C. 99285, 71046, I30.0" at bounding box center [375, 231] width 346 height 26
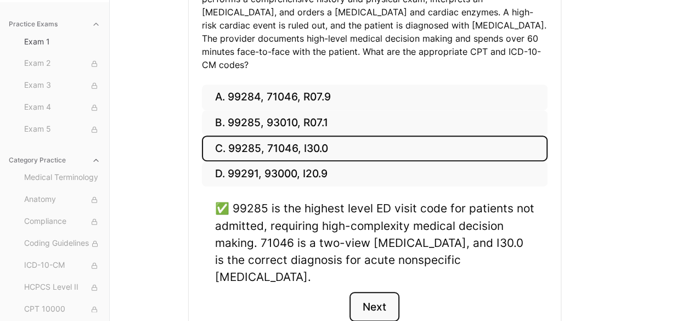
click at [391, 292] on button "Next" at bounding box center [375, 307] width 50 height 30
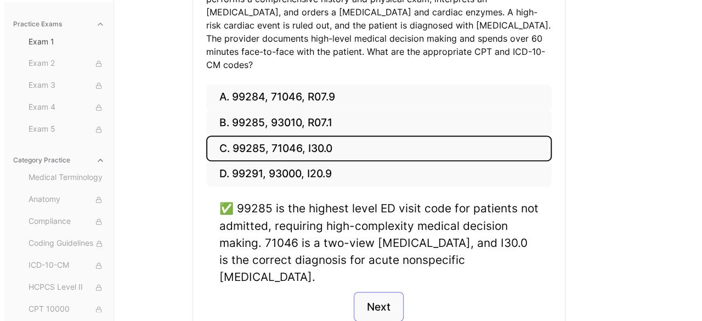
scroll to position [101, 0]
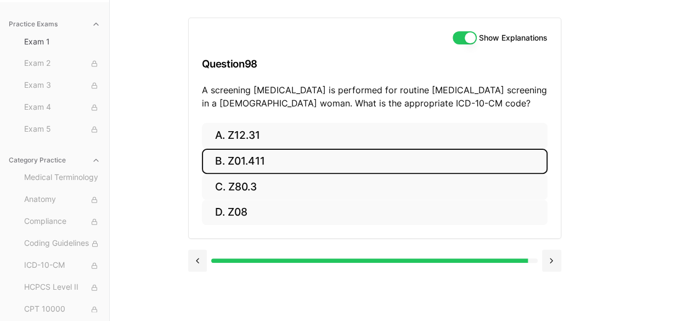
click at [236, 151] on button "B. Z01.411" at bounding box center [375, 162] width 346 height 26
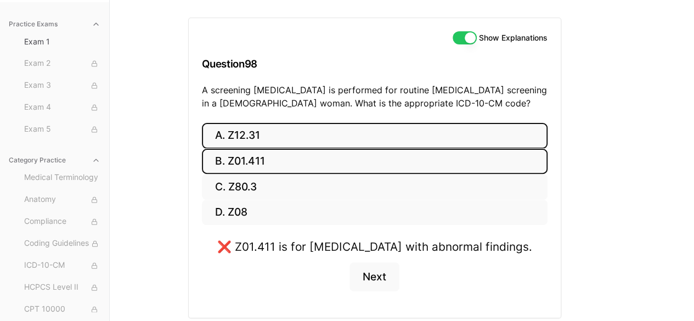
click at [265, 127] on button "A. Z12.31" at bounding box center [375, 136] width 346 height 26
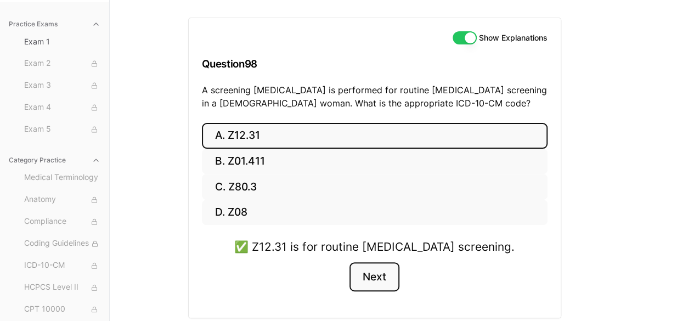
click at [369, 282] on button "Next" at bounding box center [375, 277] width 50 height 30
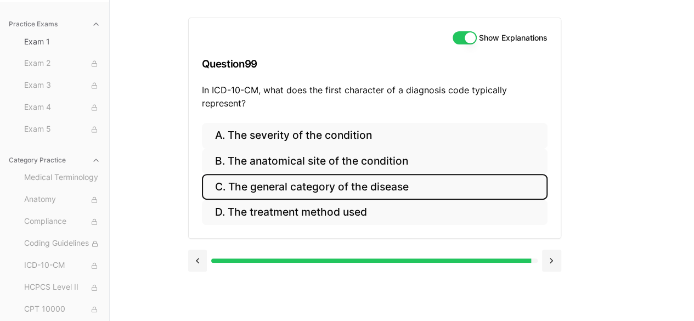
click at [318, 186] on button "C. The general category of the disease" at bounding box center [375, 187] width 346 height 26
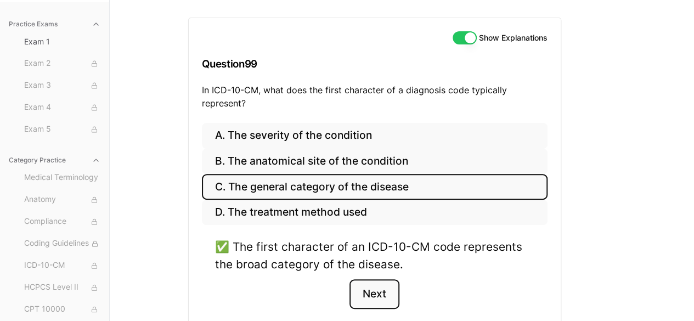
click at [372, 290] on button "Next" at bounding box center [375, 294] width 50 height 30
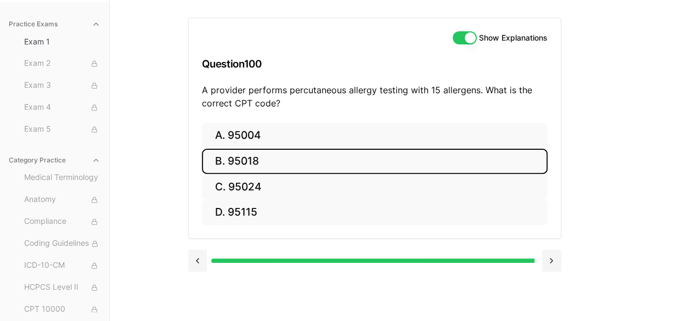
click at [243, 170] on button "B. 95018" at bounding box center [375, 162] width 346 height 26
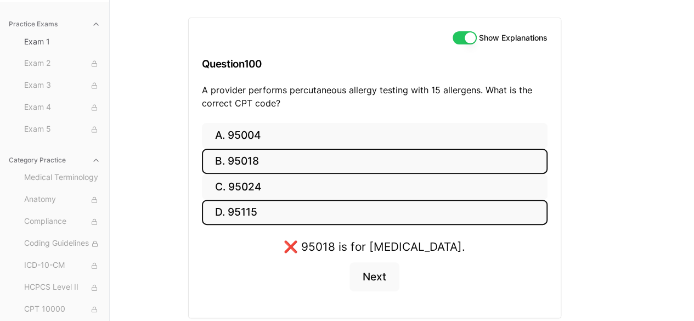
click at [244, 202] on button "D. 95115" at bounding box center [375, 213] width 346 height 26
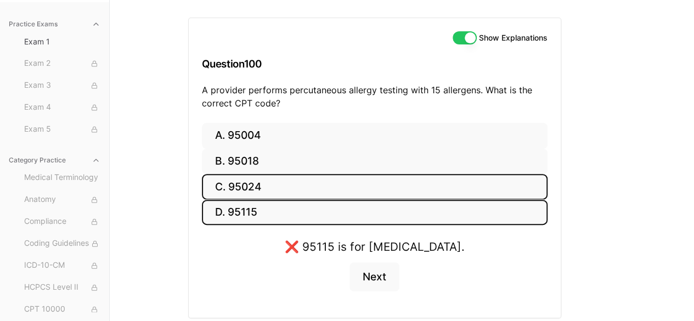
click at [243, 184] on button "C. 95024" at bounding box center [375, 187] width 346 height 26
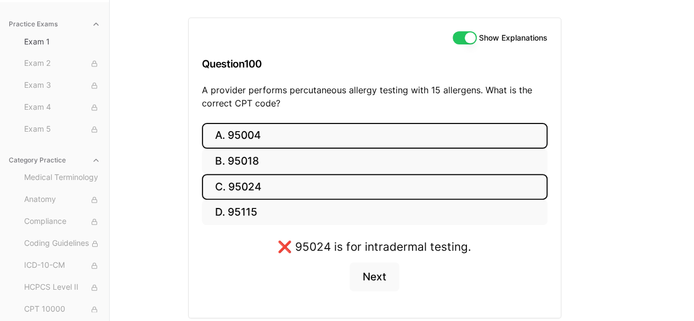
click at [237, 145] on button "A. 95004" at bounding box center [375, 136] width 346 height 26
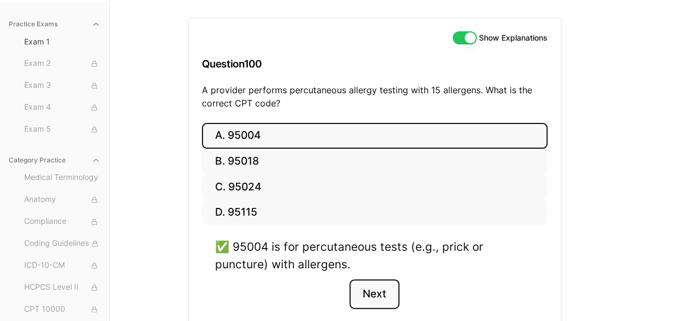
click at [368, 292] on button "Next" at bounding box center [375, 294] width 50 height 30
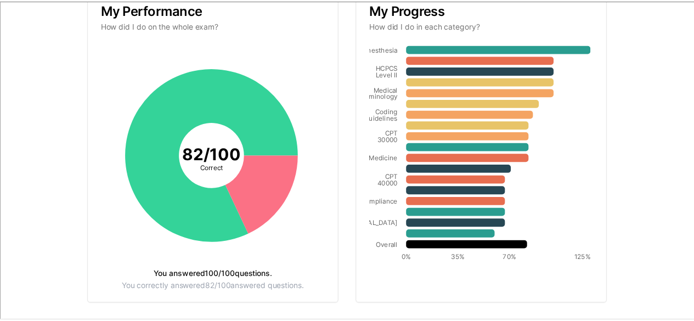
scroll to position [221, 0]
